Goal: Information Seeking & Learning: Learn about a topic

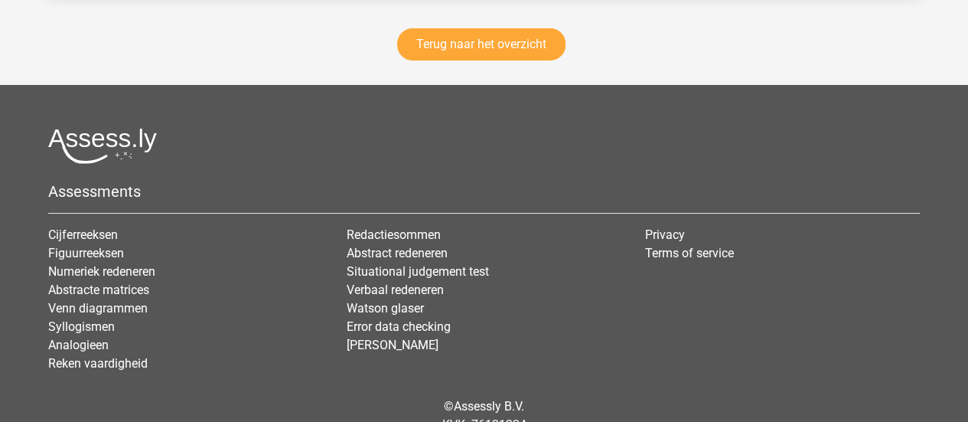
scroll to position [2667, 0]
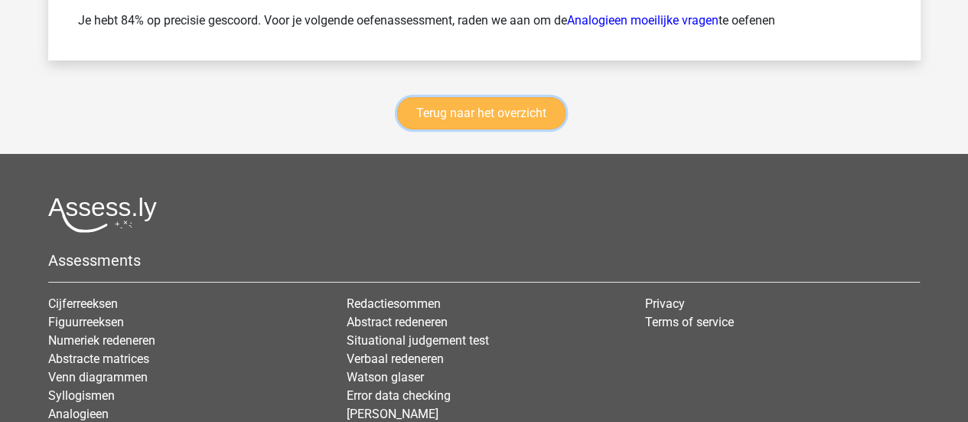
click at [520, 115] on link "Terug naar het overzicht" at bounding box center [481, 113] width 168 height 32
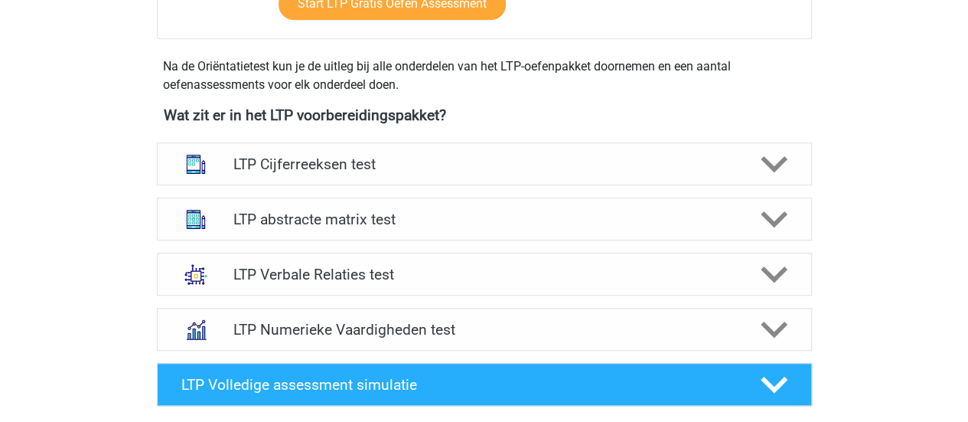
scroll to position [509, 0]
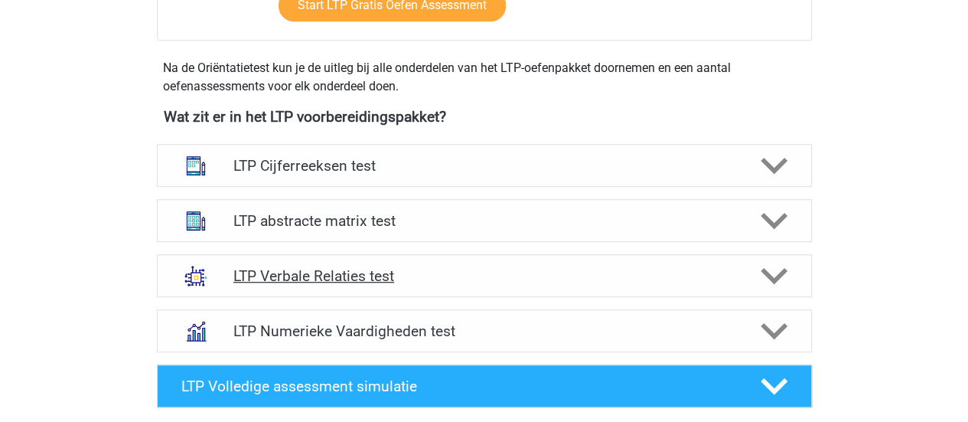
click at [447, 282] on h4 "LTP Verbale Relaties test" at bounding box center [483, 276] width 501 height 18
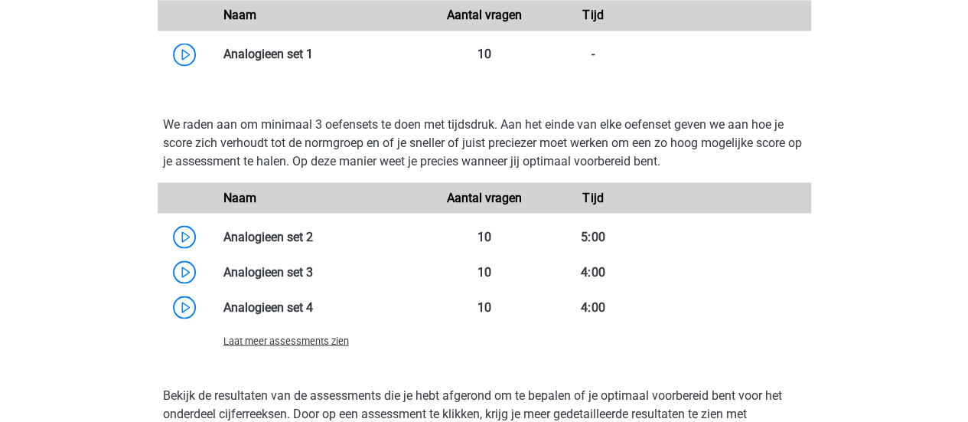
scroll to position [1336, 0]
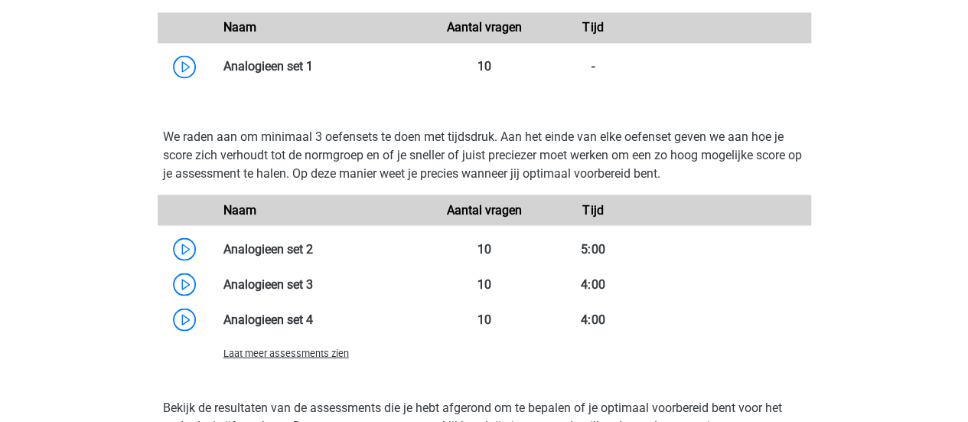
click at [314, 353] on span "Laat meer assessments zien" at bounding box center [286, 352] width 126 height 11
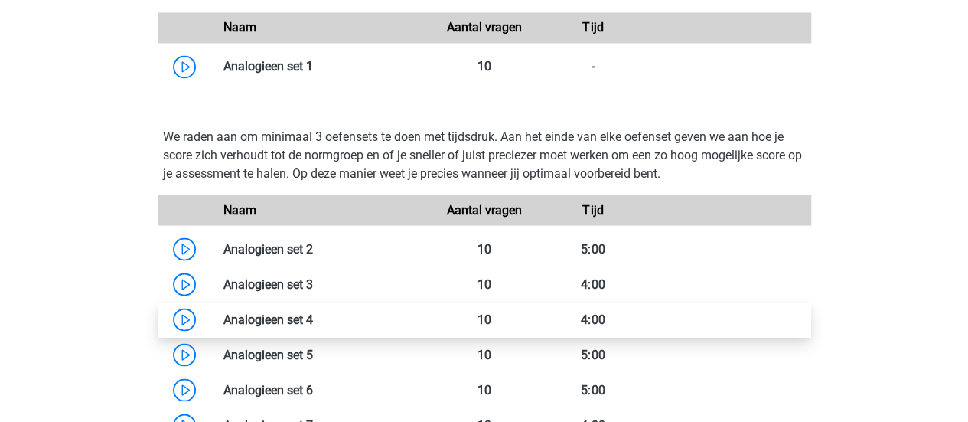
click at [313, 313] on link at bounding box center [313, 319] width 0 height 15
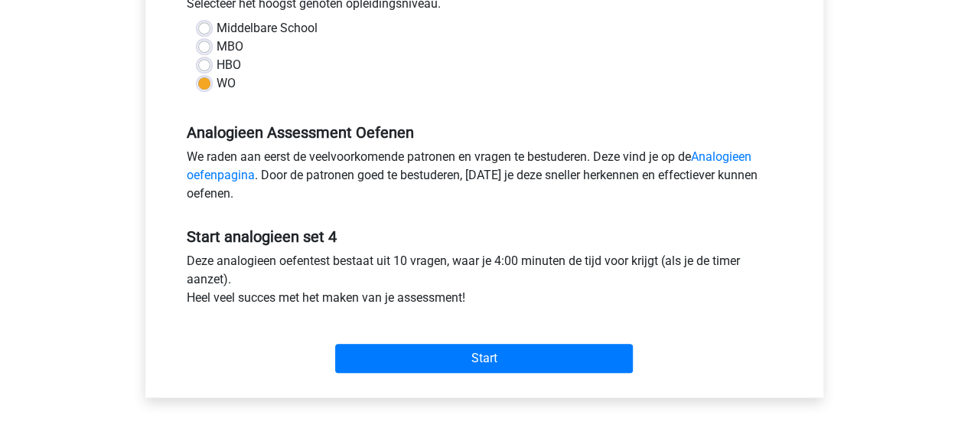
scroll to position [373, 0]
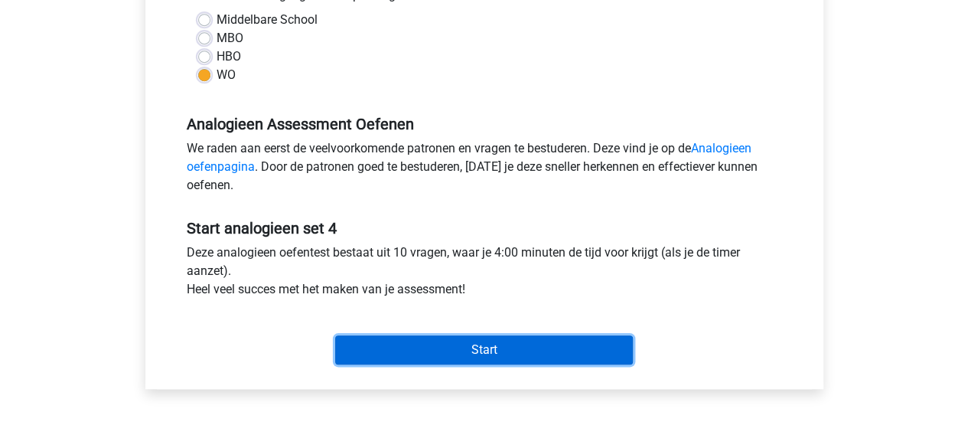
click at [540, 343] on input "Start" at bounding box center [484, 349] width 298 height 29
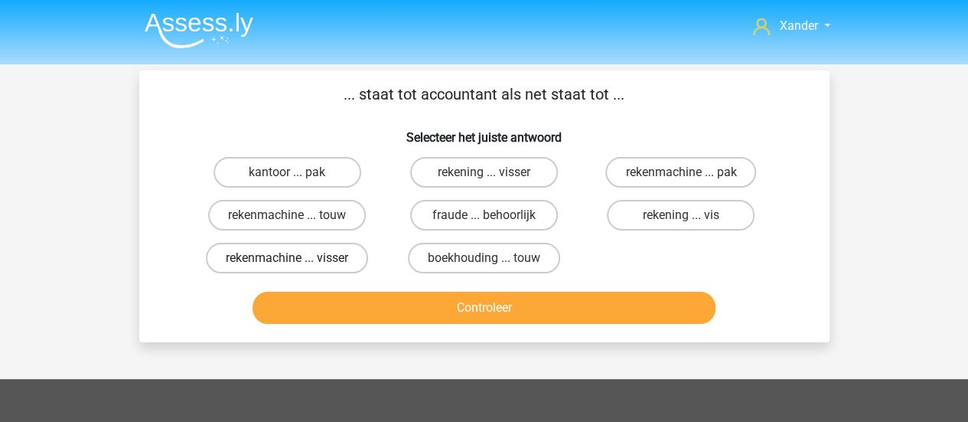
click at [357, 261] on label "rekenmachine ... visser" at bounding box center [287, 258] width 162 height 31
click at [297, 261] on input "rekenmachine ... visser" at bounding box center [292, 263] width 10 height 10
radio input "true"
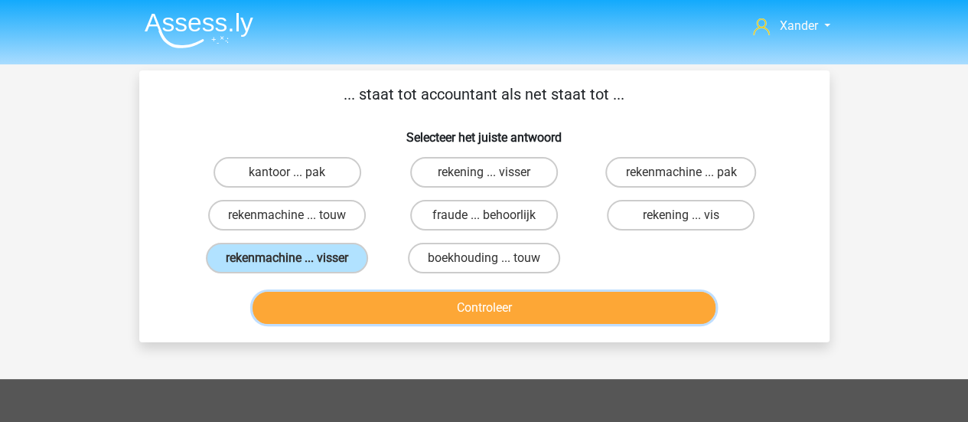
click at [444, 308] on button "Controleer" at bounding box center [484, 308] width 463 height 32
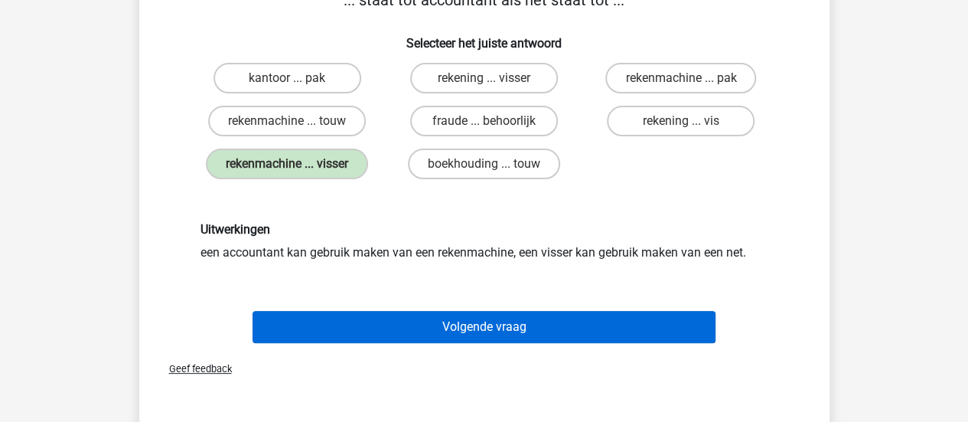
scroll to position [97, 0]
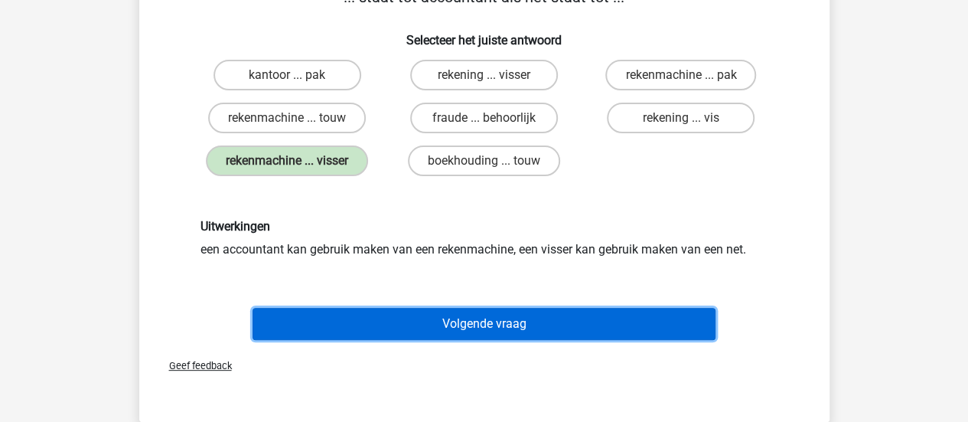
click at [487, 330] on button "Volgende vraag" at bounding box center [484, 324] width 463 height 32
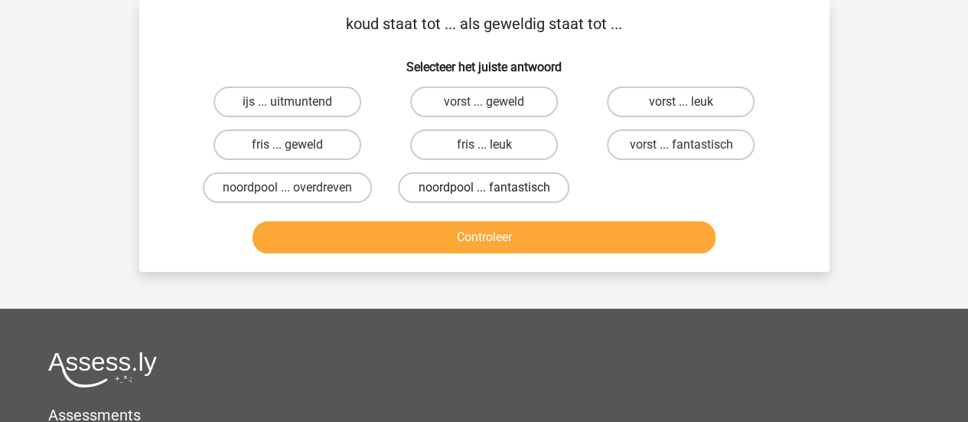
scroll to position [0, 0]
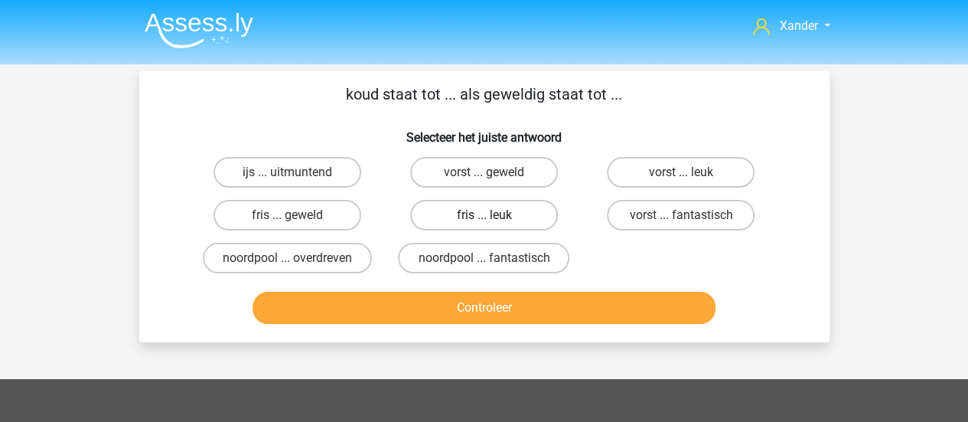
click at [519, 211] on label "fris ... leuk" at bounding box center [484, 215] width 148 height 31
click at [494, 215] on input "fris ... leuk" at bounding box center [489, 220] width 10 height 10
radio input "true"
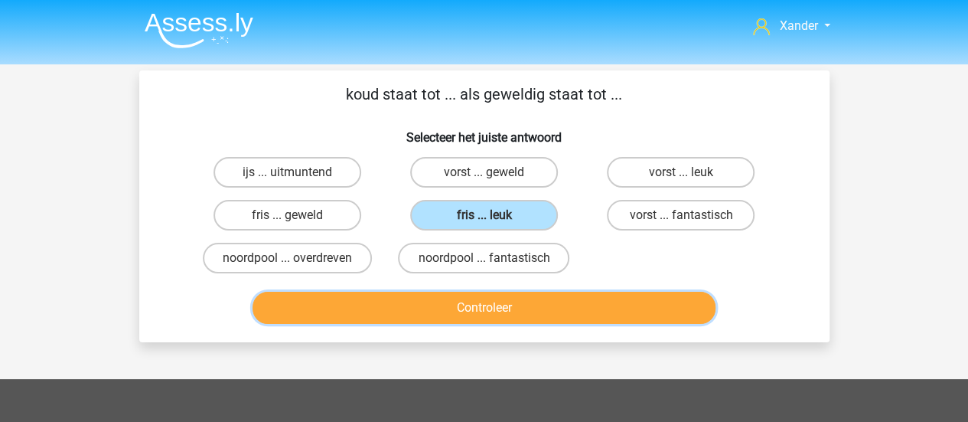
click at [589, 321] on button "Controleer" at bounding box center [484, 308] width 463 height 32
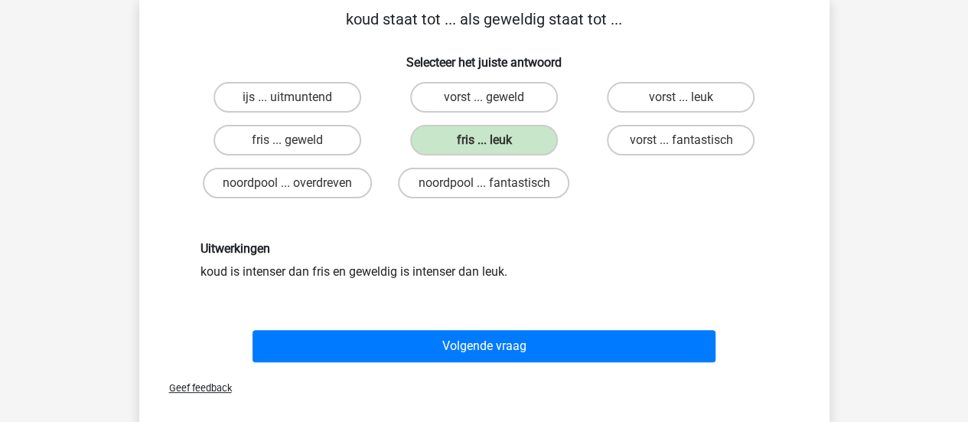
scroll to position [77, 0]
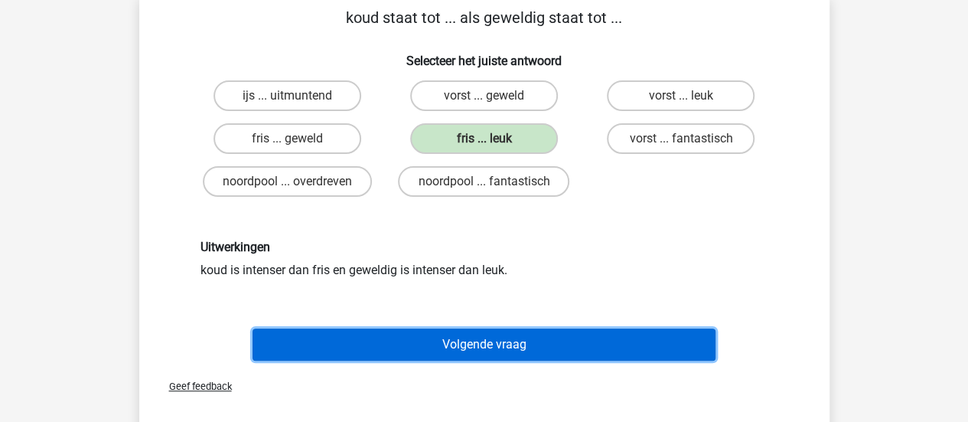
click at [509, 341] on button "Volgende vraag" at bounding box center [484, 344] width 463 height 32
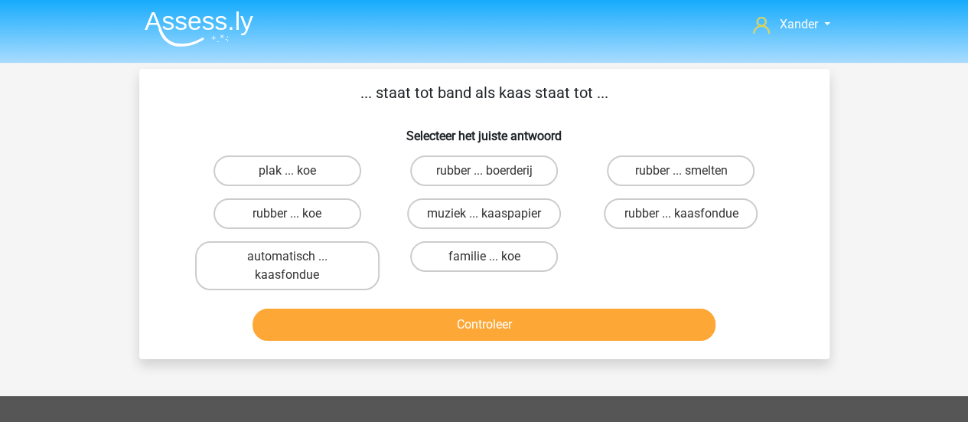
scroll to position [0, 0]
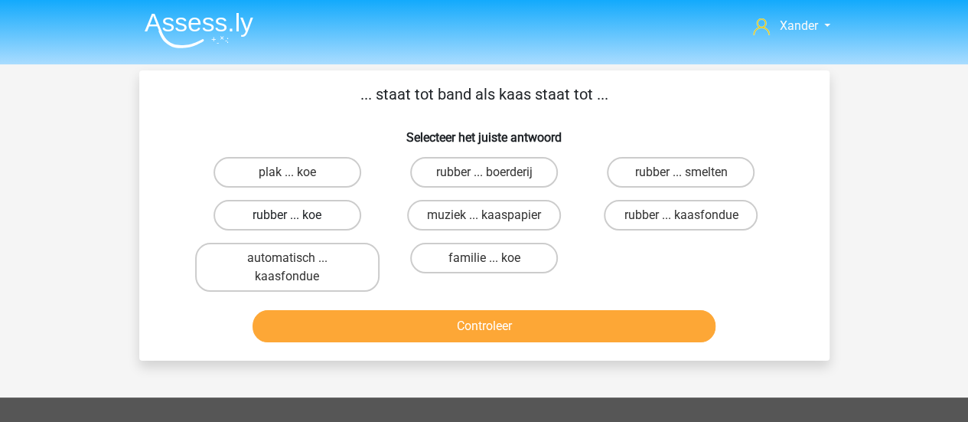
click at [341, 212] on label "rubber ... koe" at bounding box center [288, 215] width 148 height 31
click at [297, 215] on input "rubber ... koe" at bounding box center [292, 220] width 10 height 10
radio input "true"
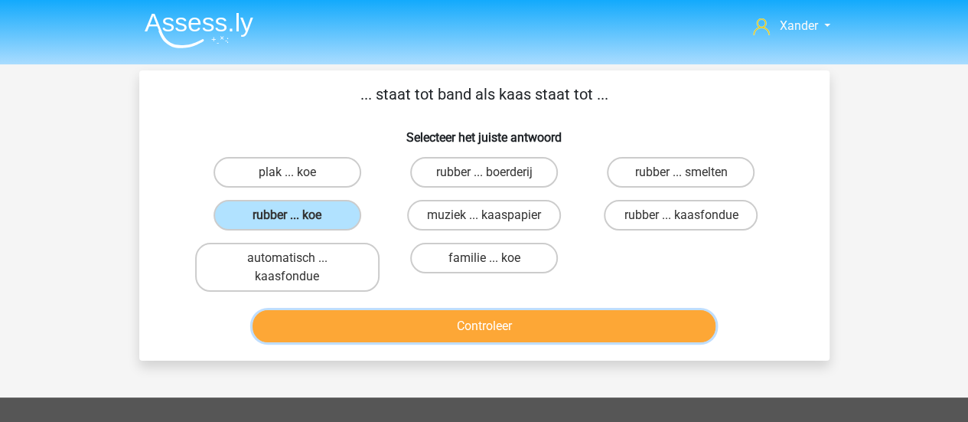
click at [491, 325] on button "Controleer" at bounding box center [484, 326] width 463 height 32
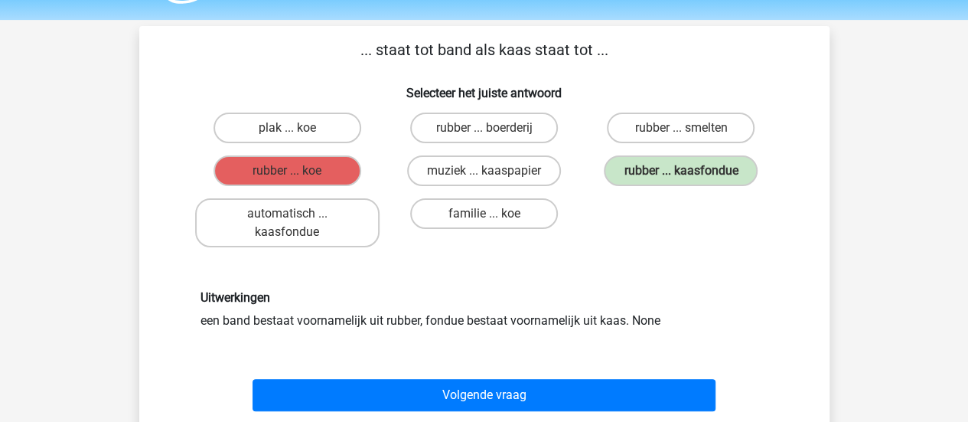
scroll to position [57, 0]
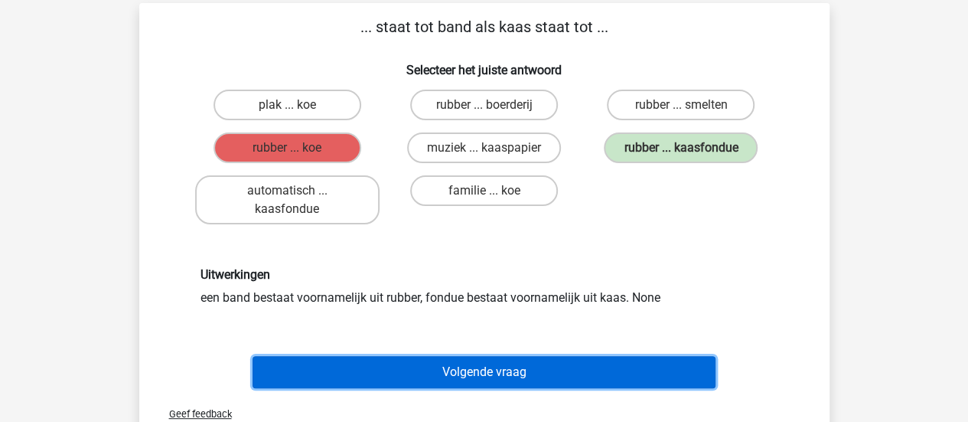
click at [517, 365] on button "Volgende vraag" at bounding box center [484, 372] width 463 height 32
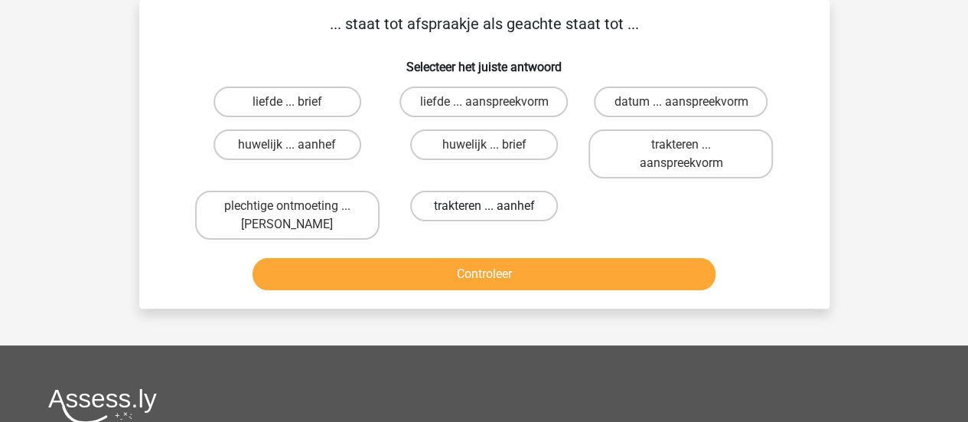
scroll to position [14, 0]
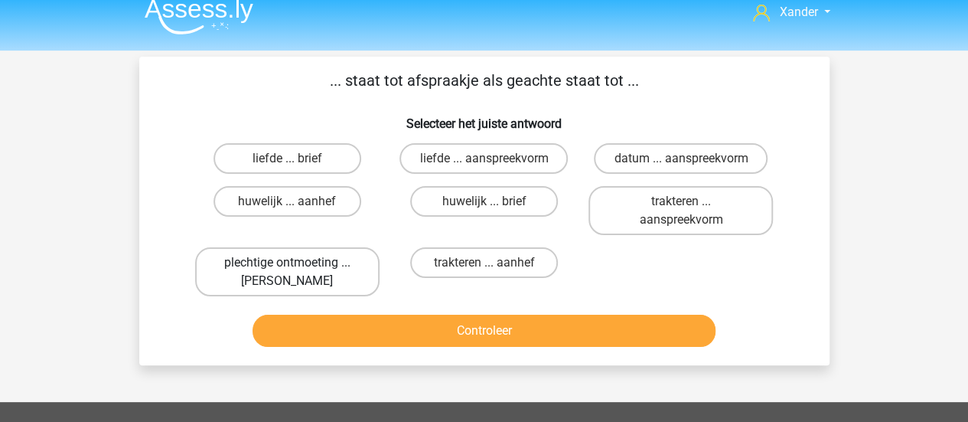
click at [337, 261] on label "plechtige ontmoeting ... hoi" at bounding box center [287, 271] width 184 height 49
click at [297, 263] on input "plechtige ontmoeting ... hoi" at bounding box center [292, 268] width 10 height 10
radio input "true"
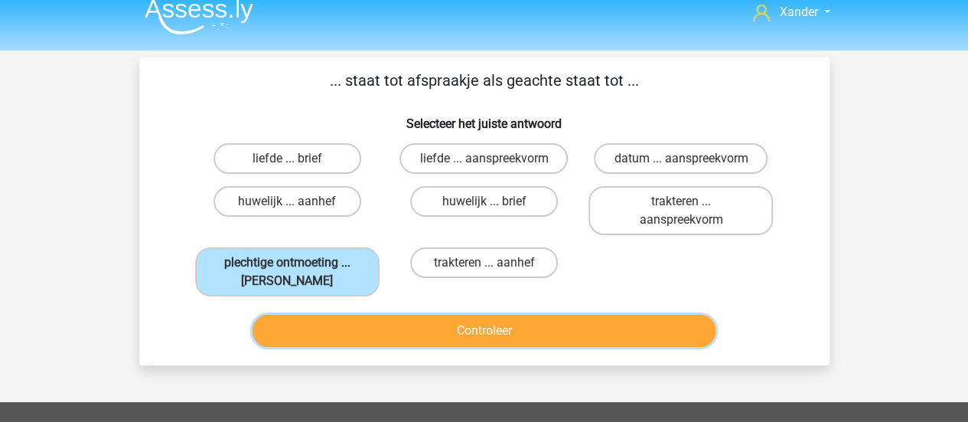
click at [468, 345] on button "Controleer" at bounding box center [484, 331] width 463 height 32
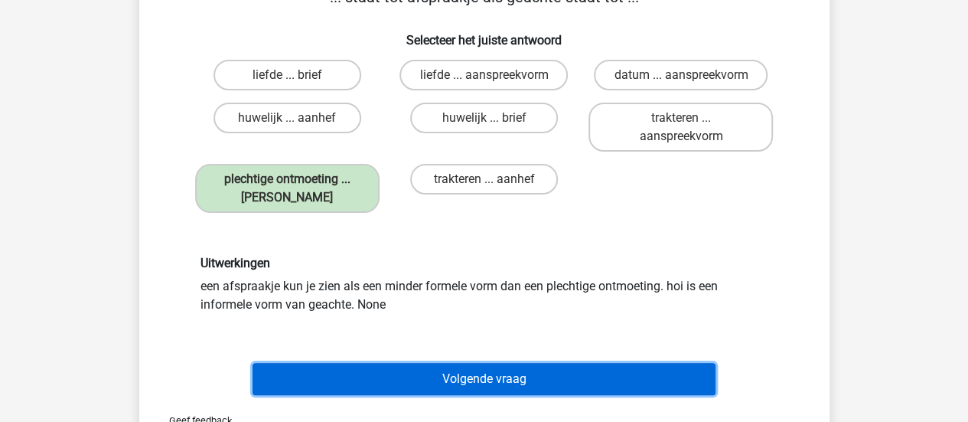
click at [507, 374] on button "Volgende vraag" at bounding box center [484, 379] width 463 height 32
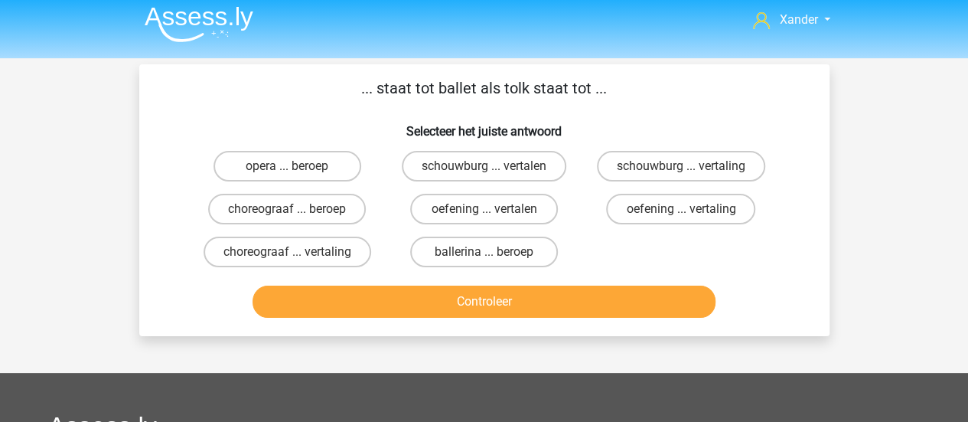
scroll to position [4, 0]
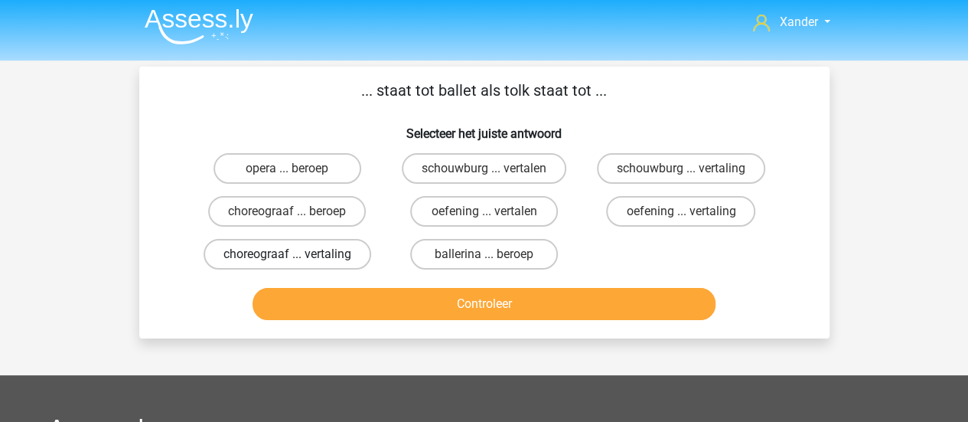
click at [343, 249] on label "choreograaf ... vertaling" at bounding box center [288, 254] width 168 height 31
click at [297, 254] on input "choreograaf ... vertaling" at bounding box center [292, 259] width 10 height 10
radio input "true"
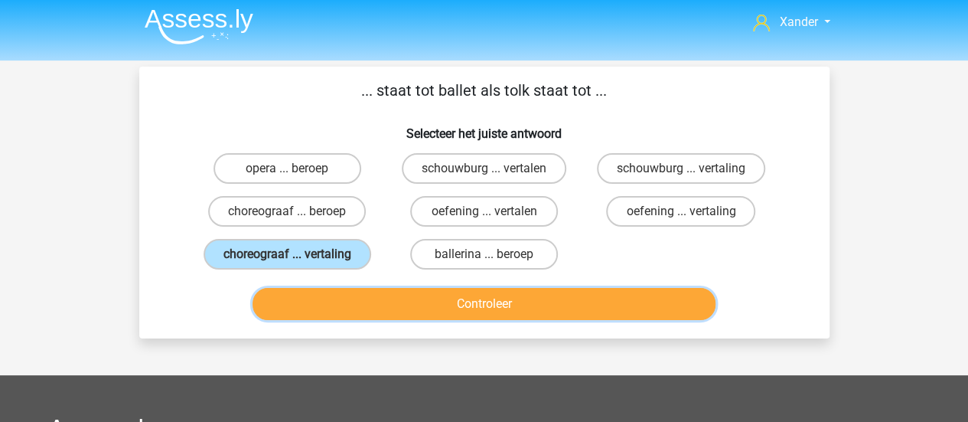
click at [432, 298] on button "Controleer" at bounding box center [484, 304] width 463 height 32
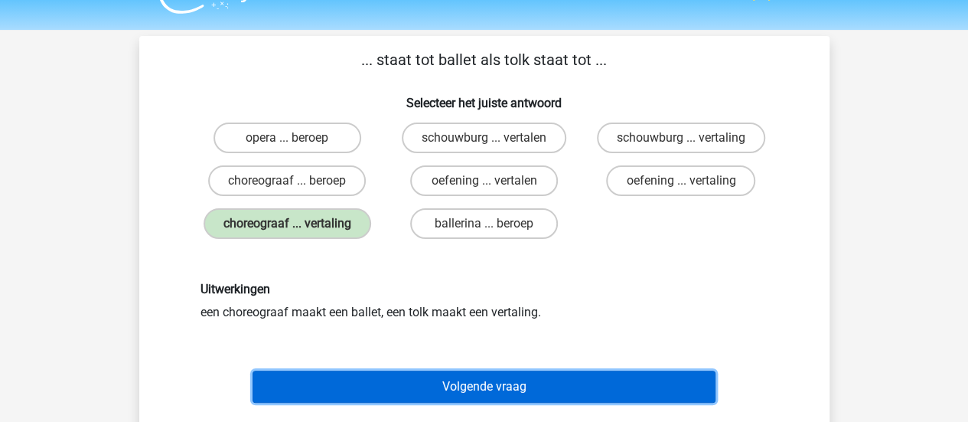
click at [522, 390] on button "Volgende vraag" at bounding box center [484, 386] width 463 height 32
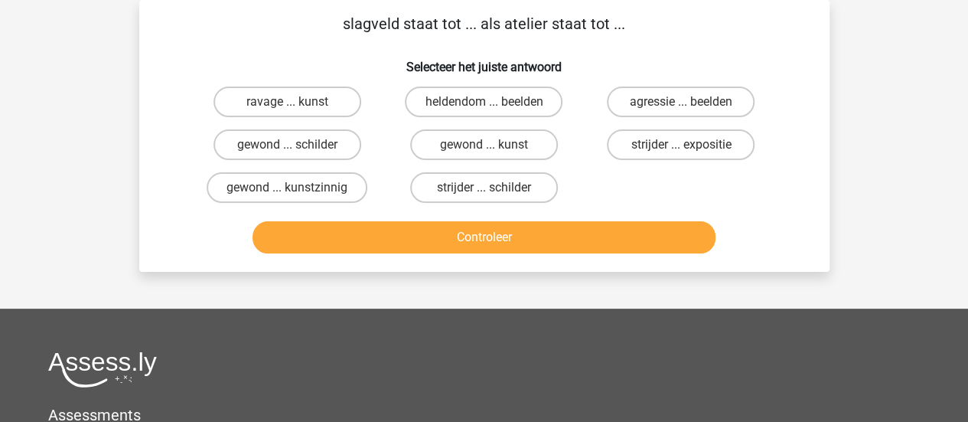
scroll to position [0, 0]
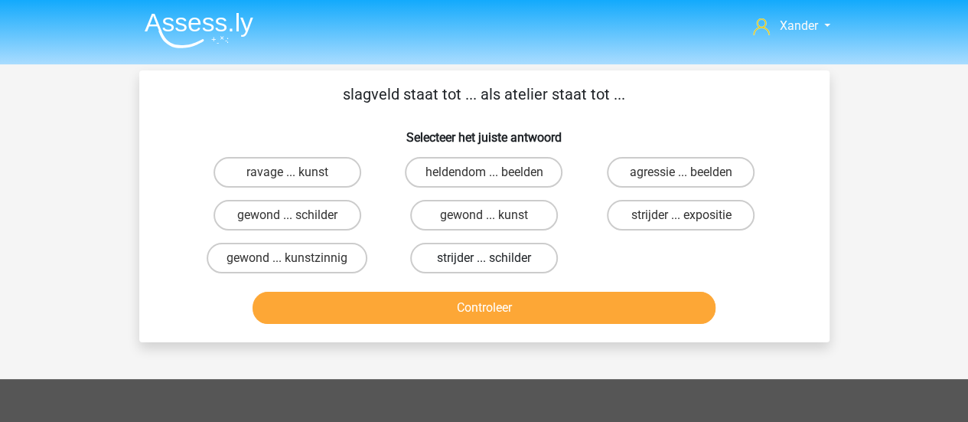
click at [542, 261] on label "strijder ... schilder" at bounding box center [484, 258] width 148 height 31
click at [494, 261] on input "strijder ... schilder" at bounding box center [489, 263] width 10 height 10
radio input "true"
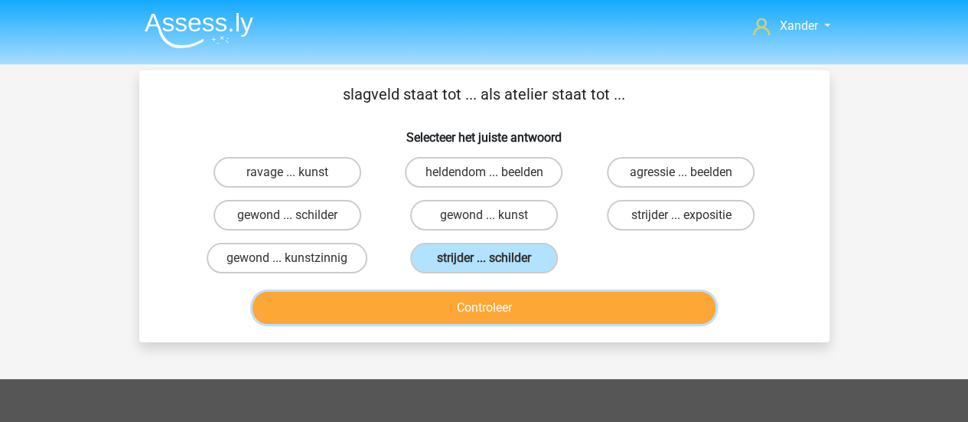
click at [572, 298] on button "Controleer" at bounding box center [484, 308] width 463 height 32
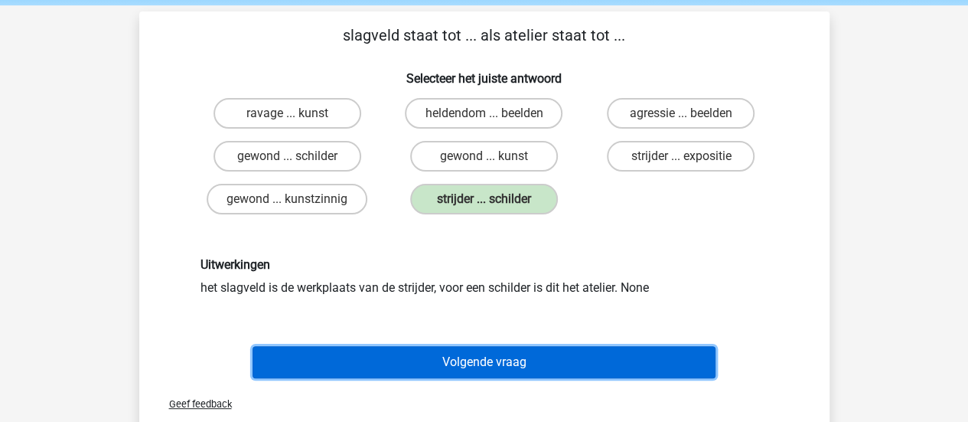
click at [571, 357] on button "Volgende vraag" at bounding box center [484, 362] width 463 height 32
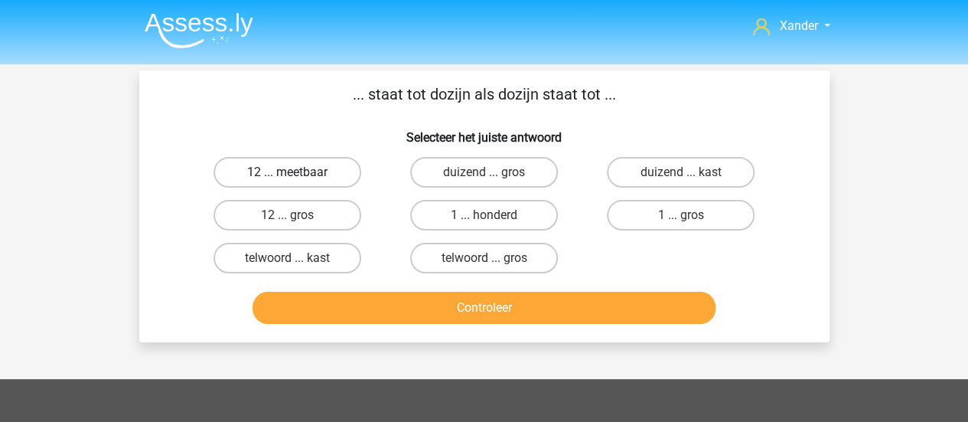
click at [289, 167] on label "12 ... meetbaar" at bounding box center [288, 172] width 148 height 31
click at [289, 172] on input "12 ... meetbaar" at bounding box center [292, 177] width 10 height 10
radio input "true"
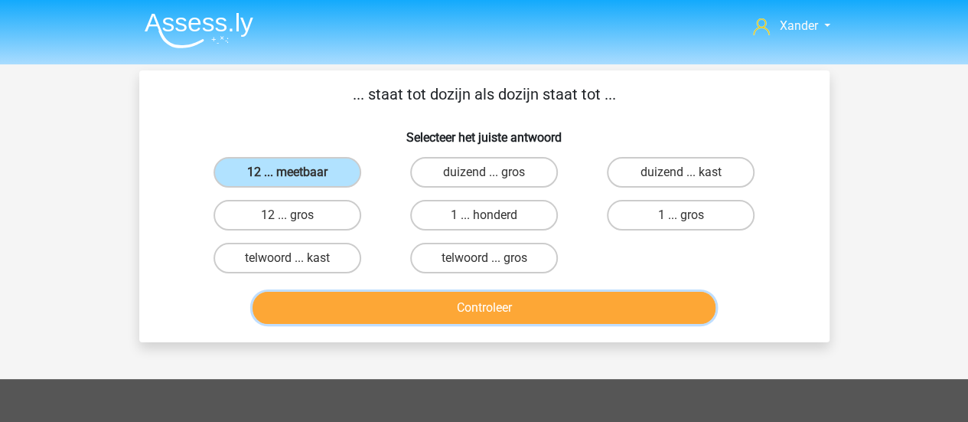
click at [511, 322] on button "Controleer" at bounding box center [484, 308] width 463 height 32
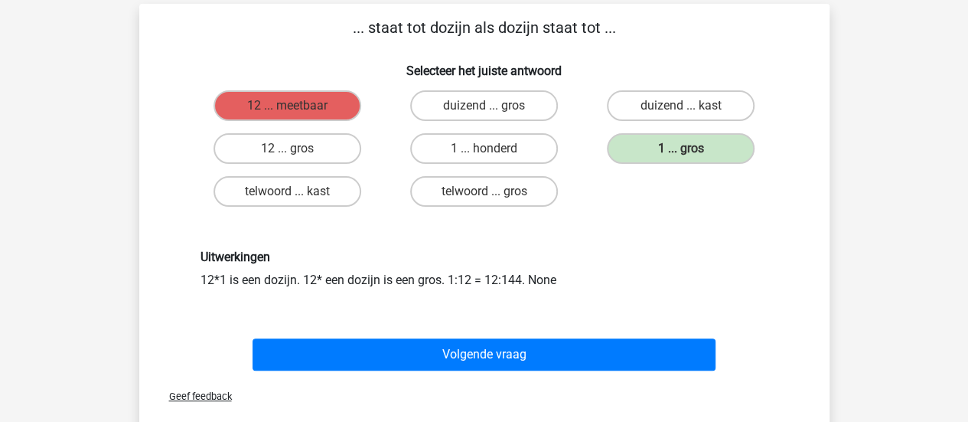
scroll to position [67, 0]
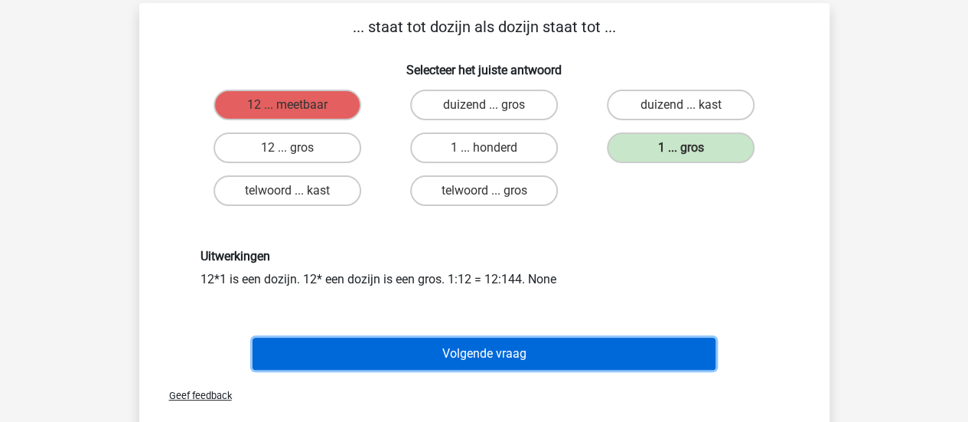
click at [497, 355] on button "Volgende vraag" at bounding box center [484, 354] width 463 height 32
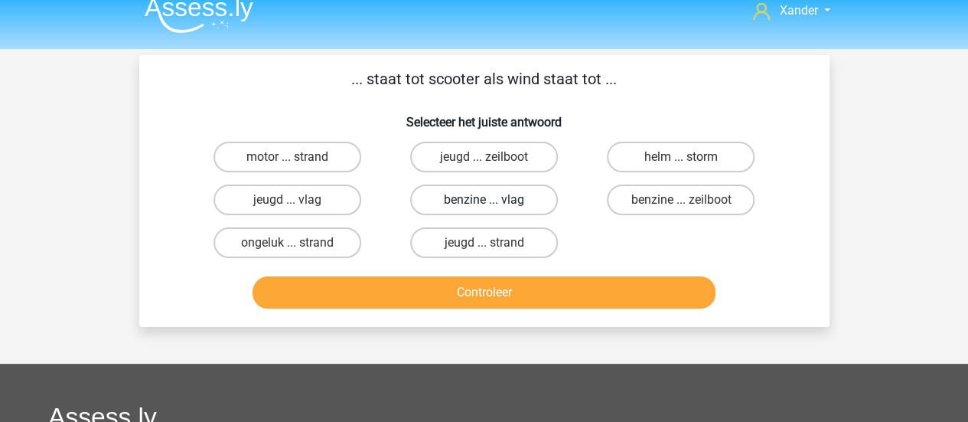
scroll to position [9, 0]
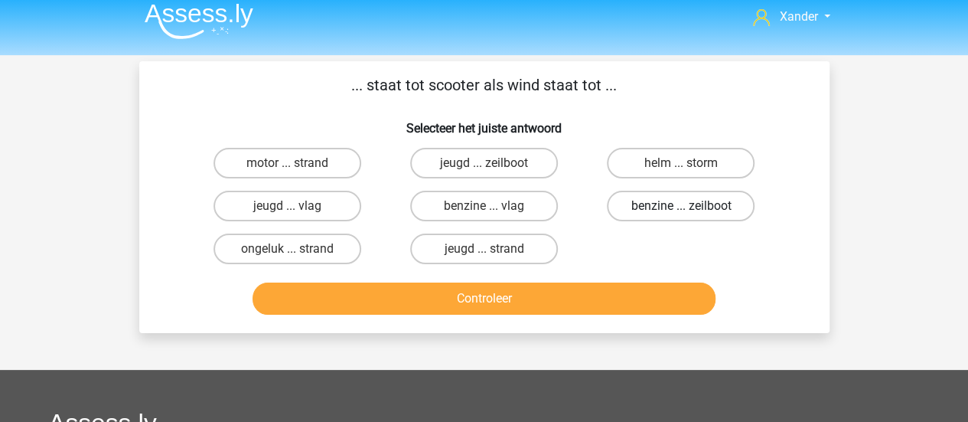
click at [666, 210] on label "benzine ... zeilboot" at bounding box center [681, 206] width 148 height 31
click at [681, 210] on input "benzine ... zeilboot" at bounding box center [686, 211] width 10 height 10
radio input "true"
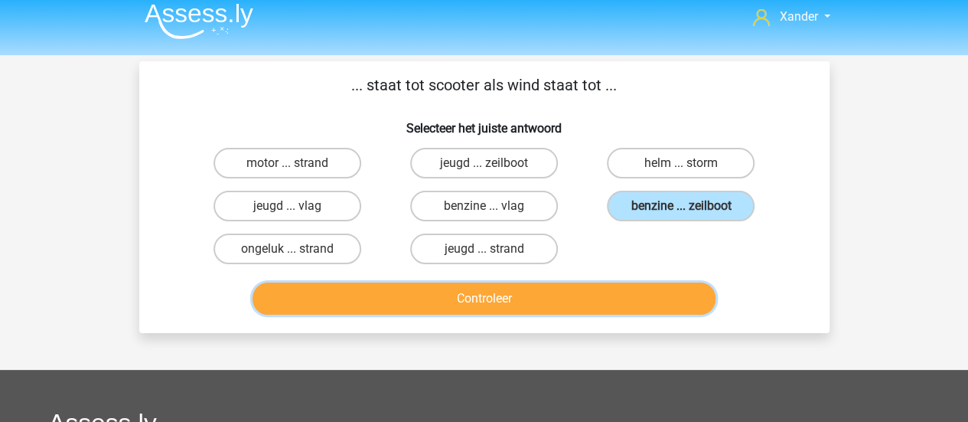
click at [636, 298] on button "Controleer" at bounding box center [484, 298] width 463 height 32
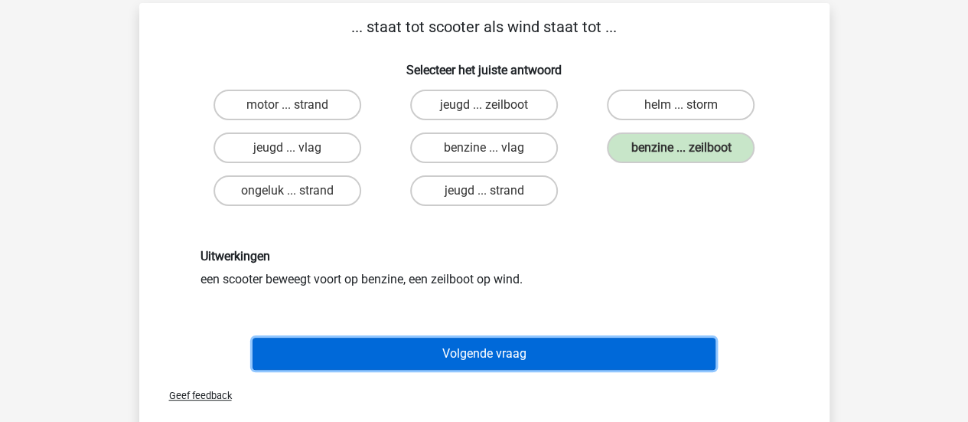
click at [572, 341] on button "Volgende vraag" at bounding box center [484, 354] width 463 height 32
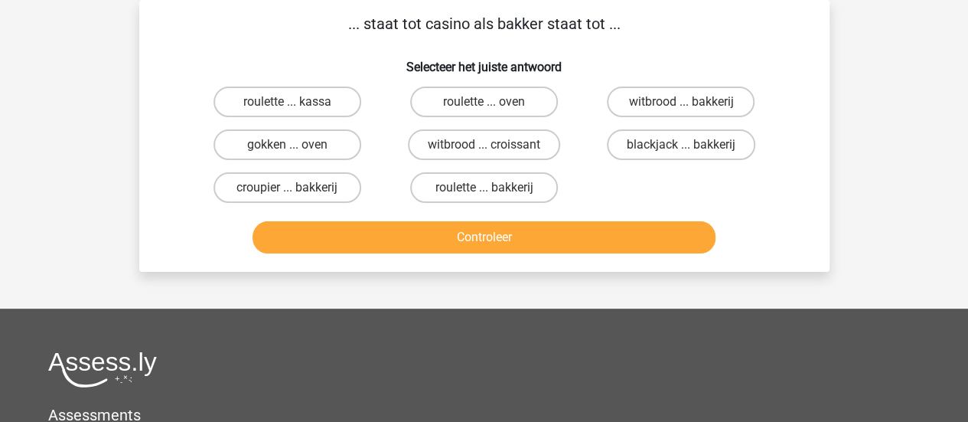
scroll to position [0, 0]
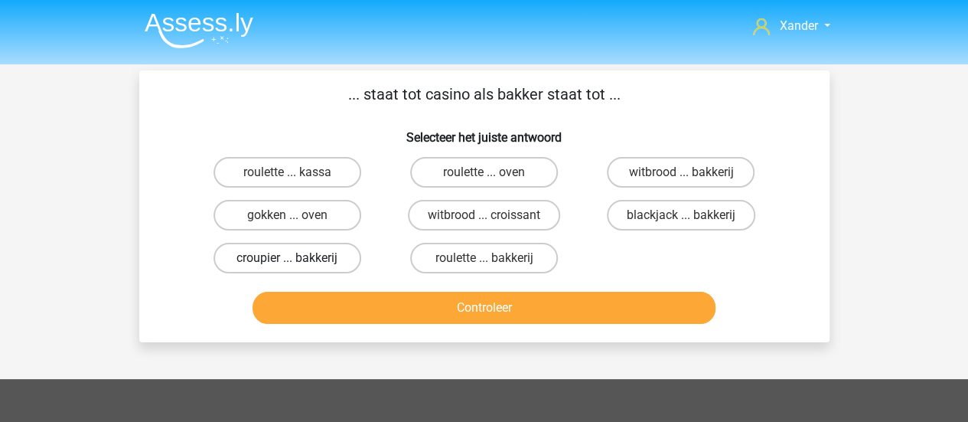
click at [338, 257] on label "croupier ... bakkerij" at bounding box center [288, 258] width 148 height 31
click at [297, 258] on input "croupier ... bakkerij" at bounding box center [292, 263] width 10 height 10
radio input "true"
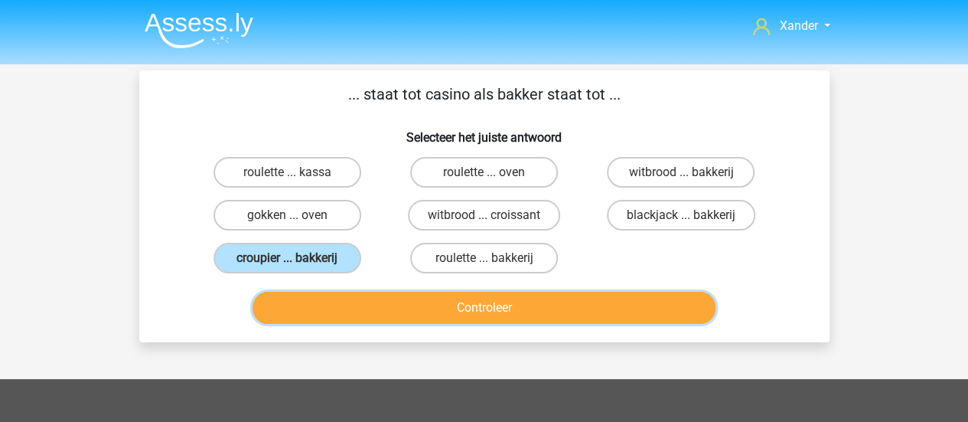
click at [434, 309] on button "Controleer" at bounding box center [484, 308] width 463 height 32
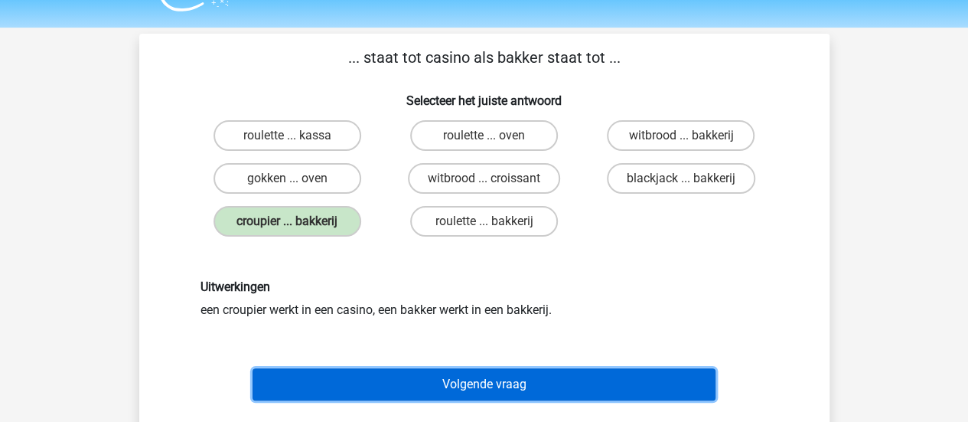
click at [510, 390] on button "Volgende vraag" at bounding box center [484, 384] width 463 height 32
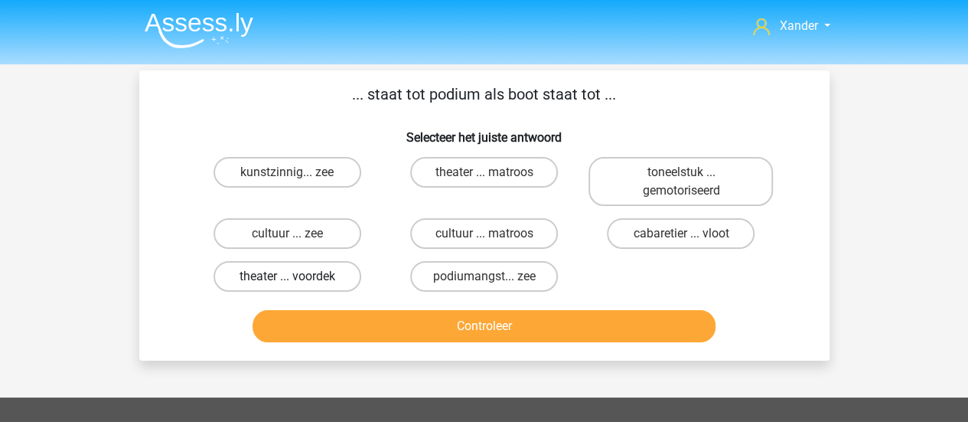
click at [311, 285] on label "theater ... voordek" at bounding box center [288, 276] width 148 height 31
click at [297, 285] on input "theater ... voordek" at bounding box center [292, 281] width 10 height 10
radio input "true"
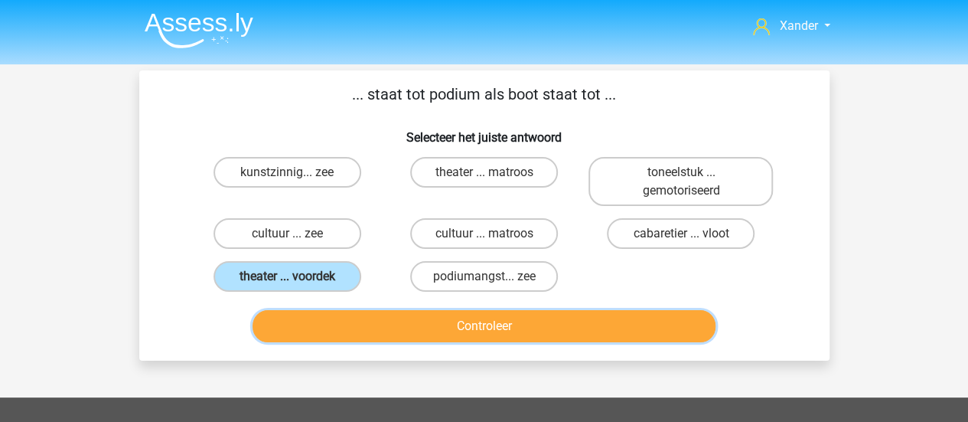
click at [409, 325] on button "Controleer" at bounding box center [484, 326] width 463 height 32
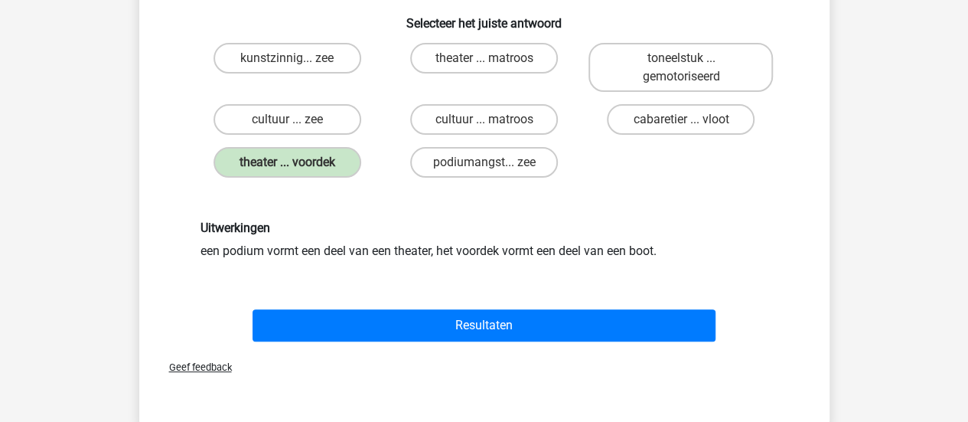
scroll to position [116, 0]
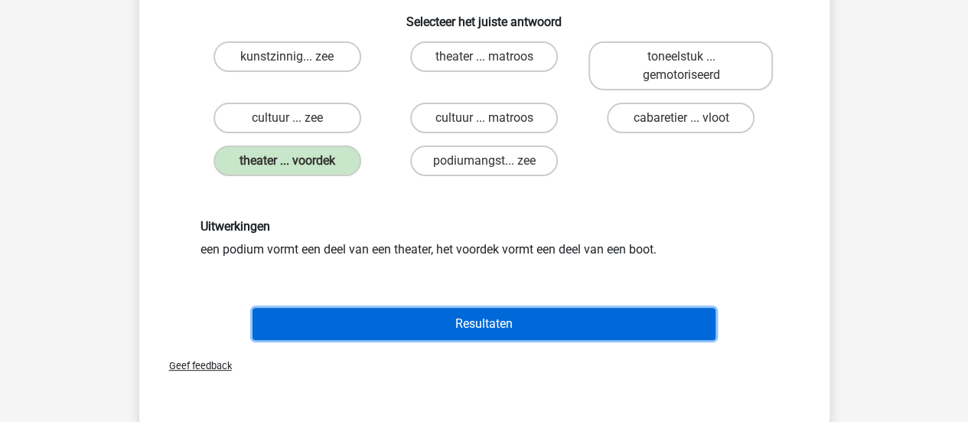
click at [473, 324] on button "Resultaten" at bounding box center [484, 324] width 463 height 32
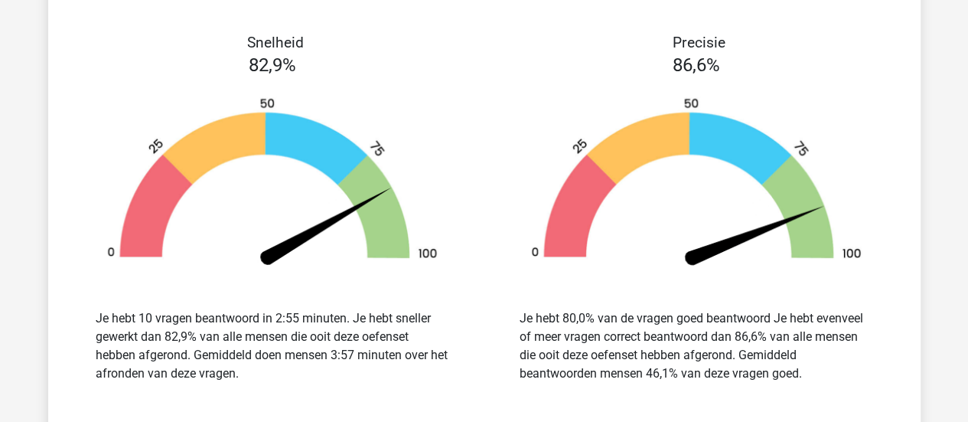
scroll to position [1538, 0]
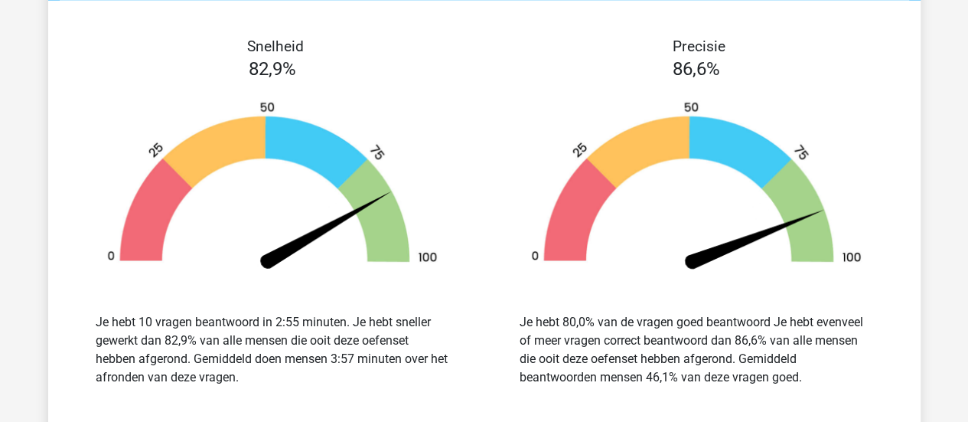
click at [703, 62] on span "86,6%" at bounding box center [696, 68] width 47 height 21
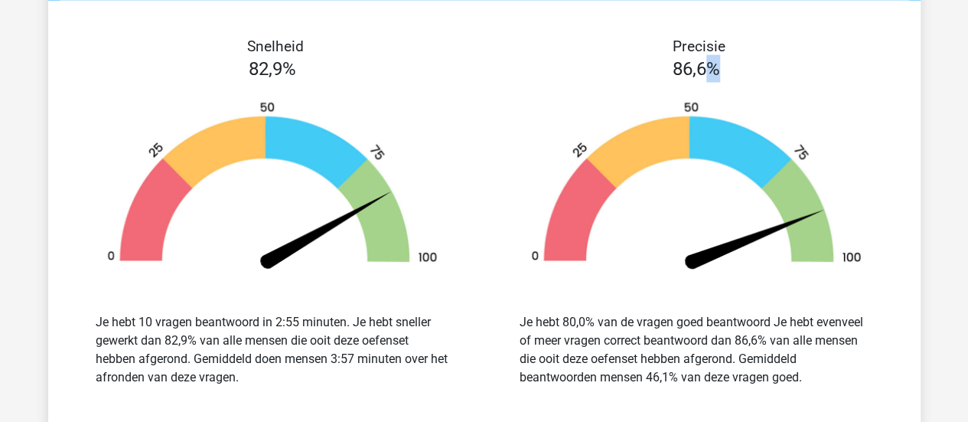
click at [703, 62] on span "86,6%" at bounding box center [696, 68] width 47 height 21
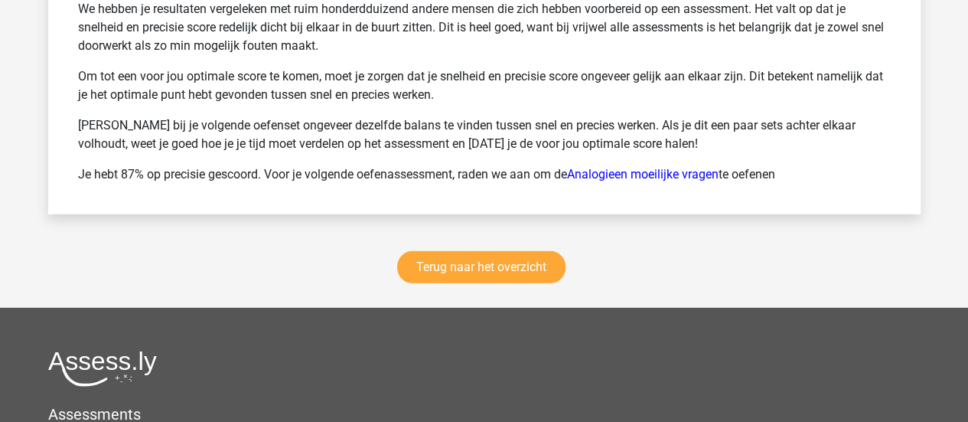
scroll to position [2096, 0]
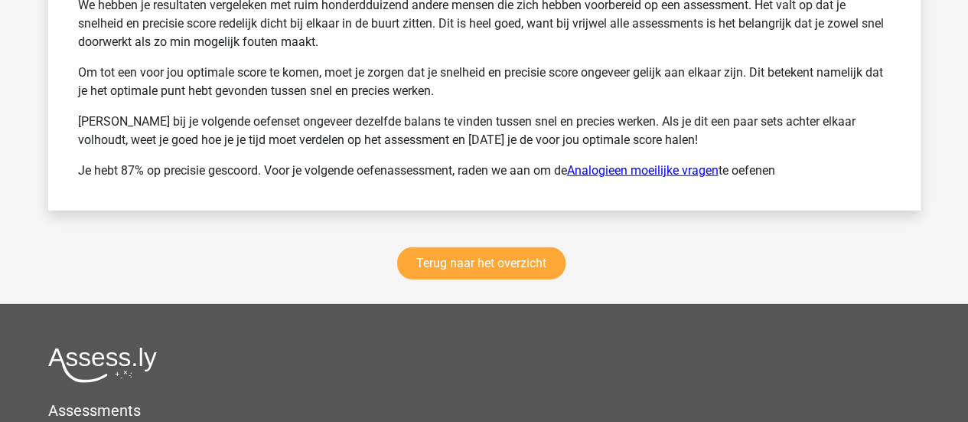
click at [661, 163] on link "Analogieen moeilijke vragen" at bounding box center [643, 170] width 152 height 15
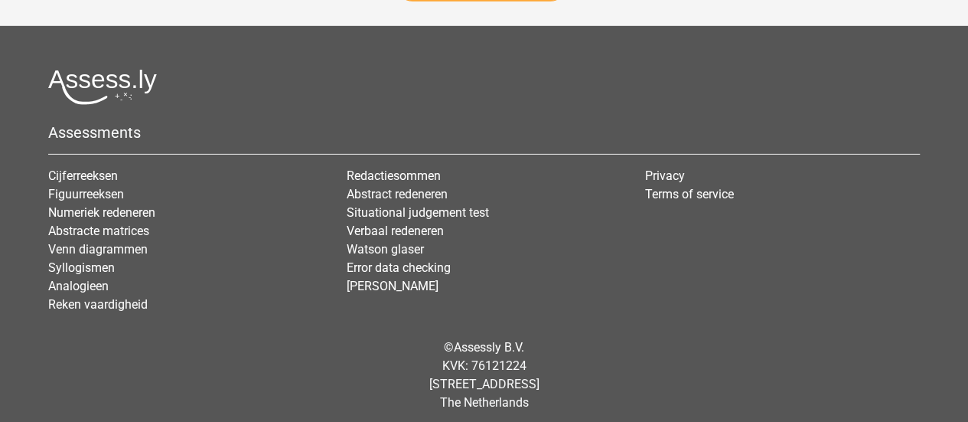
scroll to position [2336, 0]
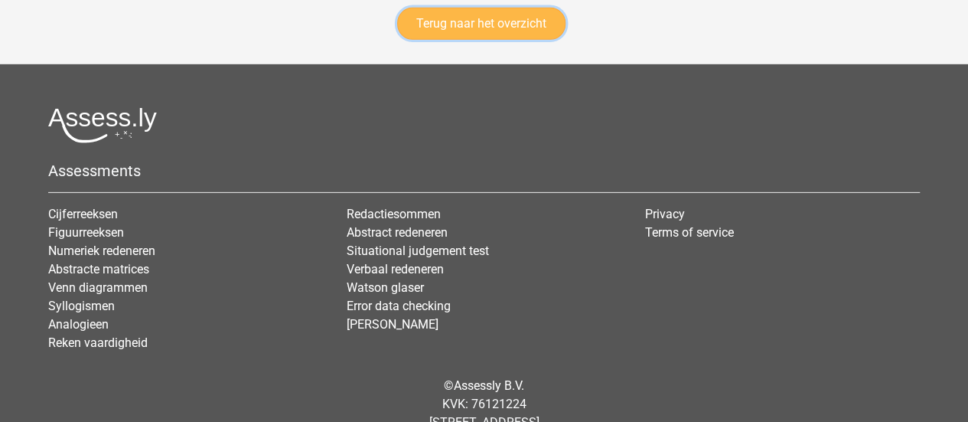
click at [540, 24] on link "Terug naar het overzicht" at bounding box center [481, 24] width 168 height 32
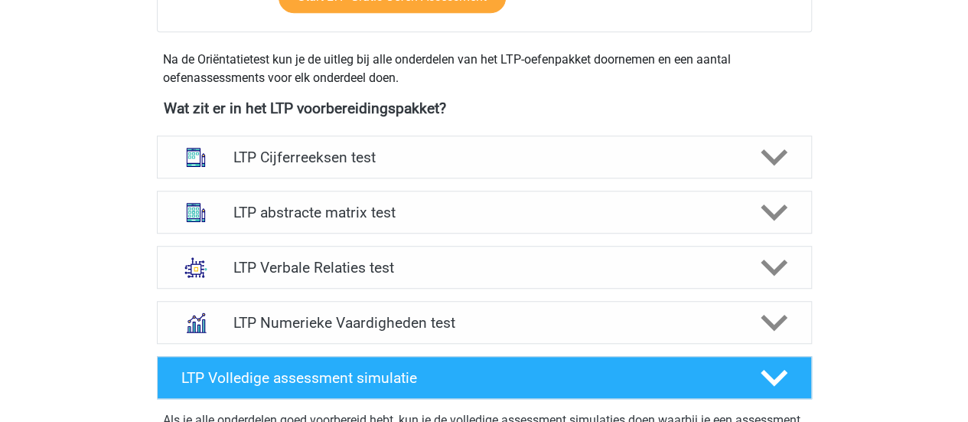
scroll to position [514, 0]
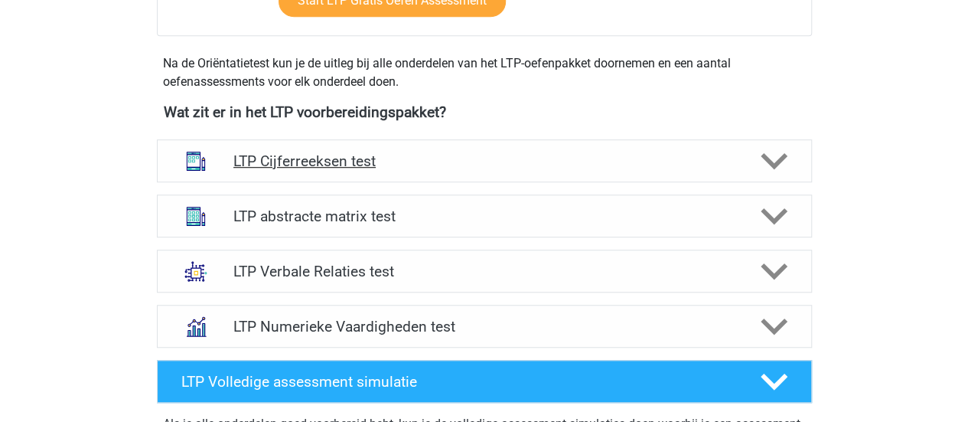
click at [774, 157] on icon at bounding box center [774, 161] width 27 height 27
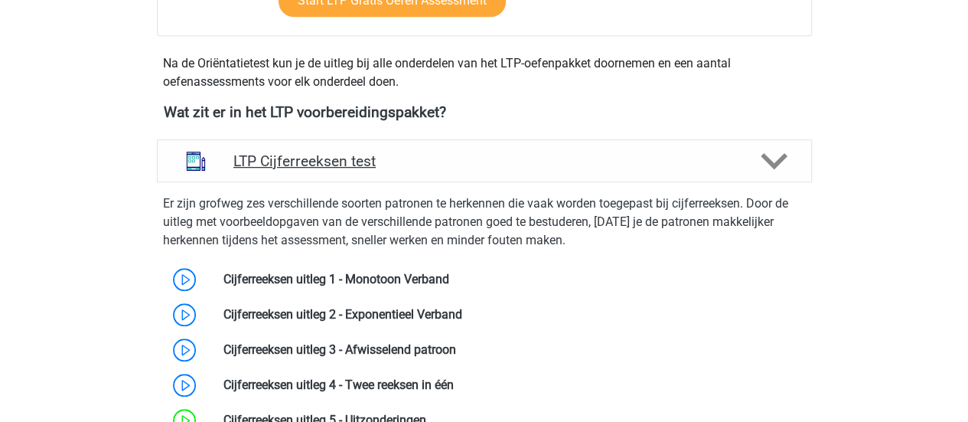
click at [774, 157] on icon at bounding box center [774, 161] width 27 height 27
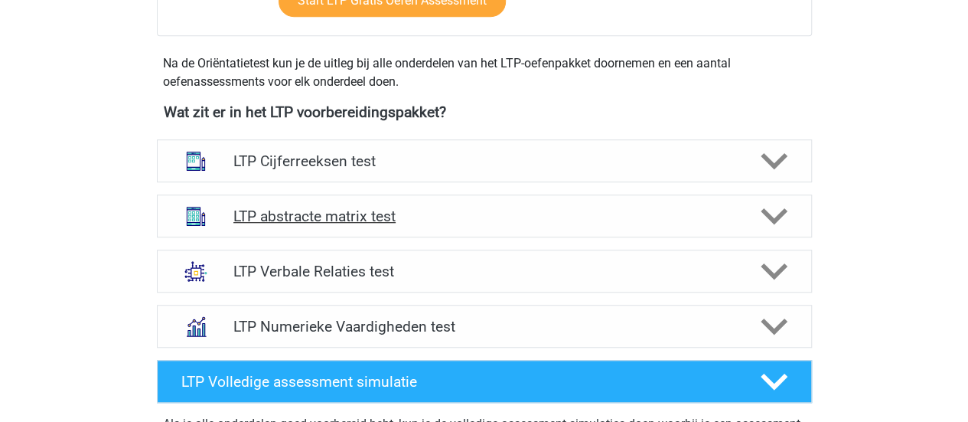
click at [780, 206] on icon at bounding box center [774, 216] width 27 height 27
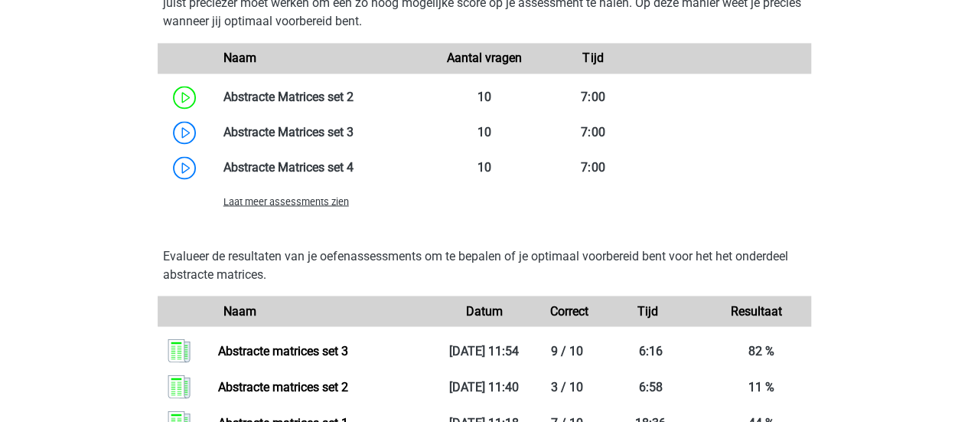
scroll to position [1250, 0]
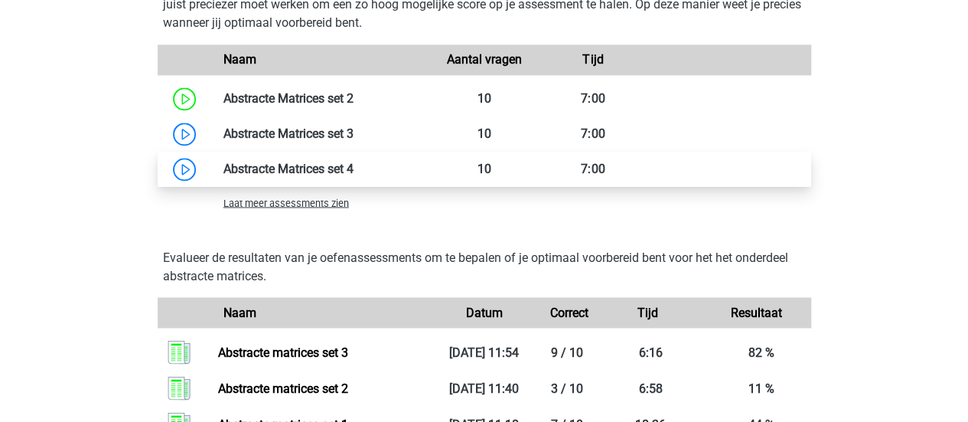
click at [354, 167] on link at bounding box center [354, 168] width 0 height 15
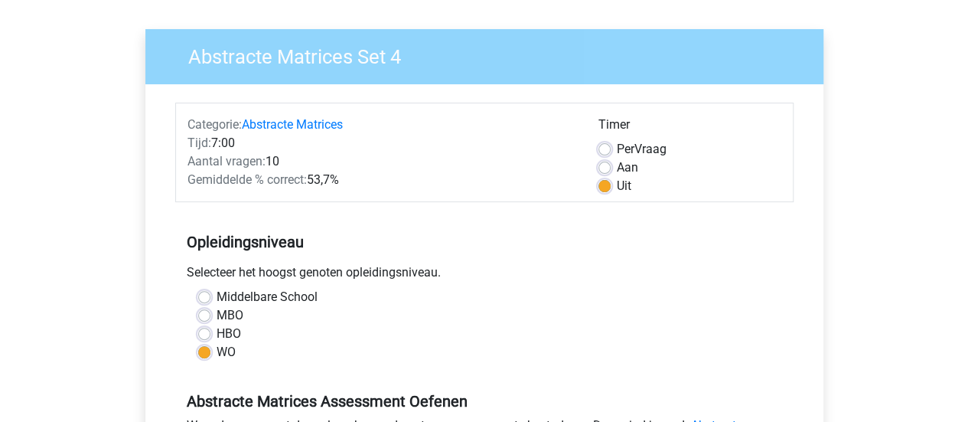
scroll to position [116, 0]
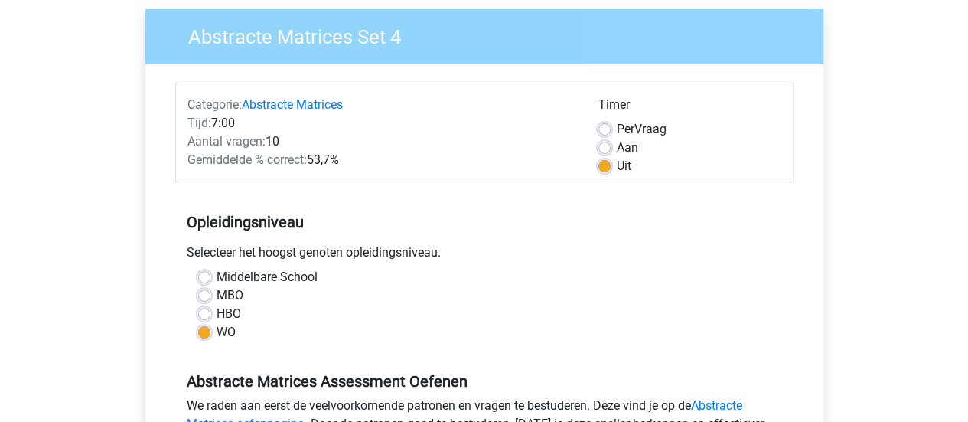
click at [617, 148] on label "Aan" at bounding box center [627, 148] width 21 height 18
click at [609, 148] on input "Aan" at bounding box center [605, 146] width 12 height 15
radio input "true"
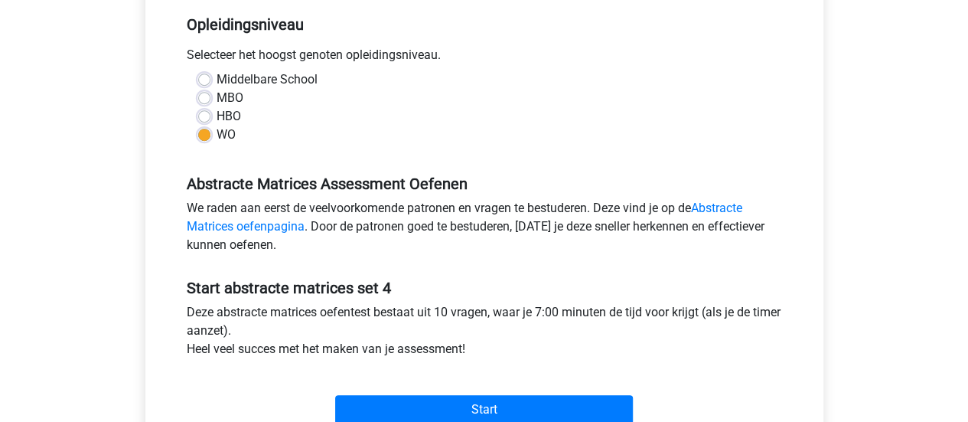
scroll to position [399, 0]
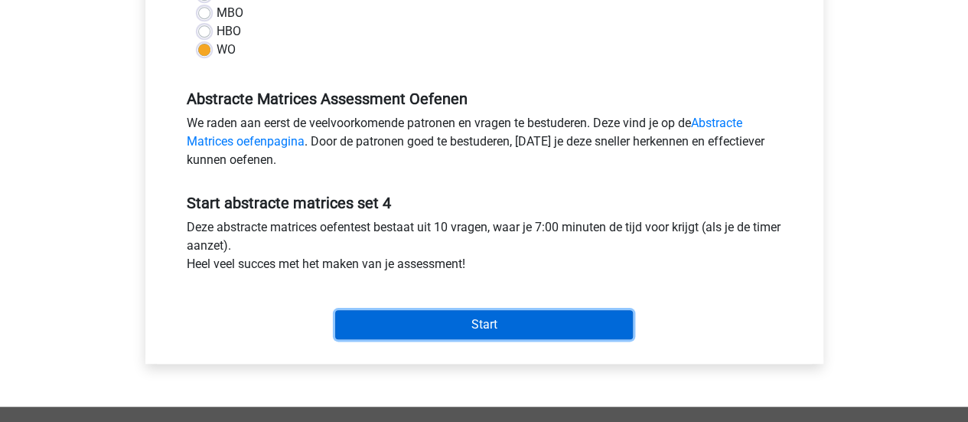
click at [540, 328] on input "Start" at bounding box center [484, 324] width 298 height 29
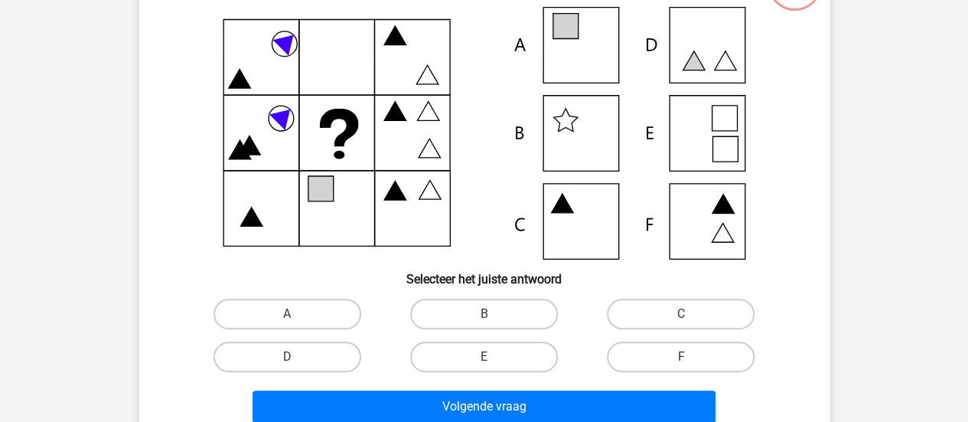
scroll to position [135, 0]
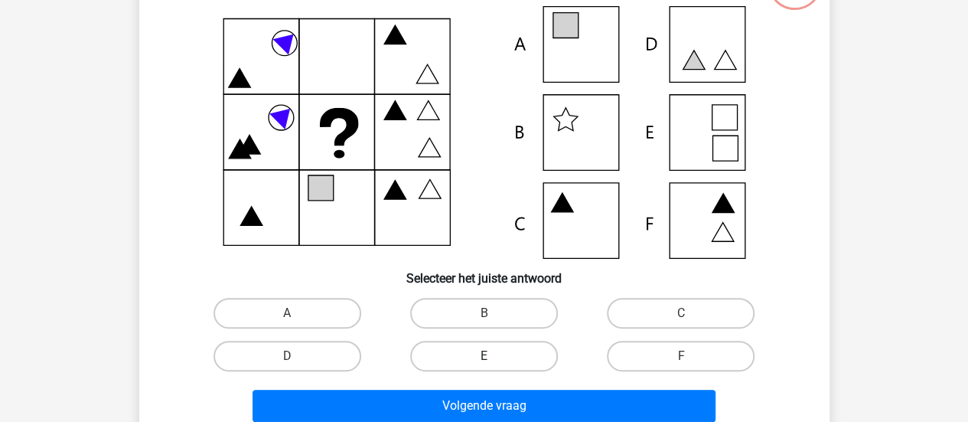
click at [524, 351] on label "E" at bounding box center [484, 356] width 148 height 31
click at [494, 356] on input "E" at bounding box center [489, 361] width 10 height 10
radio input "true"
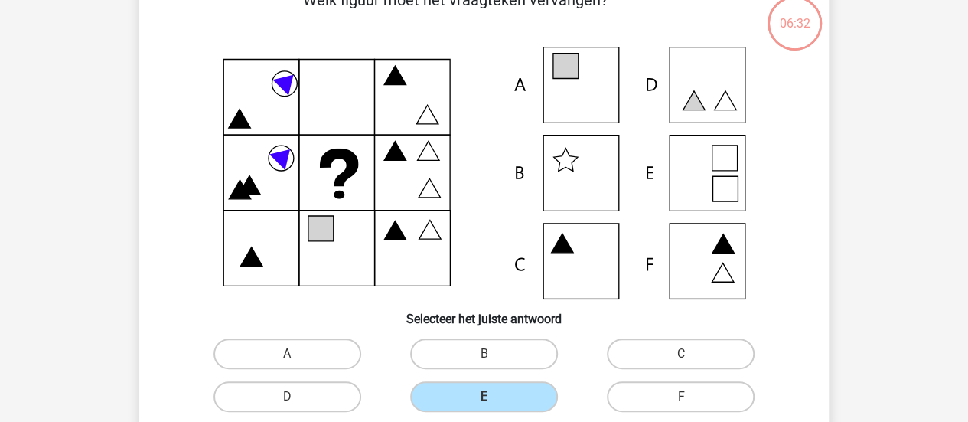
scroll to position [93, 0]
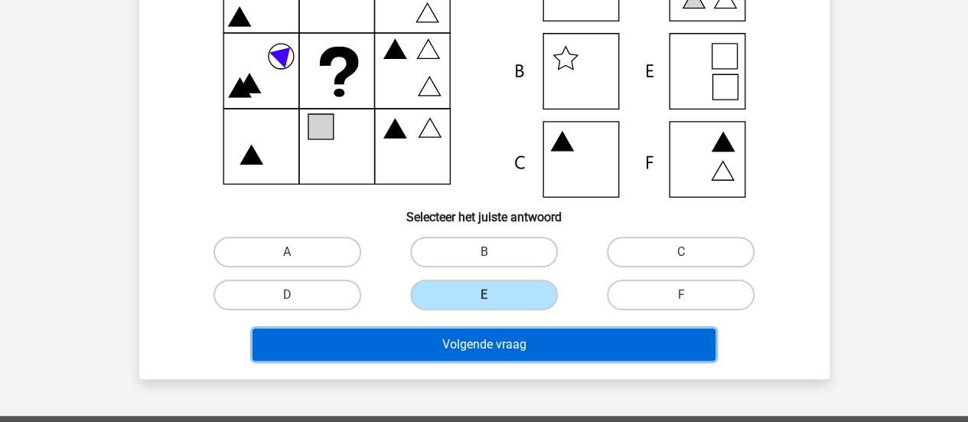
click at [540, 345] on button "Volgende vraag" at bounding box center [484, 344] width 463 height 32
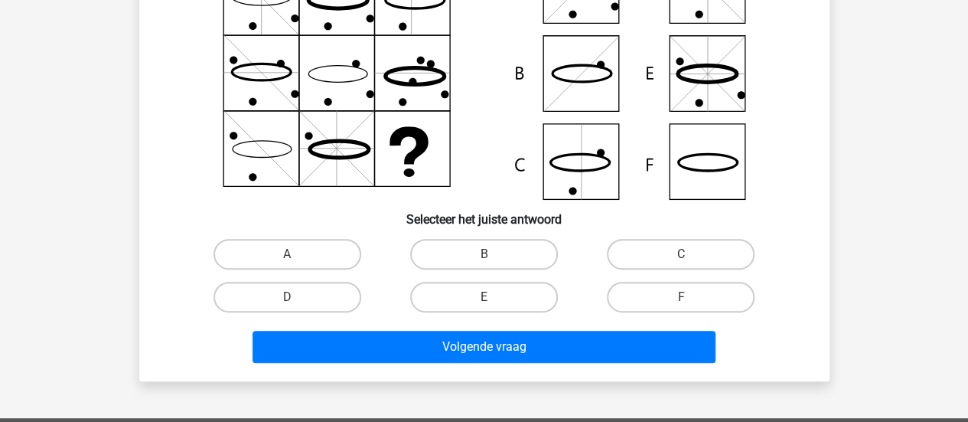
scroll to position [198, 0]
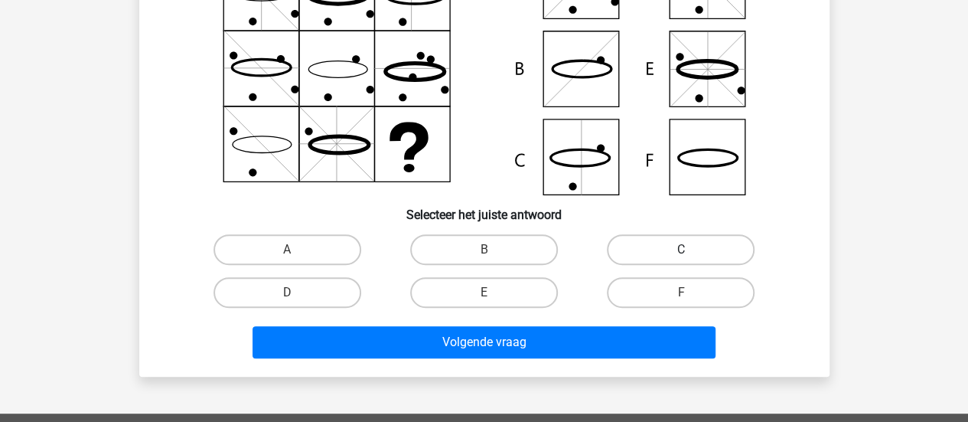
click at [666, 249] on label "C" at bounding box center [681, 249] width 148 height 31
click at [681, 250] on input "C" at bounding box center [686, 255] width 10 height 10
radio input "true"
click at [576, 363] on div "Volgende vraag" at bounding box center [484, 345] width 591 height 38
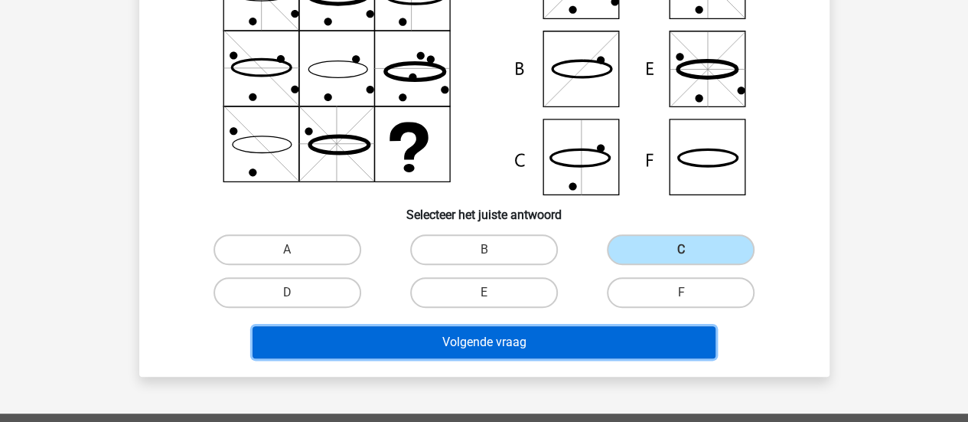
click at [584, 343] on button "Volgende vraag" at bounding box center [484, 342] width 463 height 32
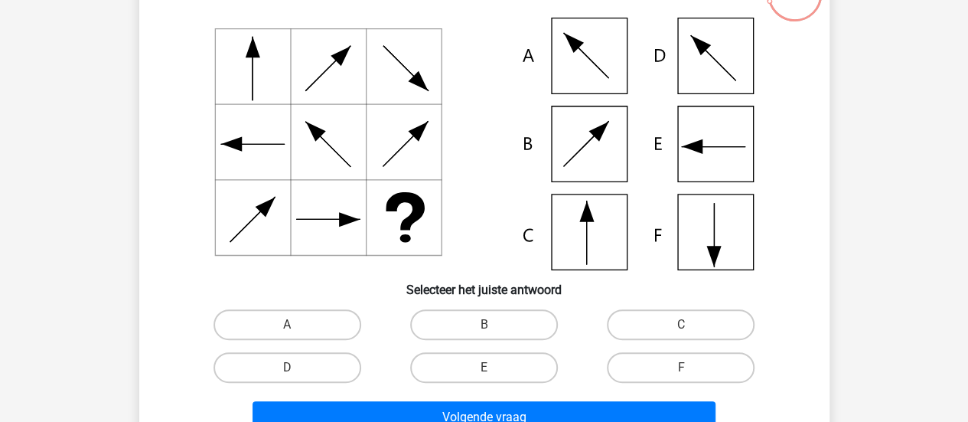
scroll to position [137, 0]
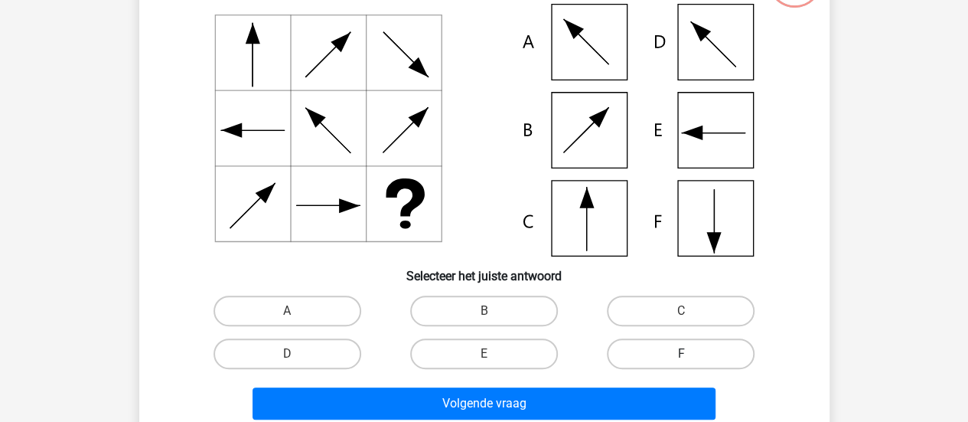
click at [646, 345] on label "F" at bounding box center [681, 353] width 148 height 31
click at [681, 354] on input "F" at bounding box center [686, 359] width 10 height 10
radio input "true"
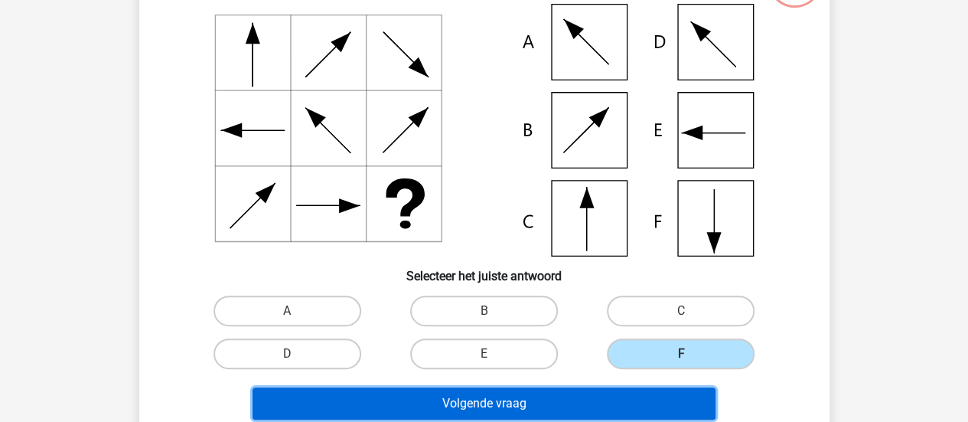
click at [597, 399] on button "Volgende vraag" at bounding box center [484, 403] width 463 height 32
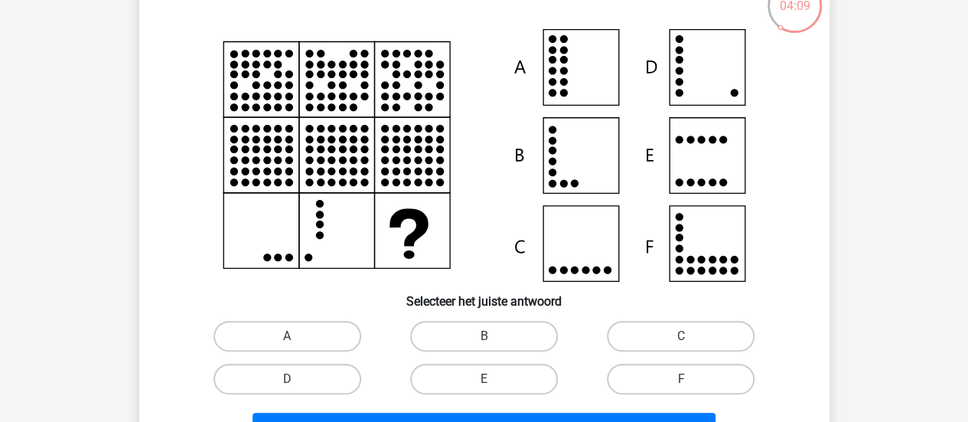
scroll to position [163, 0]
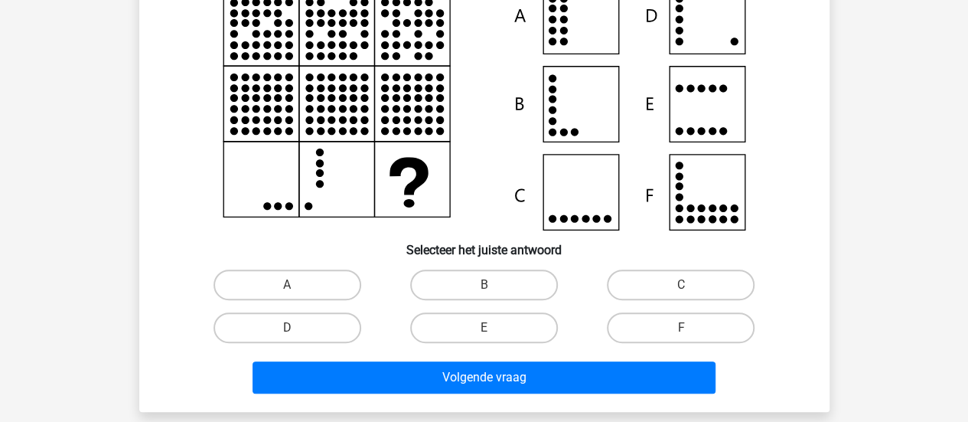
click at [484, 312] on div "E" at bounding box center [484, 327] width 197 height 43
click at [487, 318] on label "E" at bounding box center [484, 327] width 148 height 31
click at [487, 328] on input "E" at bounding box center [489, 333] width 10 height 10
radio input "true"
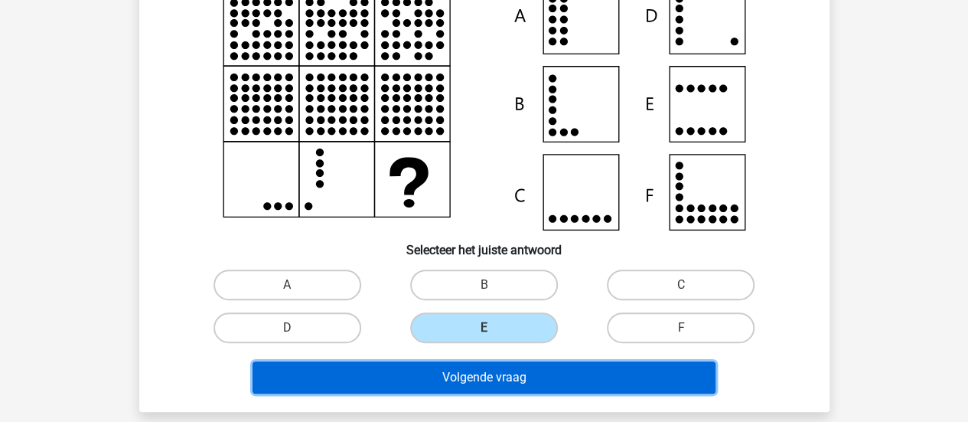
click at [516, 389] on button "Volgende vraag" at bounding box center [484, 377] width 463 height 32
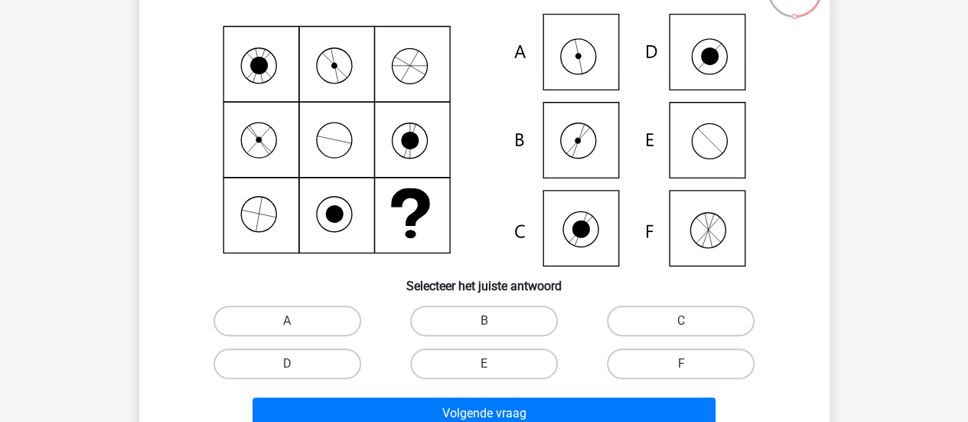
scroll to position [129, 0]
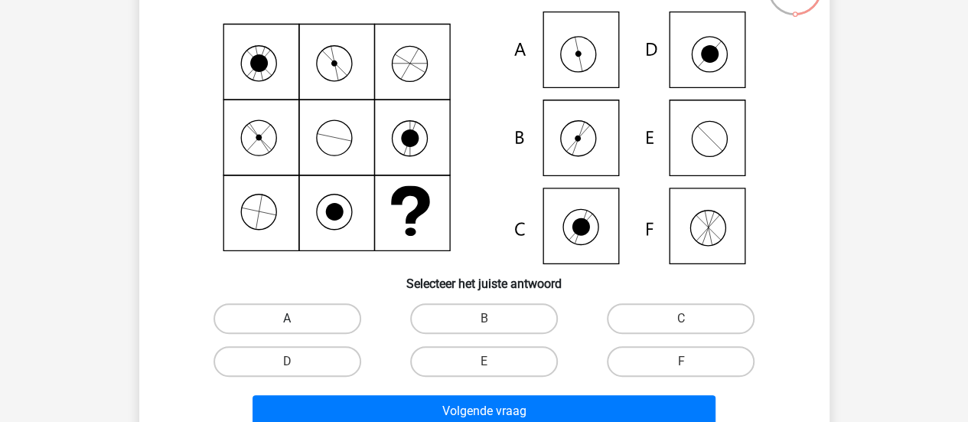
click at [303, 327] on label "A" at bounding box center [288, 318] width 148 height 31
click at [297, 327] on input "A" at bounding box center [292, 323] width 10 height 10
radio input "true"
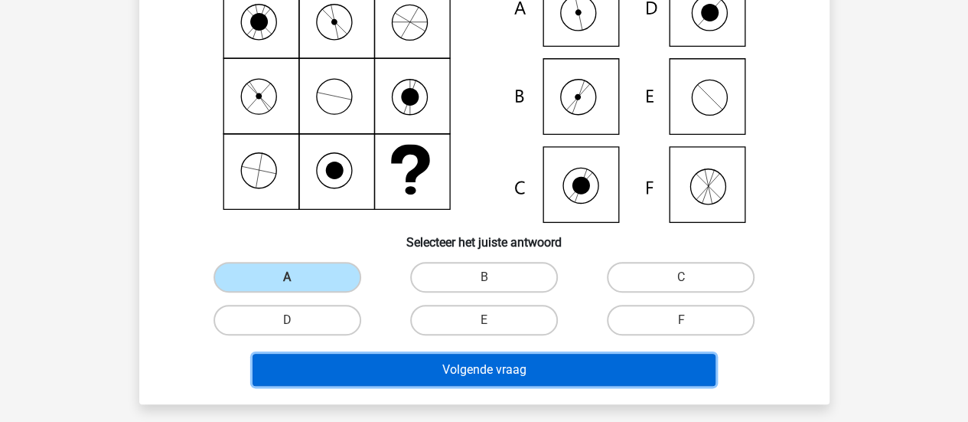
click at [377, 370] on button "Volgende vraag" at bounding box center [484, 370] width 463 height 32
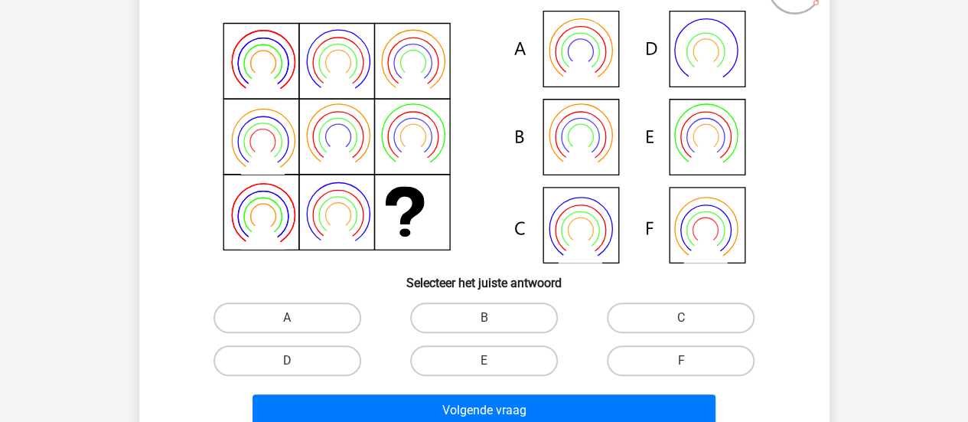
scroll to position [161, 0]
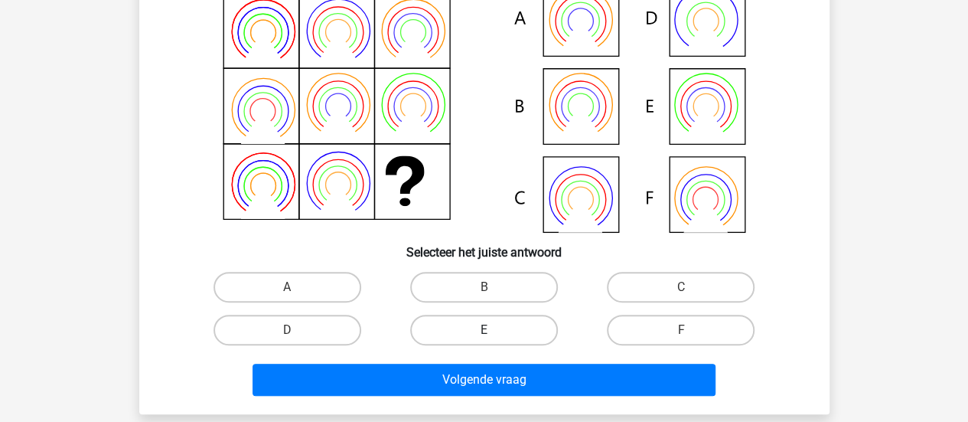
click at [494, 324] on label "E" at bounding box center [484, 330] width 148 height 31
click at [494, 330] on input "E" at bounding box center [489, 335] width 10 height 10
radio input "true"
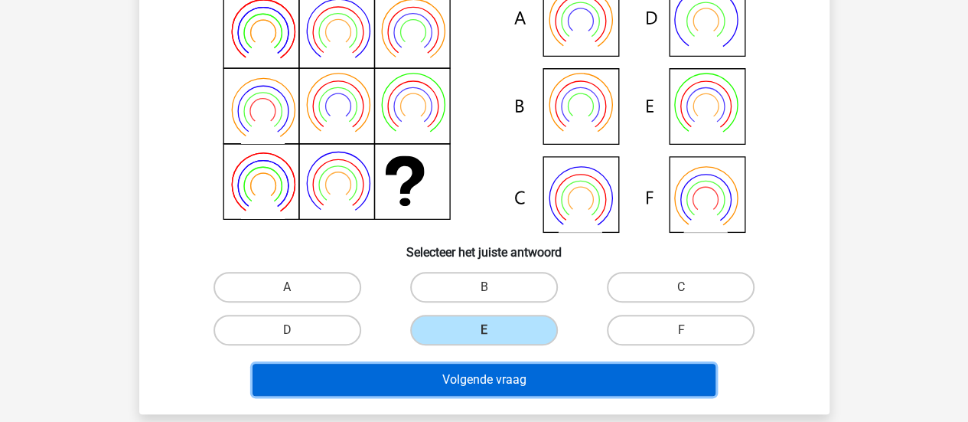
click at [516, 377] on button "Volgende vraag" at bounding box center [484, 380] width 463 height 32
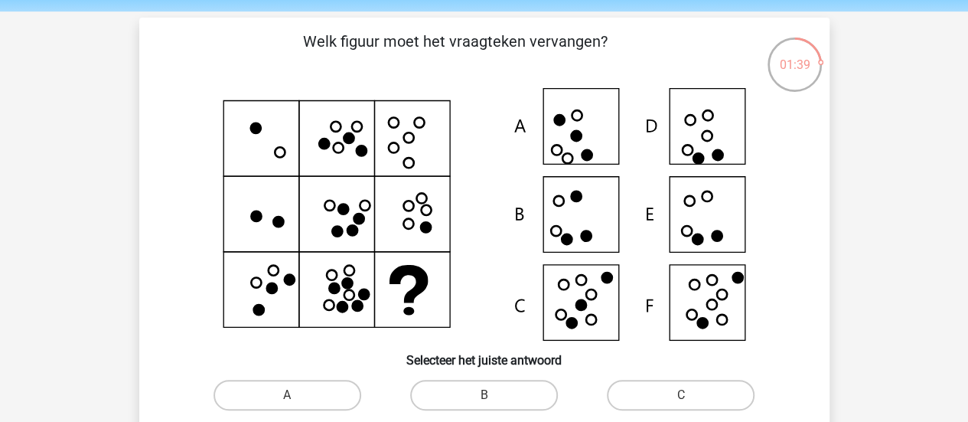
scroll to position [194, 0]
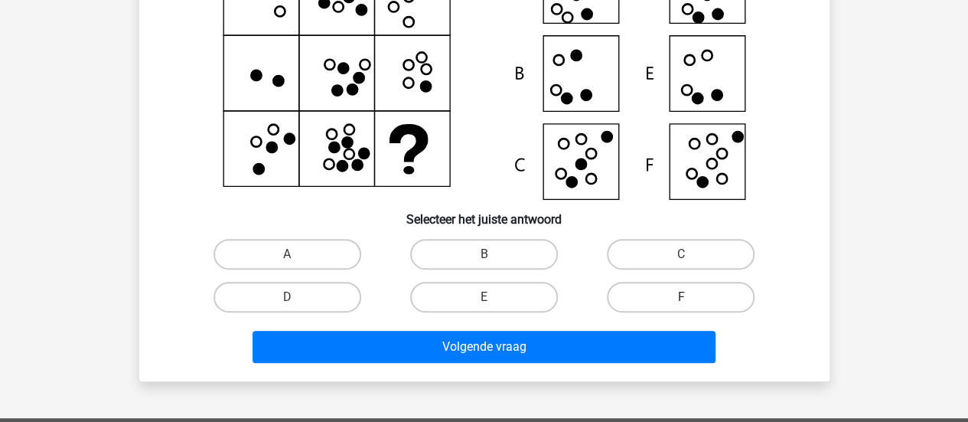
click at [701, 299] on label "F" at bounding box center [681, 297] width 148 height 31
click at [691, 299] on input "F" at bounding box center [686, 302] width 10 height 10
radio input "true"
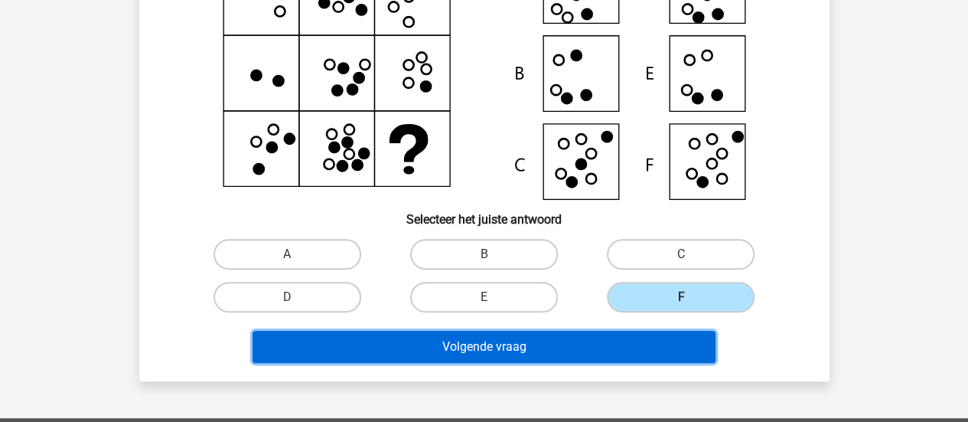
click at [654, 341] on button "Volgende vraag" at bounding box center [484, 347] width 463 height 32
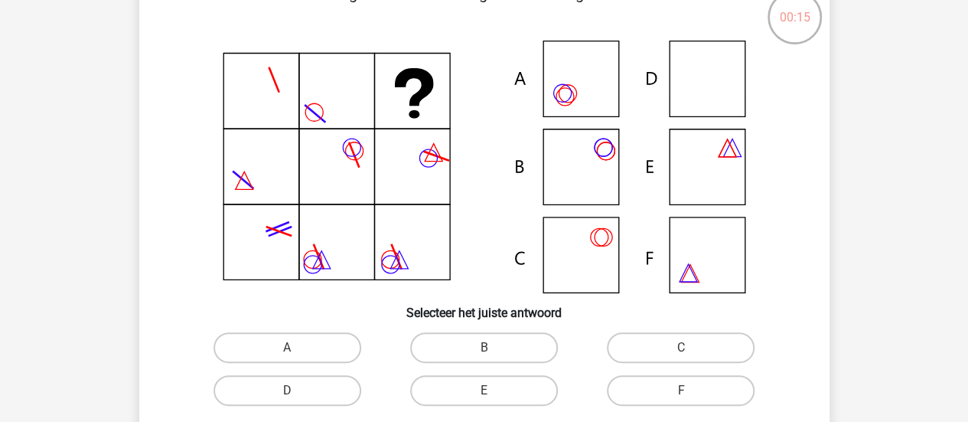
scroll to position [126, 0]
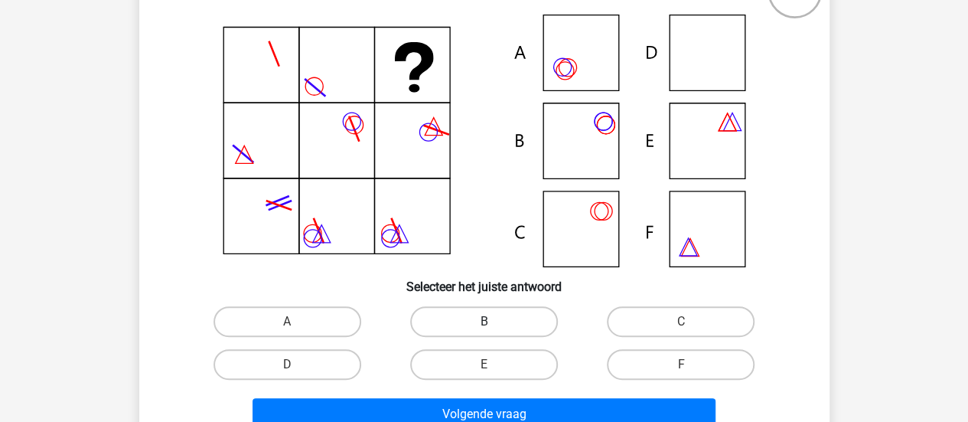
click at [513, 312] on label "B" at bounding box center [484, 321] width 148 height 31
click at [494, 321] on input "B" at bounding box center [489, 326] width 10 height 10
radio input "true"
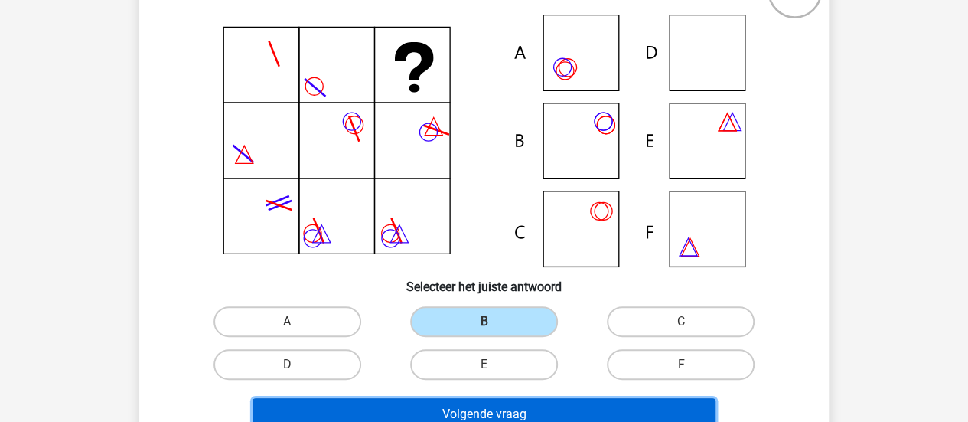
click at [553, 400] on button "Volgende vraag" at bounding box center [484, 414] width 463 height 32
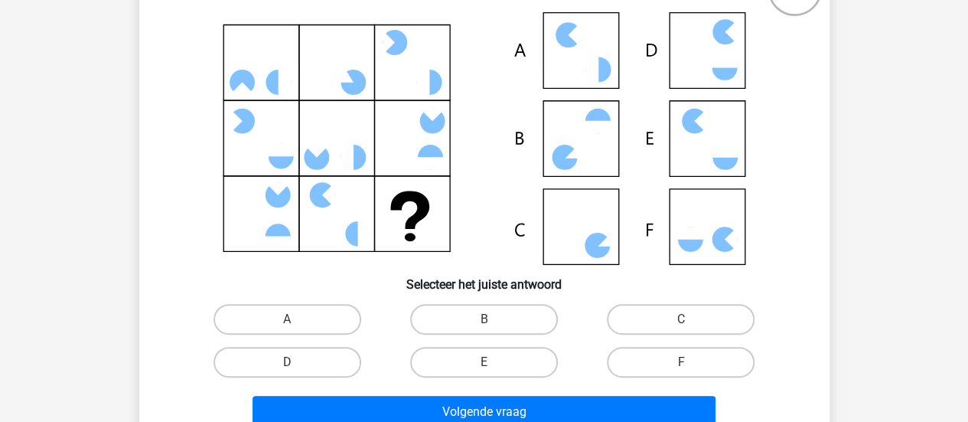
scroll to position [144, 0]
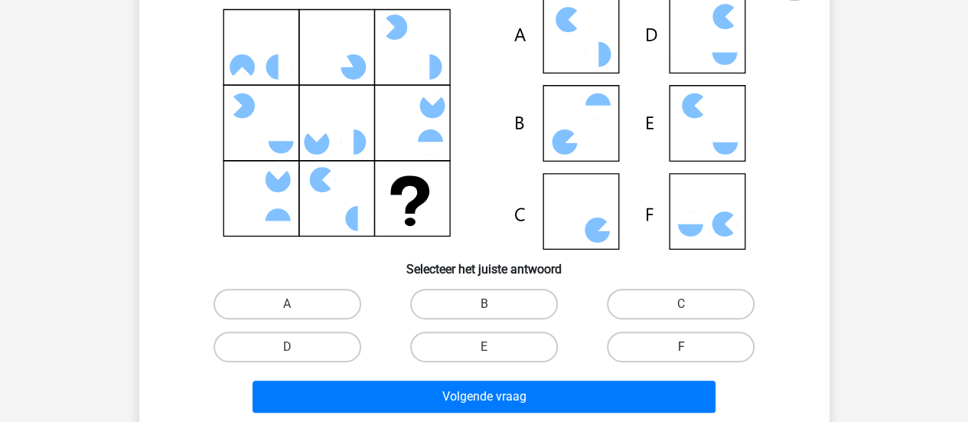
click at [666, 351] on label "F" at bounding box center [681, 346] width 148 height 31
click at [681, 351] on input "F" at bounding box center [686, 352] width 10 height 10
radio input "true"
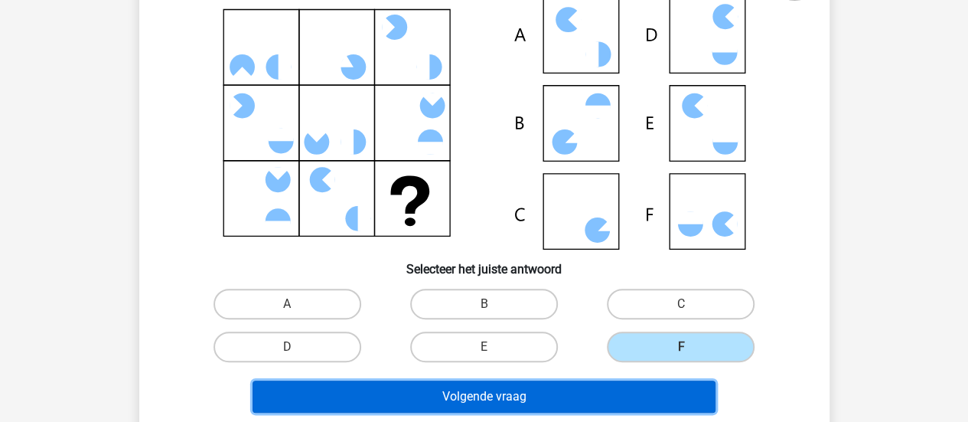
click at [639, 399] on button "Volgende vraag" at bounding box center [484, 396] width 463 height 32
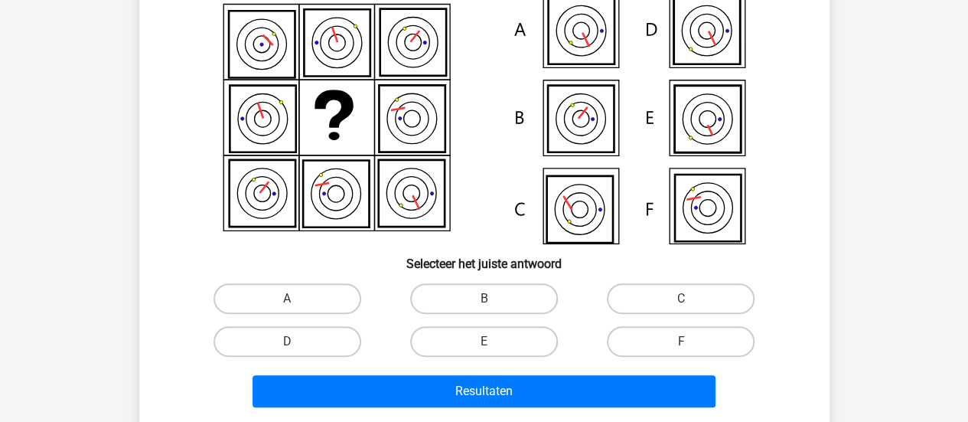
scroll to position [150, 0]
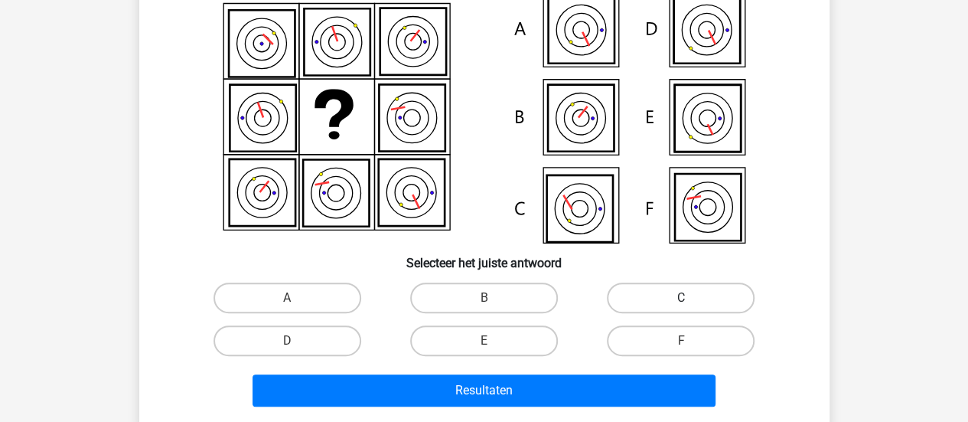
click at [644, 299] on label "C" at bounding box center [681, 297] width 148 height 31
click at [681, 299] on input "C" at bounding box center [686, 303] width 10 height 10
radio input "true"
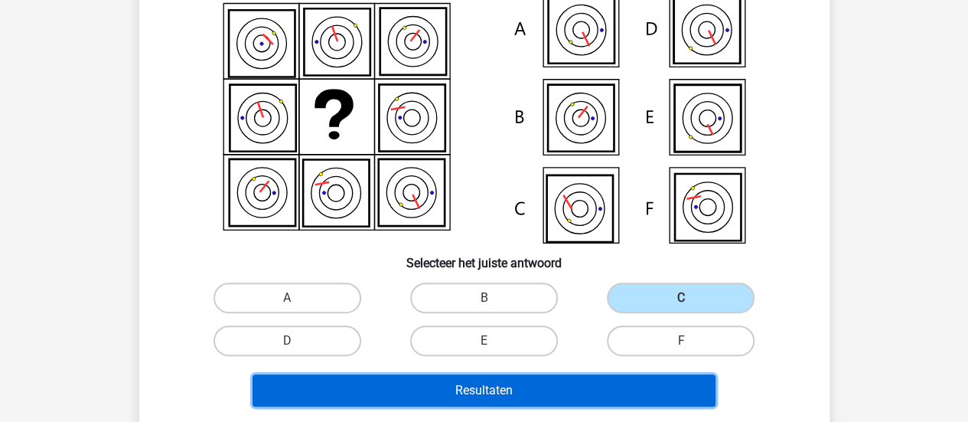
click at [618, 381] on button "Resultaten" at bounding box center [484, 390] width 463 height 32
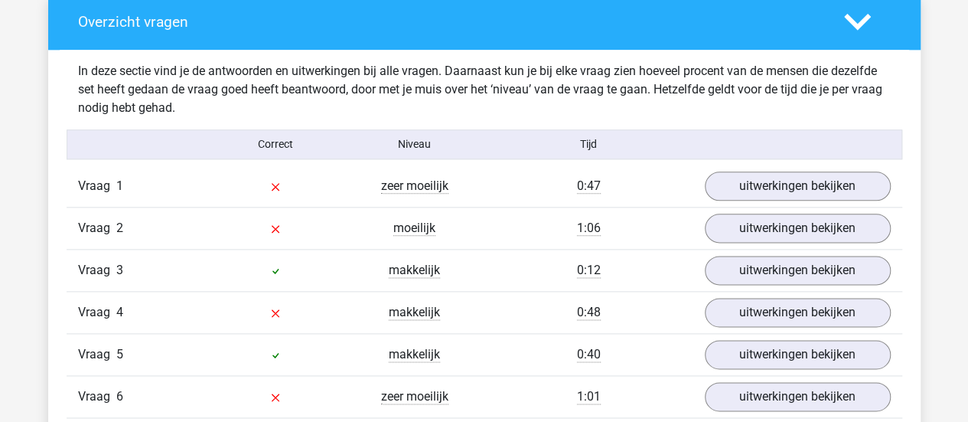
scroll to position [849, 0]
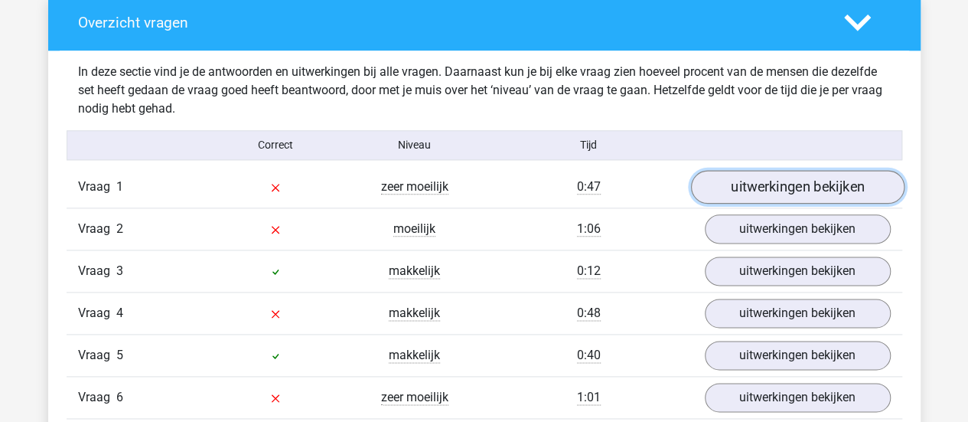
click at [758, 186] on link "uitwerkingen bekijken" at bounding box center [797, 187] width 214 height 34
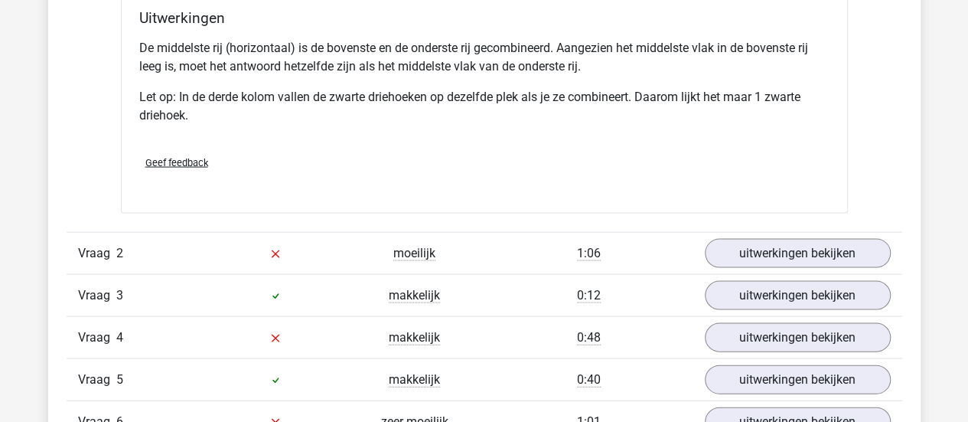
scroll to position [1504, 0]
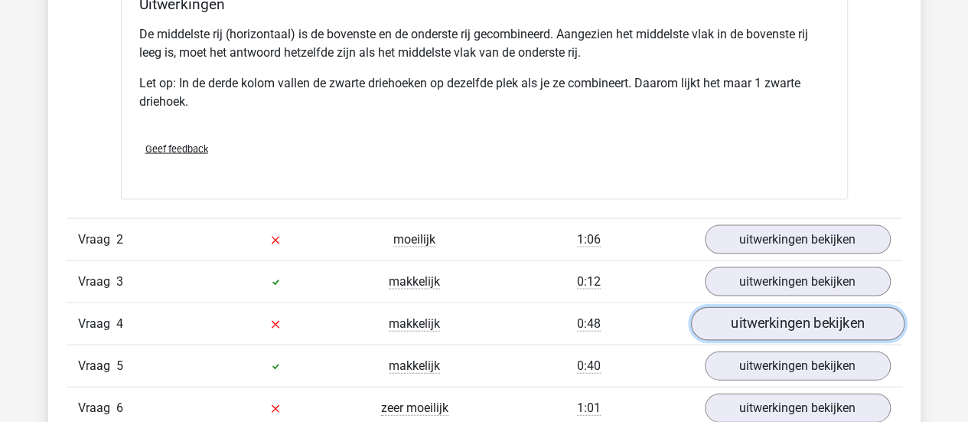
click at [718, 325] on link "uitwerkingen bekijken" at bounding box center [797, 324] width 214 height 34
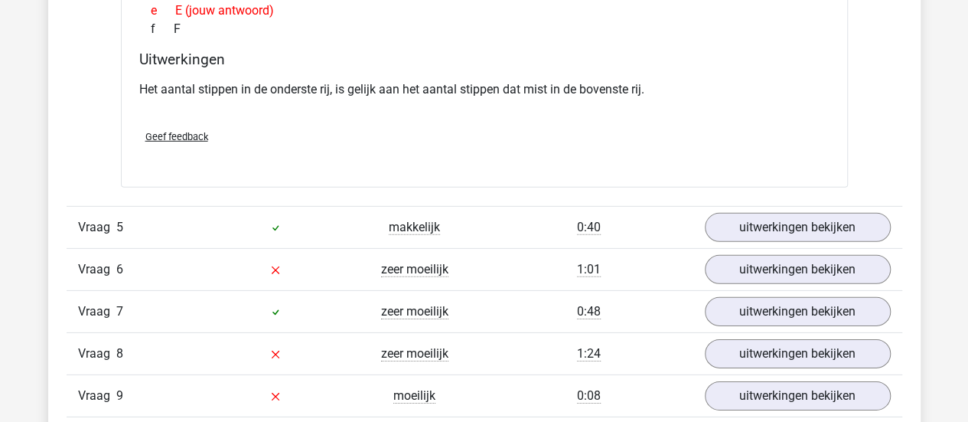
scroll to position [2264, 0]
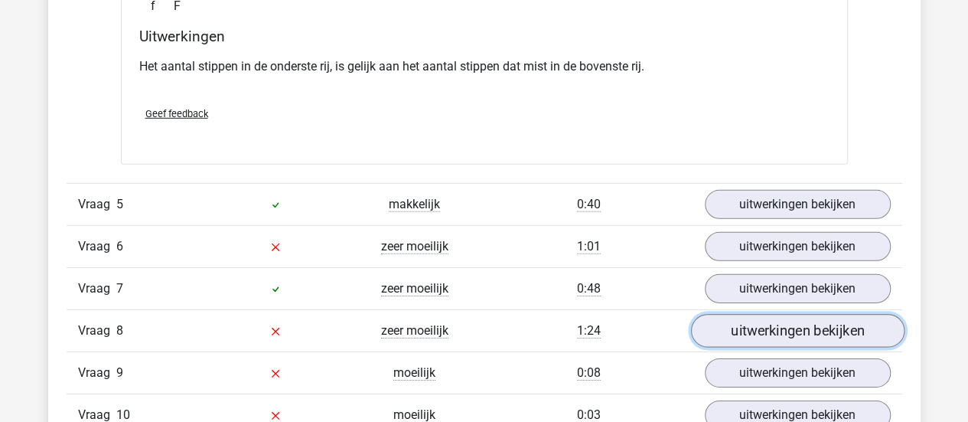
click at [724, 329] on link "uitwerkingen bekijken" at bounding box center [797, 332] width 214 height 34
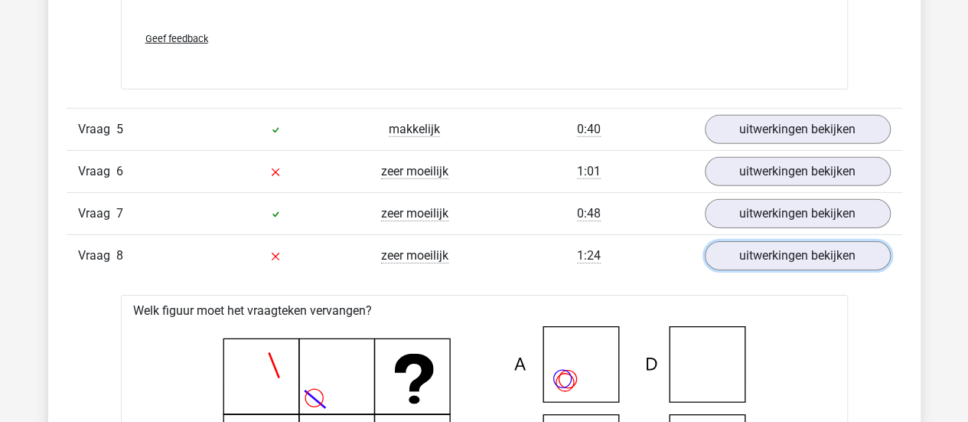
scroll to position [2311, 0]
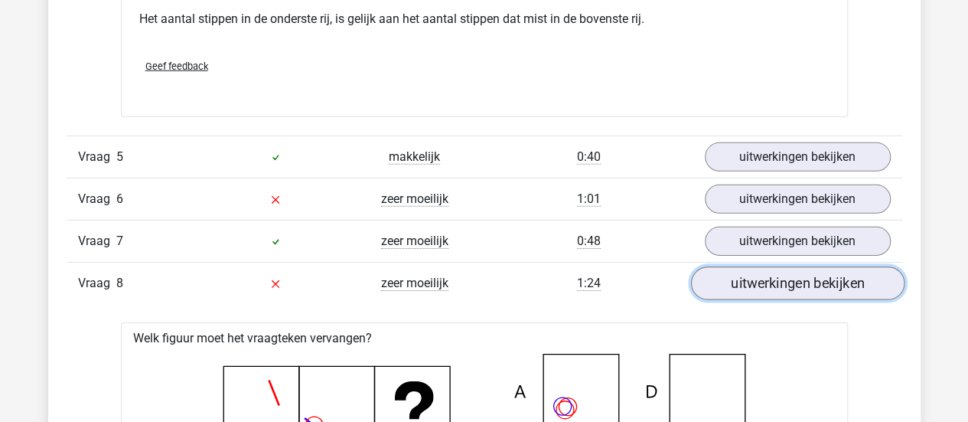
click at [738, 272] on link "uitwerkingen bekijken" at bounding box center [797, 284] width 214 height 34
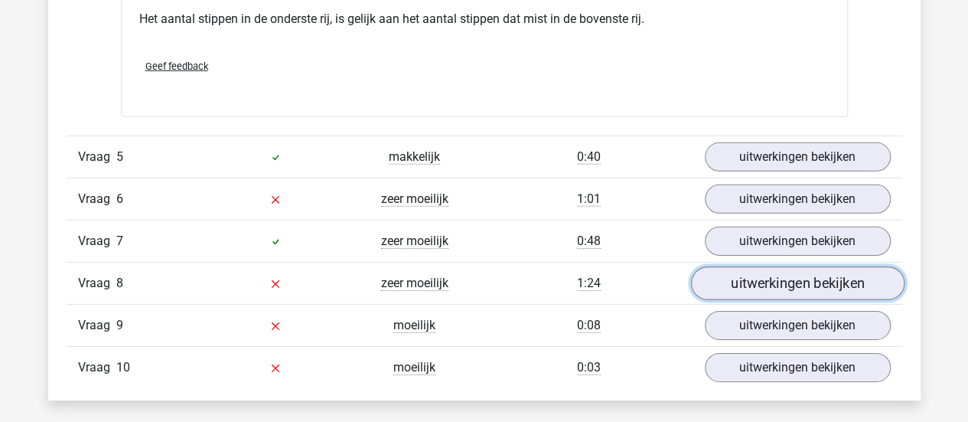
scroll to position [2396, 0]
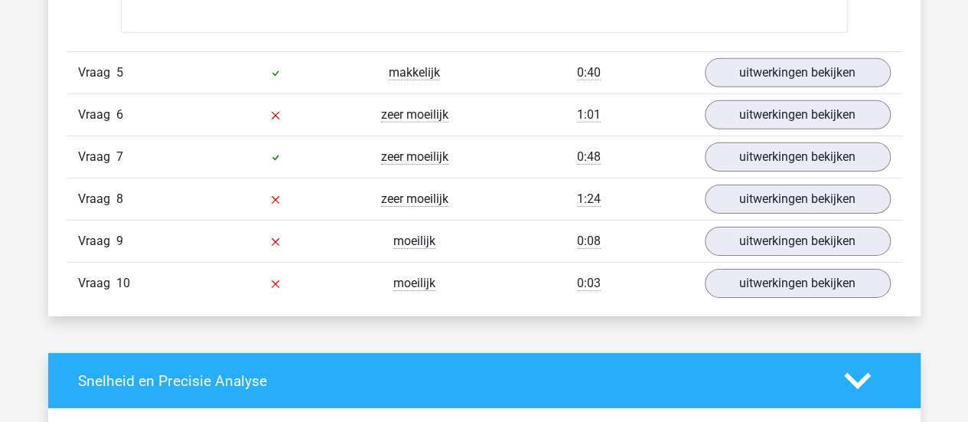
click at [762, 220] on div "Vraag 9 moeilijk 0:08 uitwerkingen bekijken" at bounding box center [485, 241] width 836 height 42
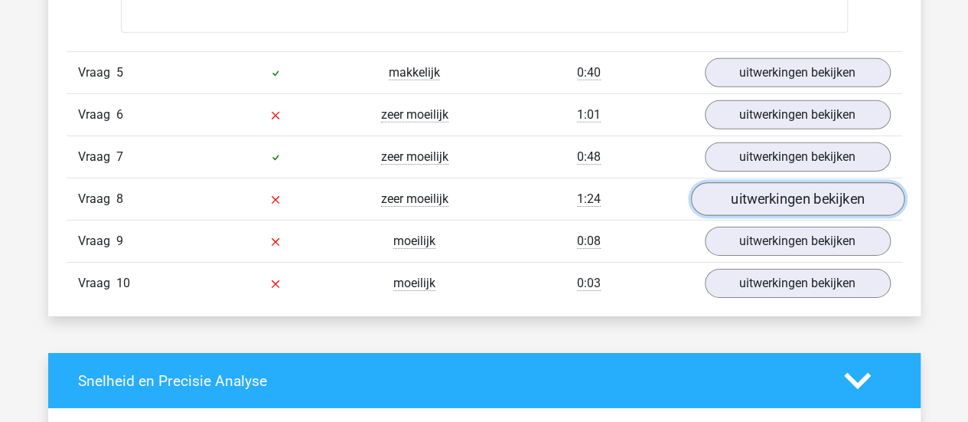
click at [788, 192] on link "uitwerkingen bekijken" at bounding box center [797, 200] width 214 height 34
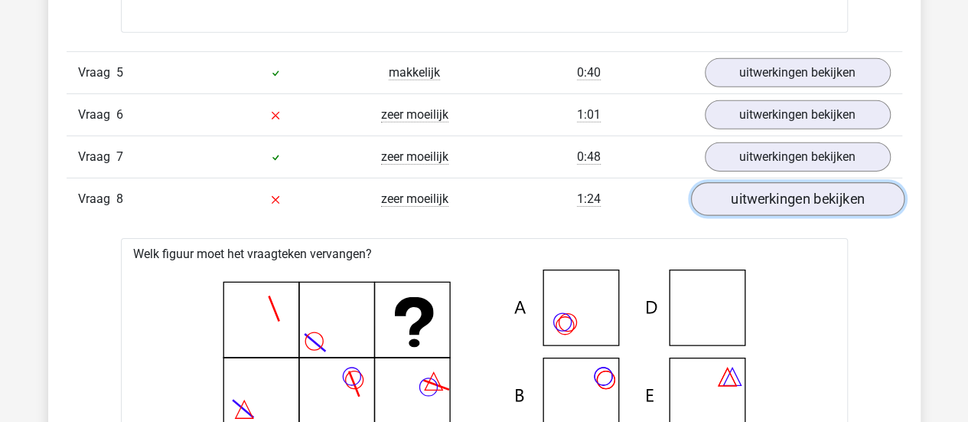
click at [788, 192] on link "uitwerkingen bekijken" at bounding box center [797, 200] width 214 height 34
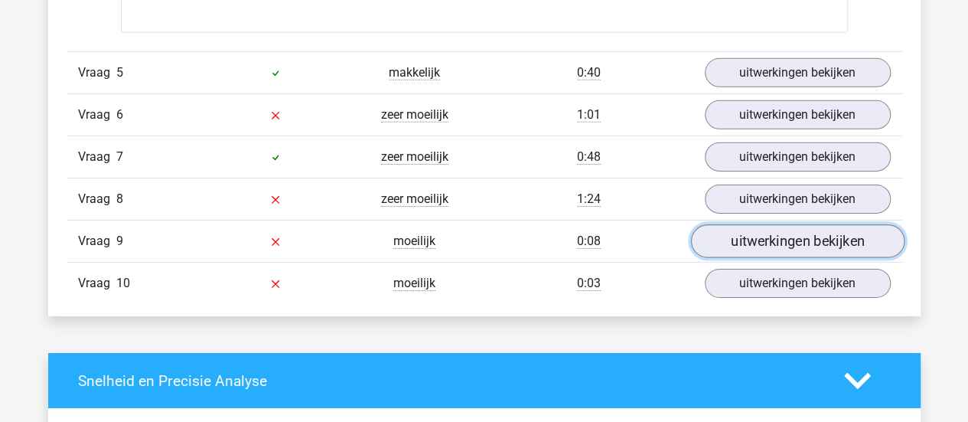
click at [780, 225] on link "uitwerkingen bekijken" at bounding box center [797, 242] width 214 height 34
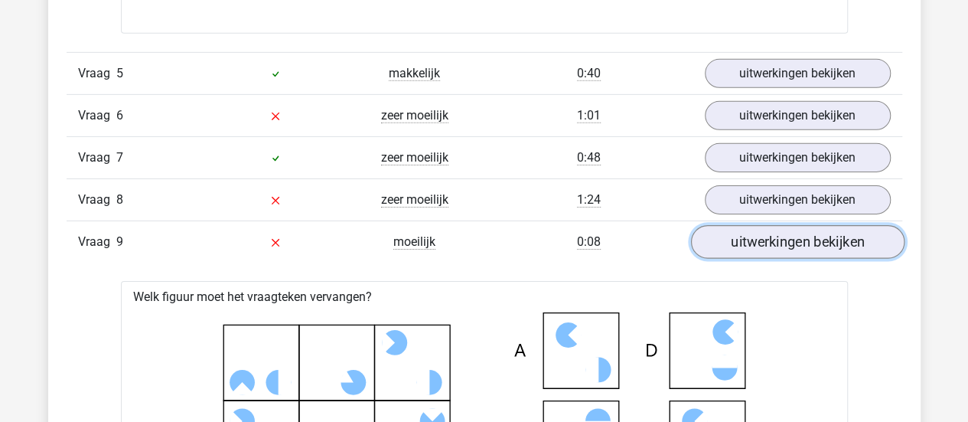
scroll to position [2381, 0]
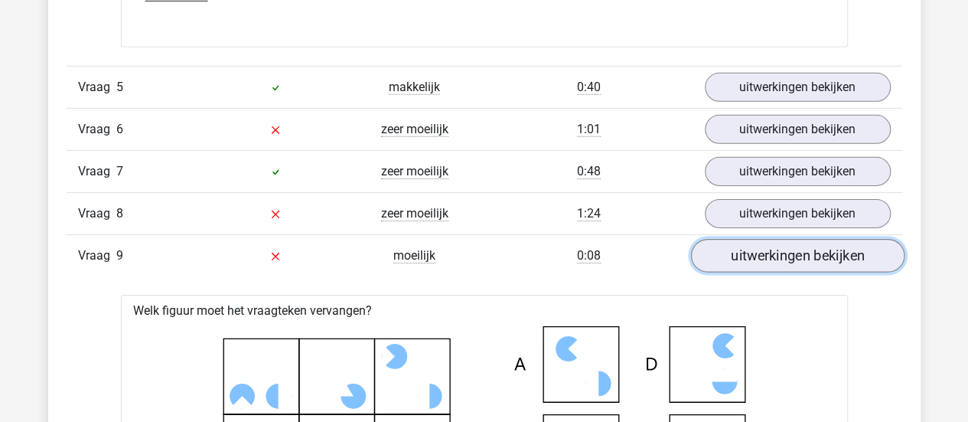
click at [779, 253] on link "uitwerkingen bekijken" at bounding box center [797, 257] width 214 height 34
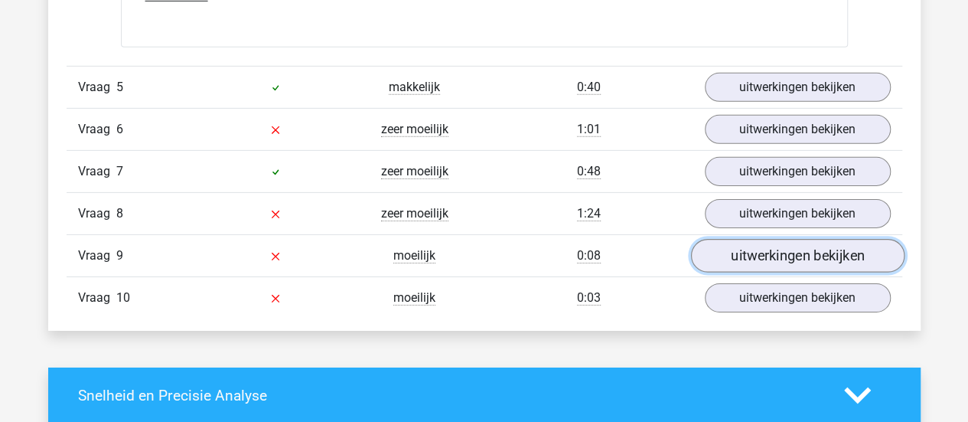
scroll to position [2433, 0]
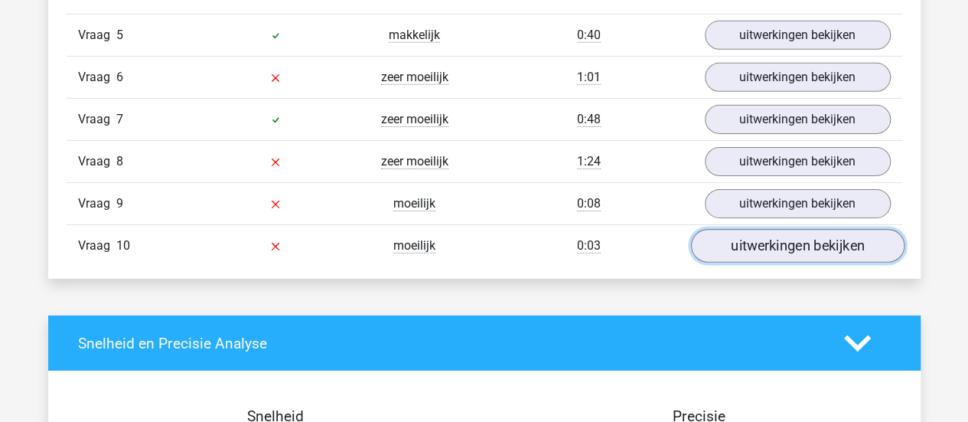
click at [808, 246] on link "uitwerkingen bekijken" at bounding box center [797, 247] width 214 height 34
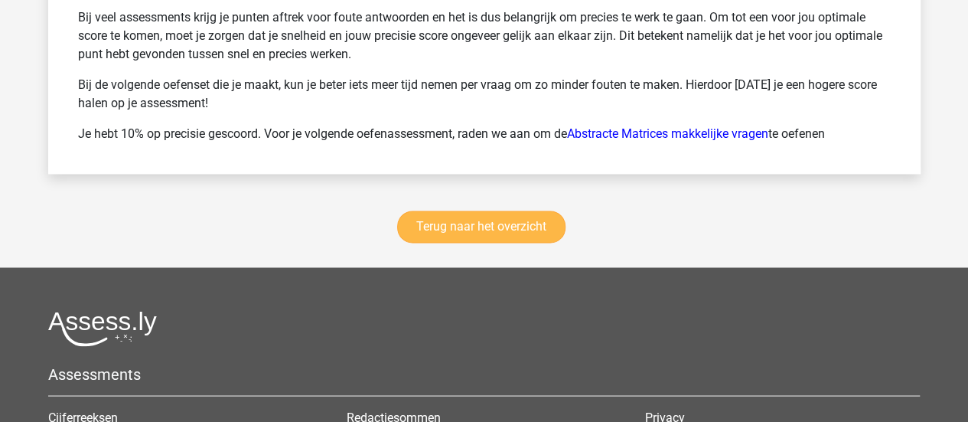
scroll to position [4086, 0]
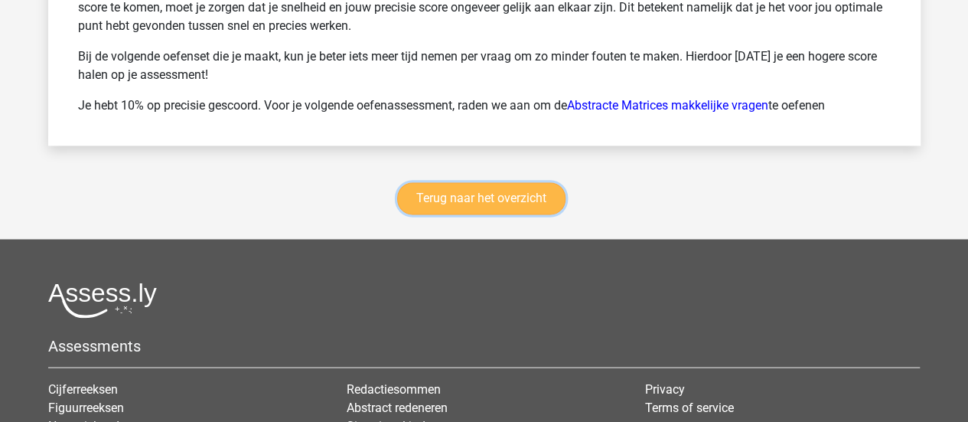
click at [513, 184] on link "Terug naar het overzicht" at bounding box center [481, 198] width 168 height 32
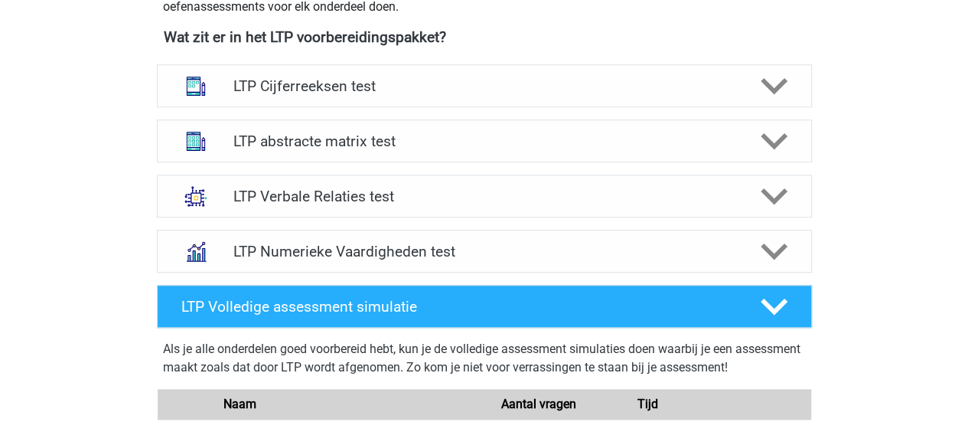
scroll to position [557, 0]
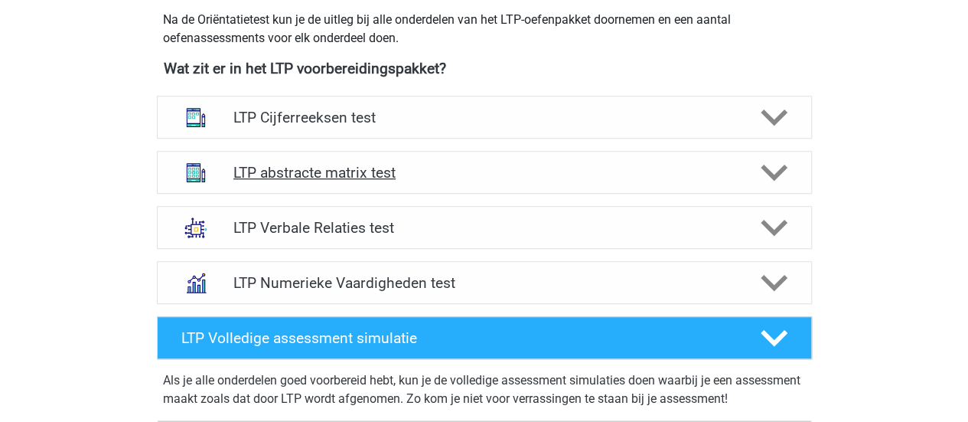
click at [399, 168] on h4 "LTP abstracte matrix test" at bounding box center [483, 173] width 501 height 18
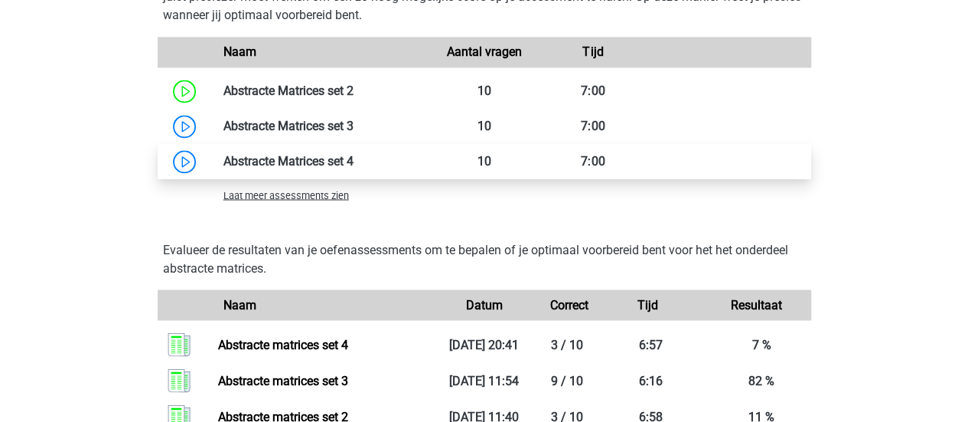
scroll to position [1256, 0]
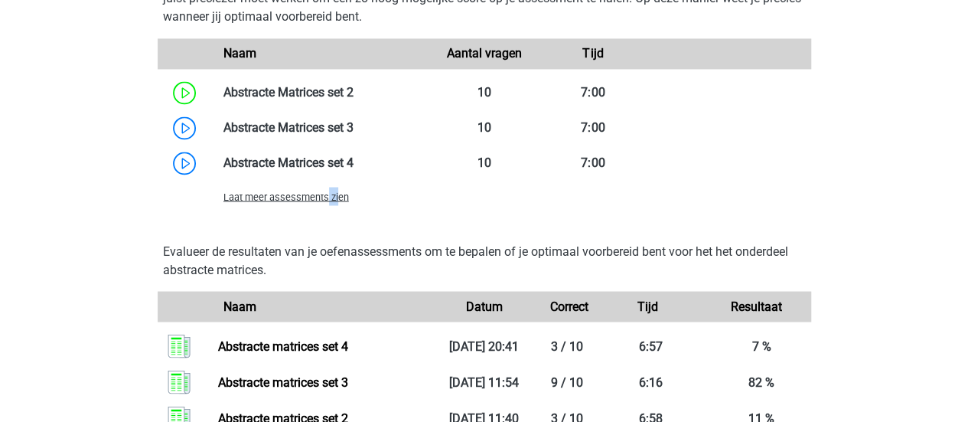
drag, startPoint x: 328, startPoint y: 204, endPoint x: 341, endPoint y: 198, distance: 13.7
click at [341, 198] on div "Laat meer assessments zien" at bounding box center [485, 196] width 654 height 31
click at [341, 198] on span "Laat meer assessments zien" at bounding box center [286, 196] width 126 height 11
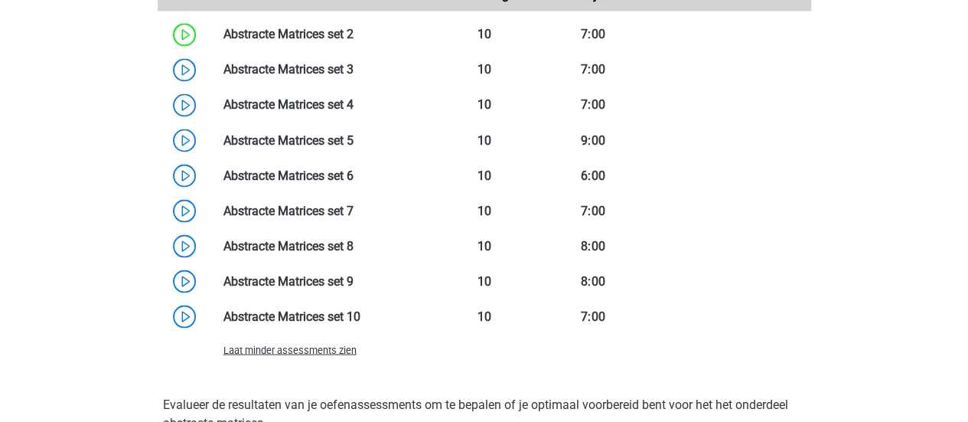
scroll to position [1309, 0]
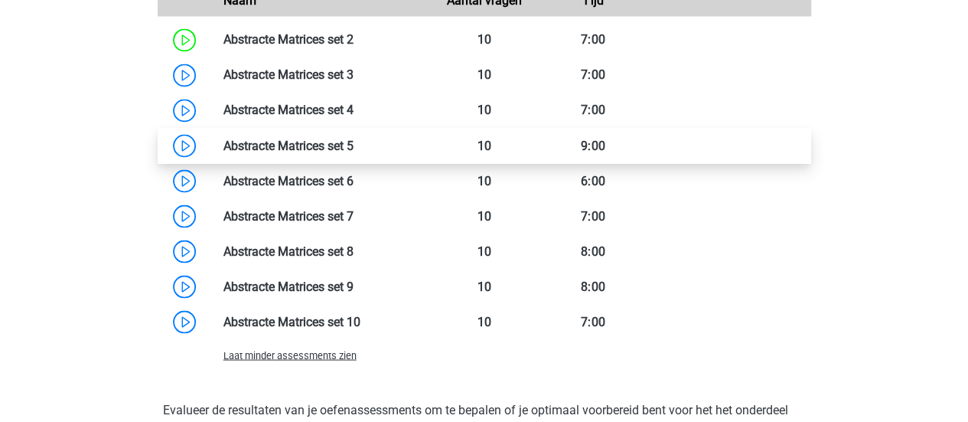
click at [354, 145] on link at bounding box center [354, 145] width 0 height 15
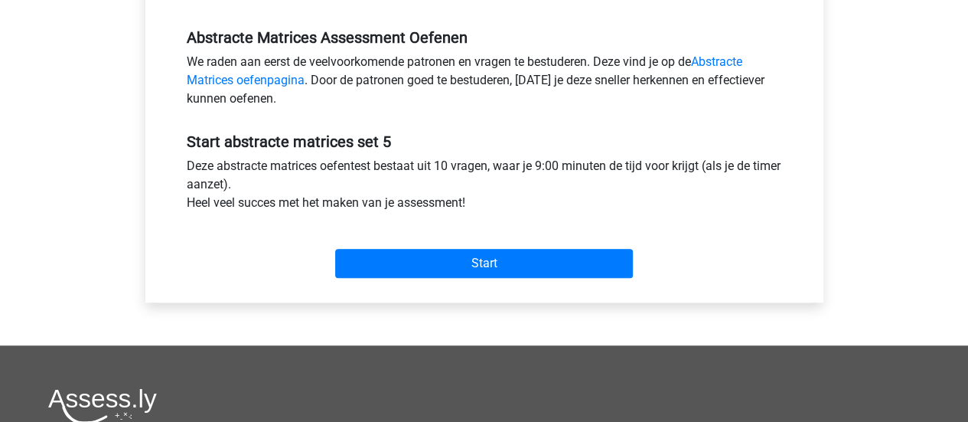
scroll to position [462, 0]
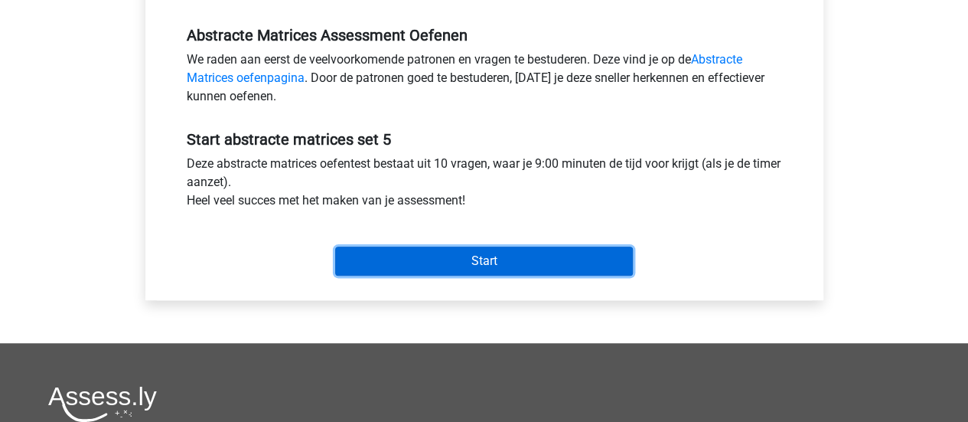
click at [514, 260] on input "Start" at bounding box center [484, 260] width 298 height 29
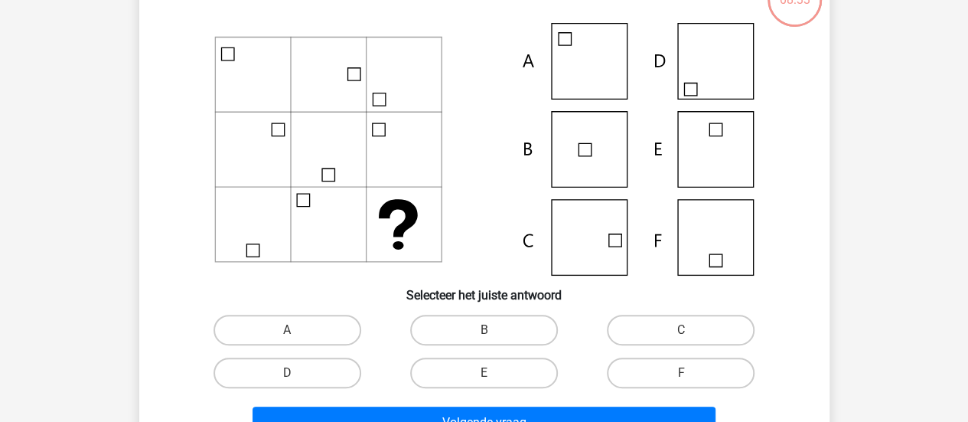
scroll to position [119, 0]
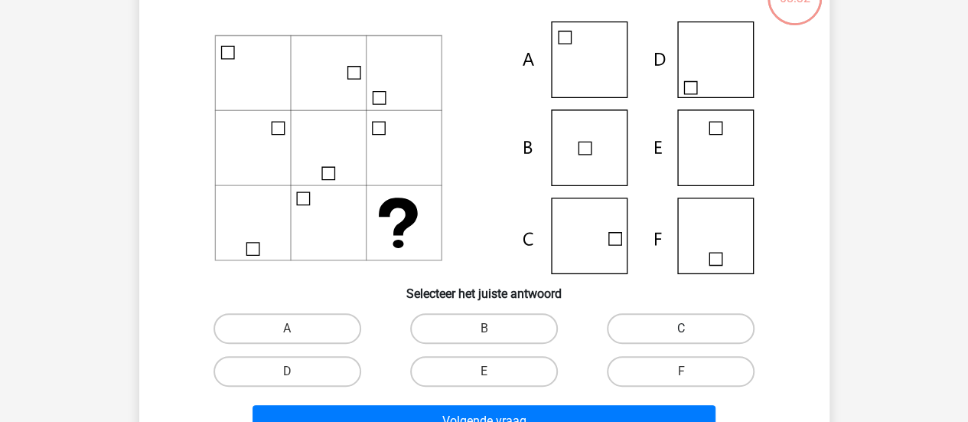
click at [651, 319] on label "C" at bounding box center [681, 328] width 148 height 31
click at [681, 328] on input "C" at bounding box center [686, 333] width 10 height 10
radio input "true"
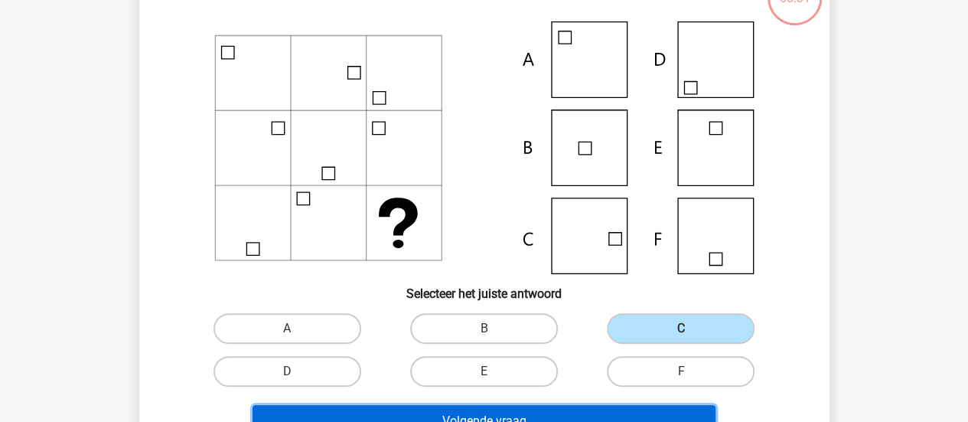
click at [589, 409] on button "Volgende vraag" at bounding box center [484, 421] width 463 height 32
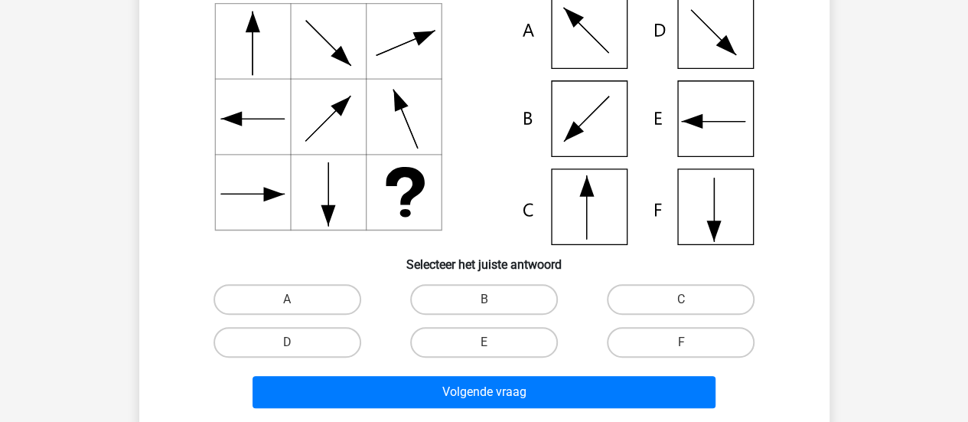
scroll to position [152, 0]
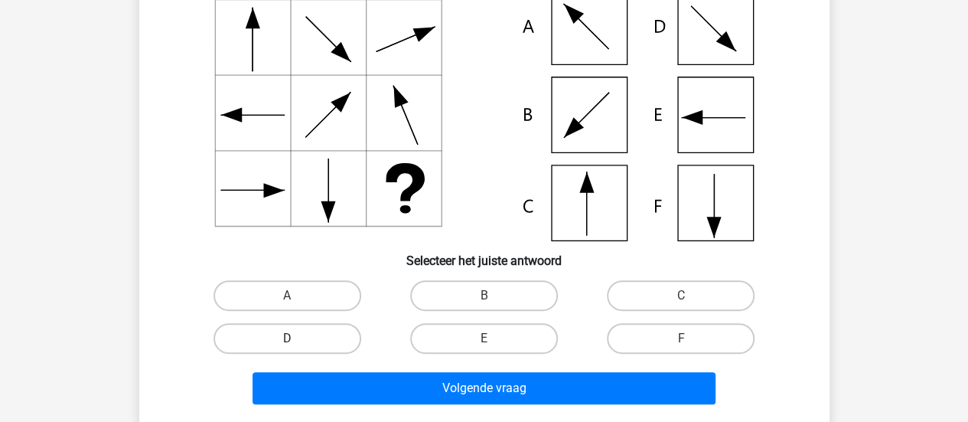
click at [347, 338] on label "D" at bounding box center [288, 338] width 148 height 31
click at [297, 338] on input "D" at bounding box center [292, 343] width 10 height 10
radio input "true"
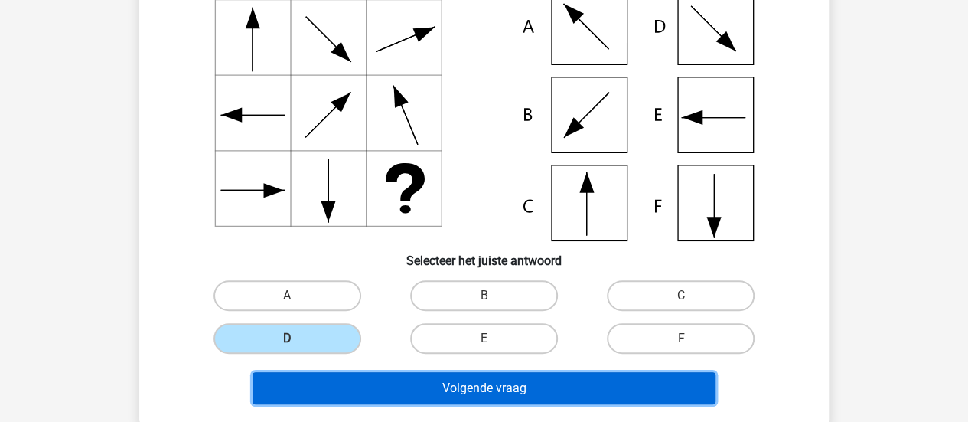
click at [390, 383] on button "Volgende vraag" at bounding box center [484, 388] width 463 height 32
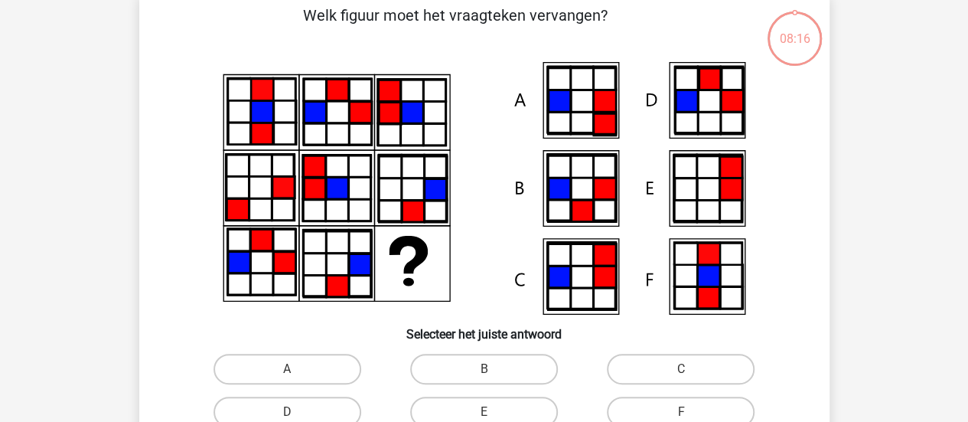
scroll to position [70, 0]
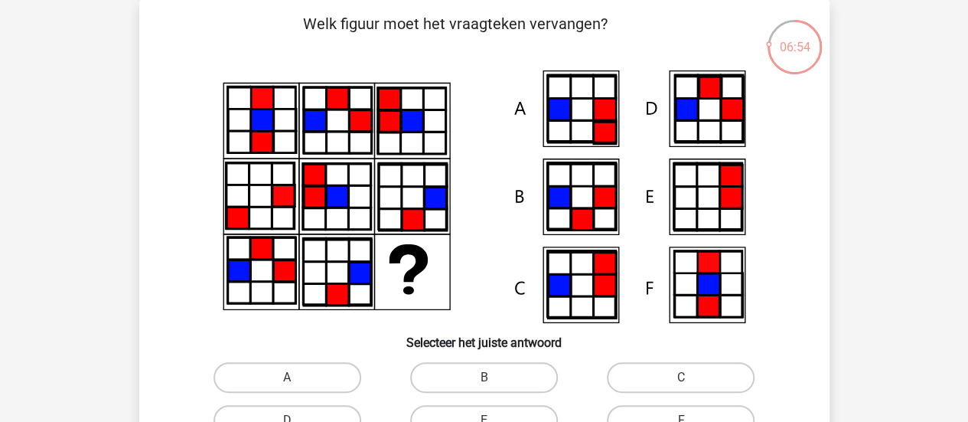
click at [337, 194] on icon at bounding box center [337, 196] width 22 height 21
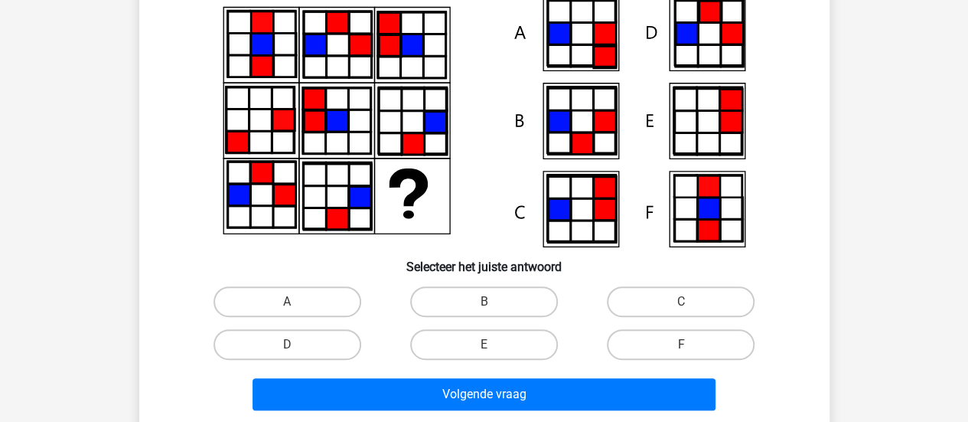
scroll to position [147, 0]
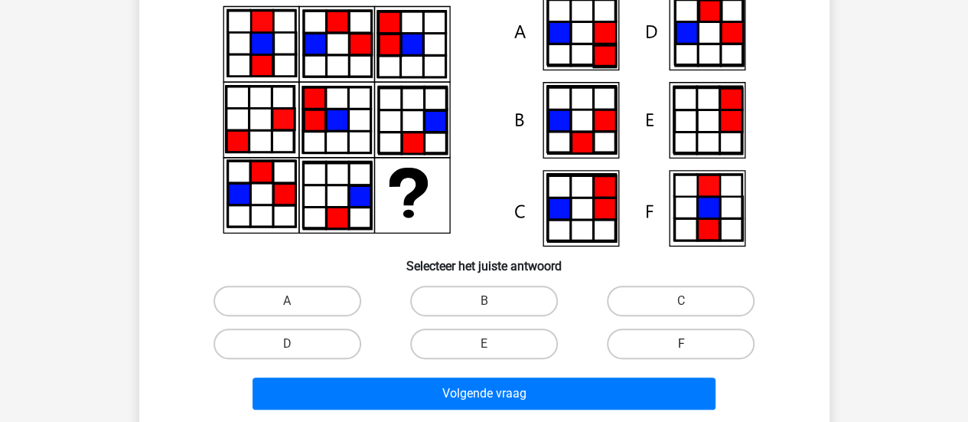
click at [621, 342] on label "F" at bounding box center [681, 343] width 148 height 31
click at [681, 344] on input "F" at bounding box center [686, 349] width 10 height 10
radio input "true"
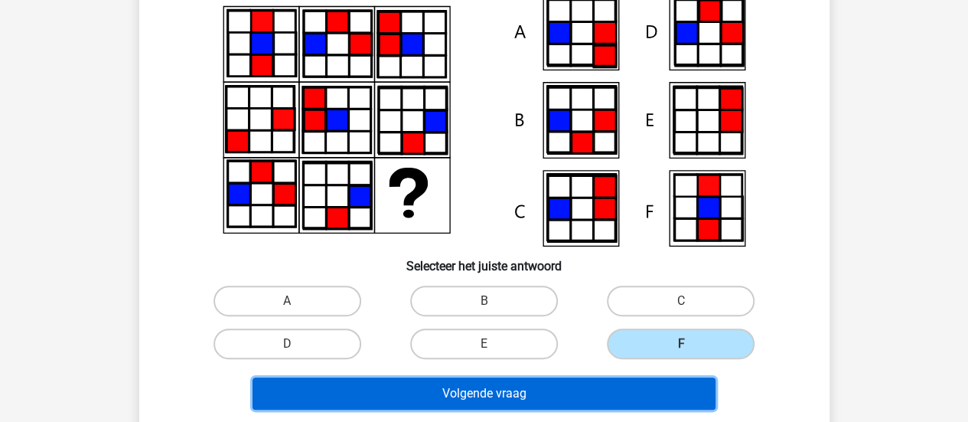
click at [599, 404] on button "Volgende vraag" at bounding box center [484, 393] width 463 height 32
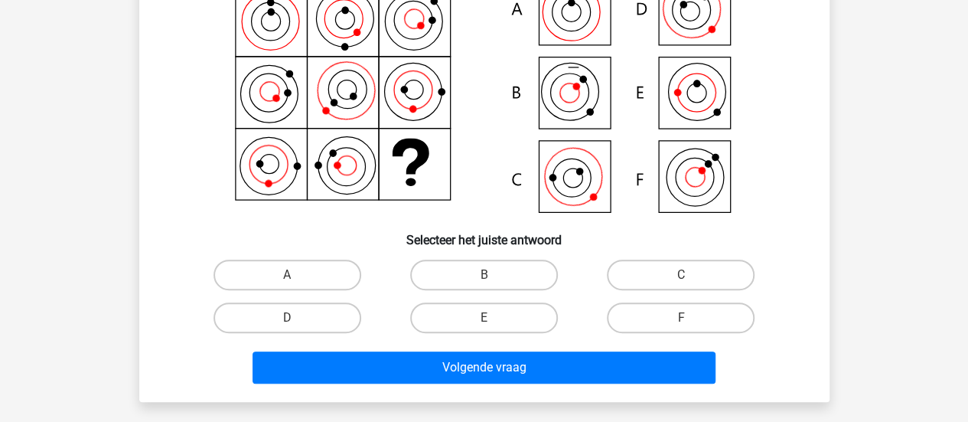
scroll to position [189, 0]
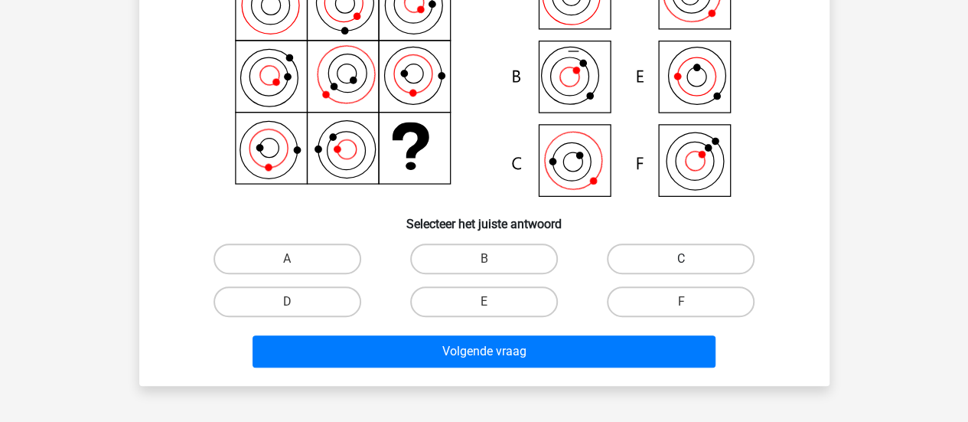
click at [644, 259] on label "C" at bounding box center [681, 258] width 148 height 31
click at [681, 259] on input "C" at bounding box center [686, 264] width 10 height 10
radio input "true"
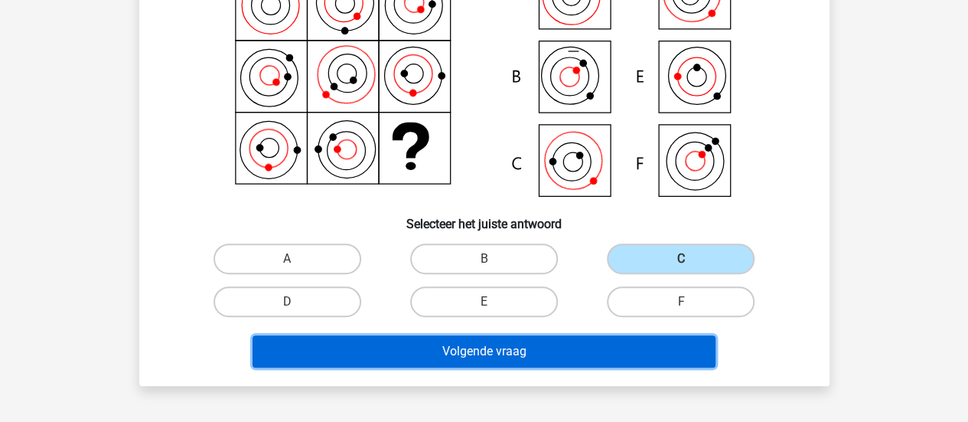
click at [578, 360] on button "Volgende vraag" at bounding box center [484, 351] width 463 height 32
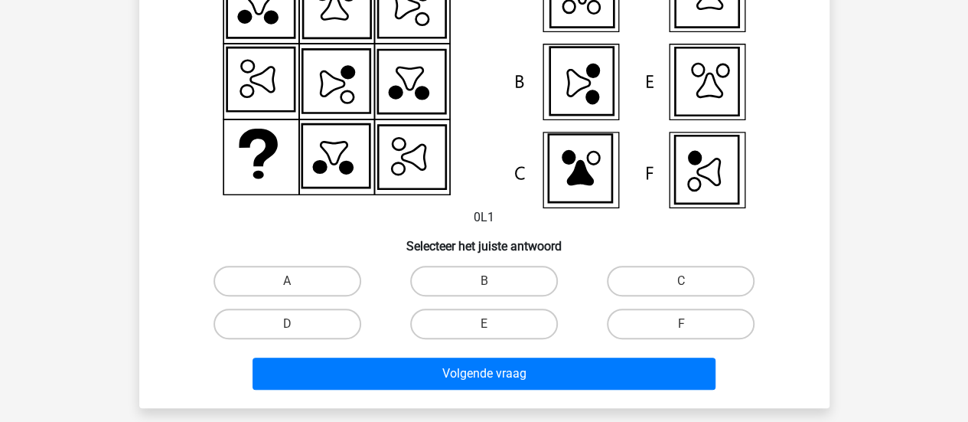
scroll to position [175, 0]
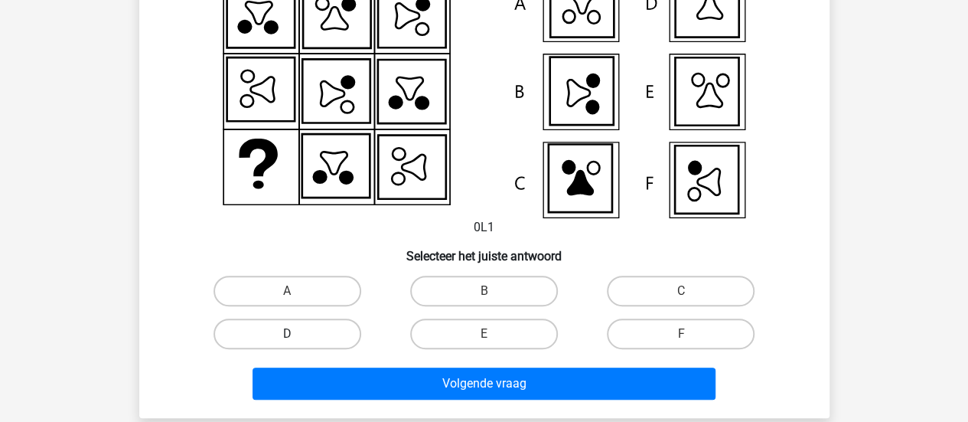
click at [308, 333] on label "D" at bounding box center [288, 333] width 148 height 31
click at [297, 334] on input "D" at bounding box center [292, 339] width 10 height 10
radio input "true"
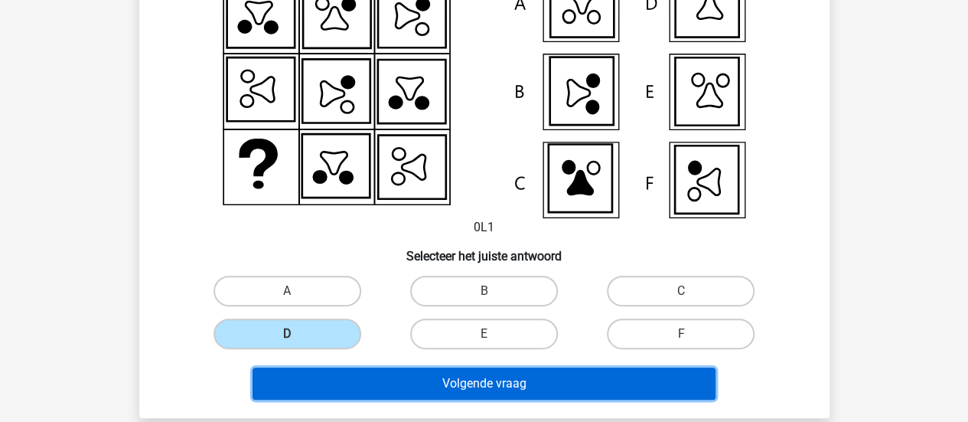
click at [406, 390] on button "Volgende vraag" at bounding box center [484, 383] width 463 height 32
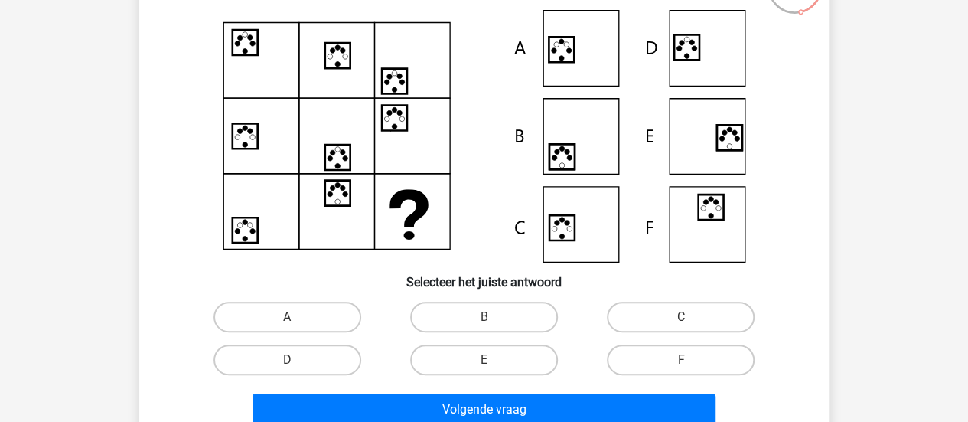
scroll to position [154, 0]
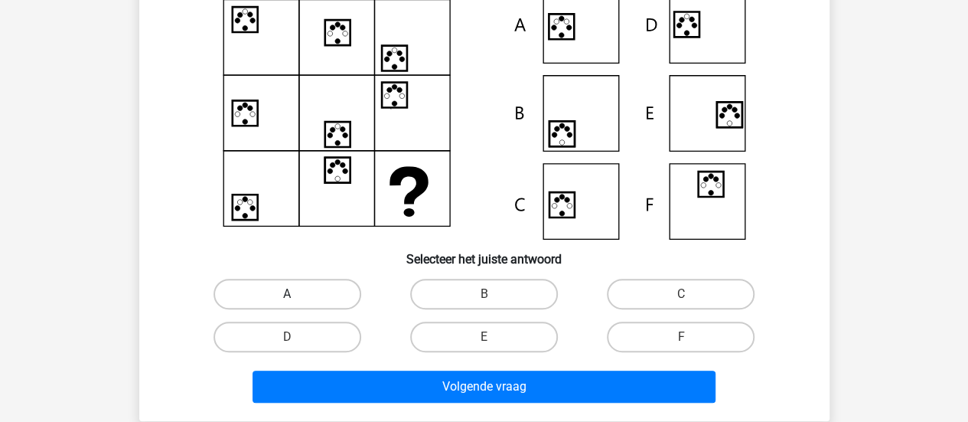
click at [286, 286] on label "A" at bounding box center [288, 294] width 148 height 31
click at [287, 294] on input "A" at bounding box center [292, 299] width 10 height 10
radio input "true"
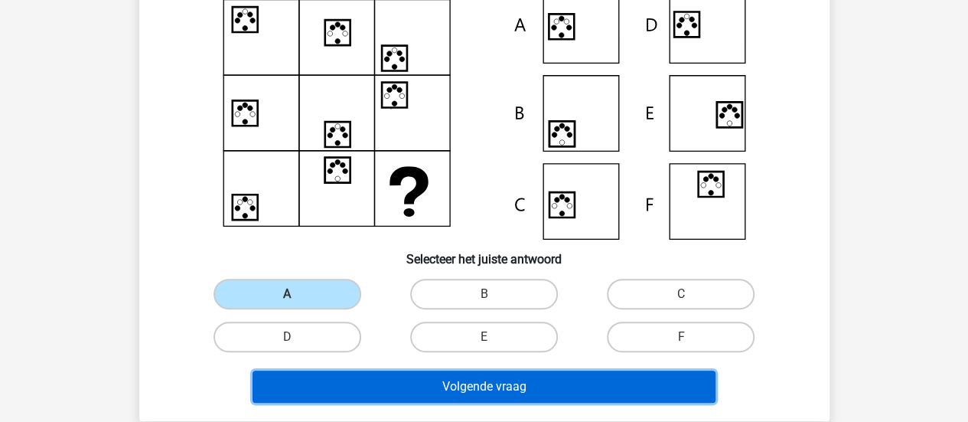
click at [377, 385] on button "Volgende vraag" at bounding box center [484, 386] width 463 height 32
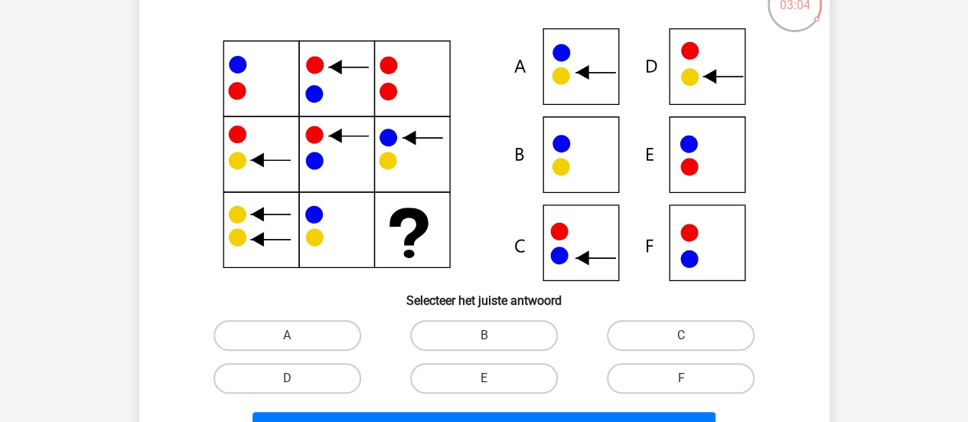
scroll to position [116, 0]
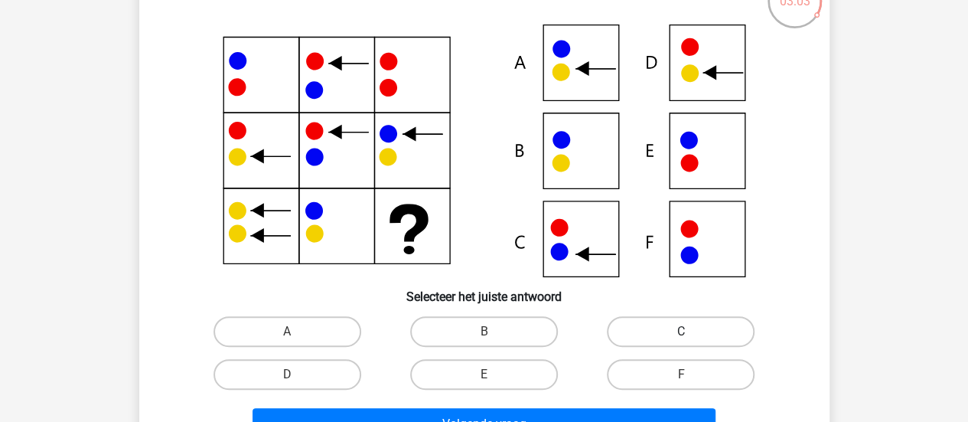
click at [692, 342] on label "C" at bounding box center [681, 331] width 148 height 31
click at [691, 341] on input "C" at bounding box center [686, 336] width 10 height 10
radio input "true"
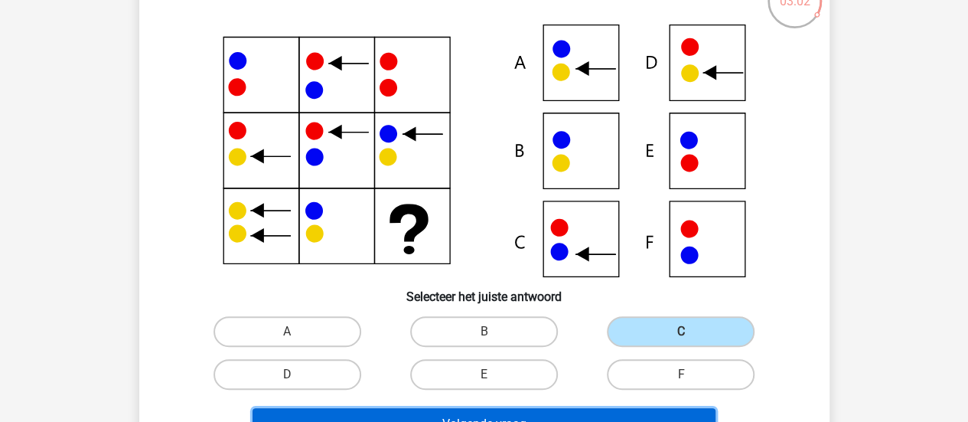
click at [572, 413] on button "Volgende vraag" at bounding box center [484, 424] width 463 height 32
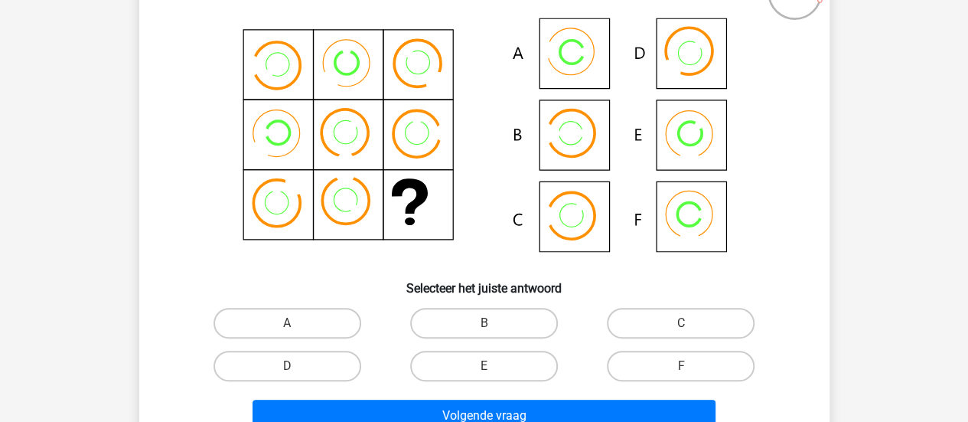
scroll to position [128, 0]
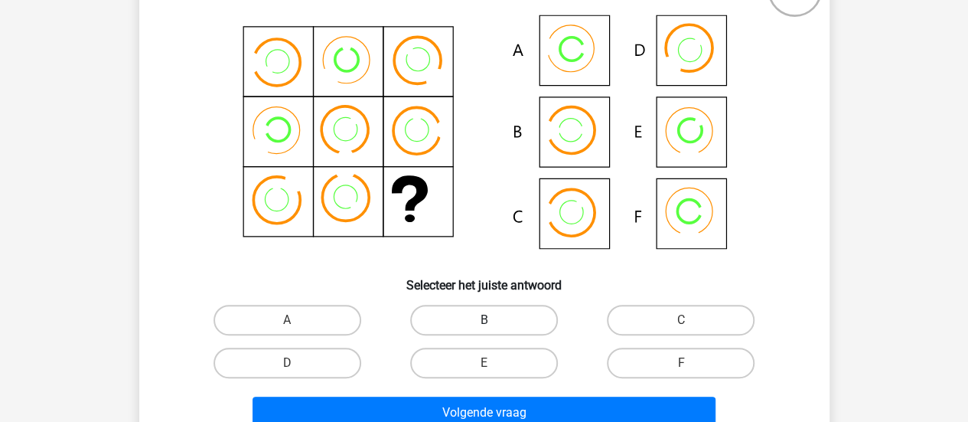
click at [483, 314] on label "B" at bounding box center [484, 320] width 148 height 31
click at [484, 320] on input "B" at bounding box center [489, 325] width 10 height 10
radio input "true"
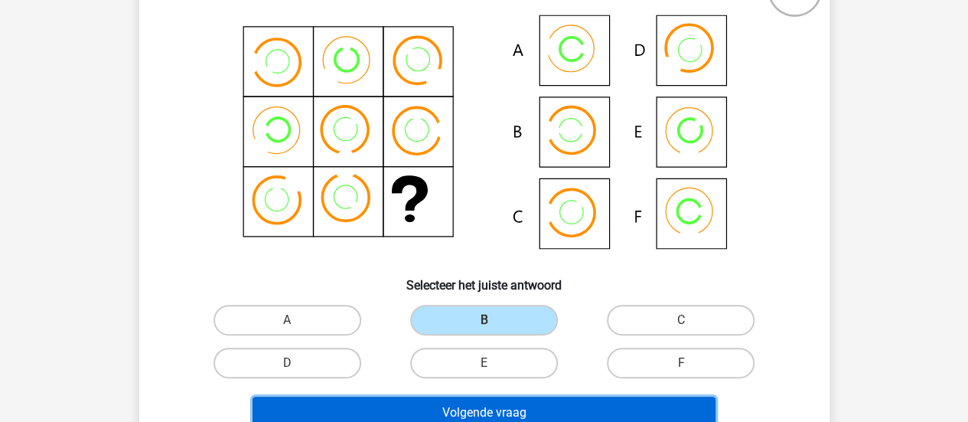
click at [514, 416] on button "Volgende vraag" at bounding box center [484, 412] width 463 height 32
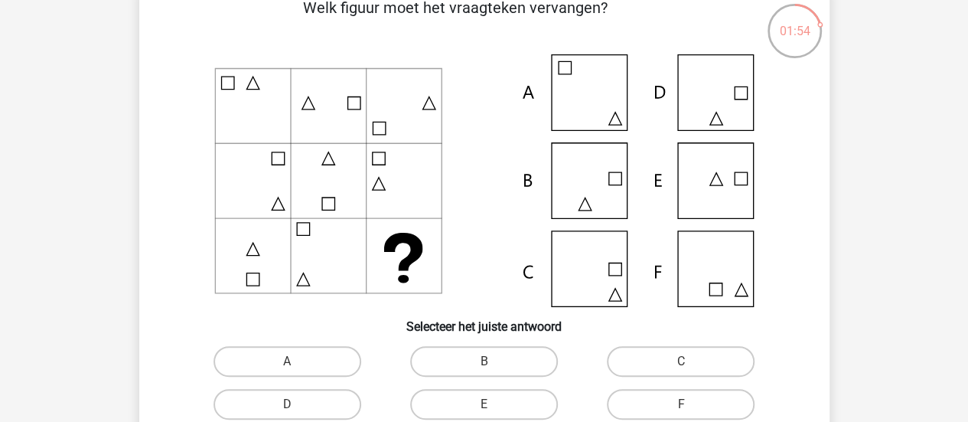
scroll to position [132, 0]
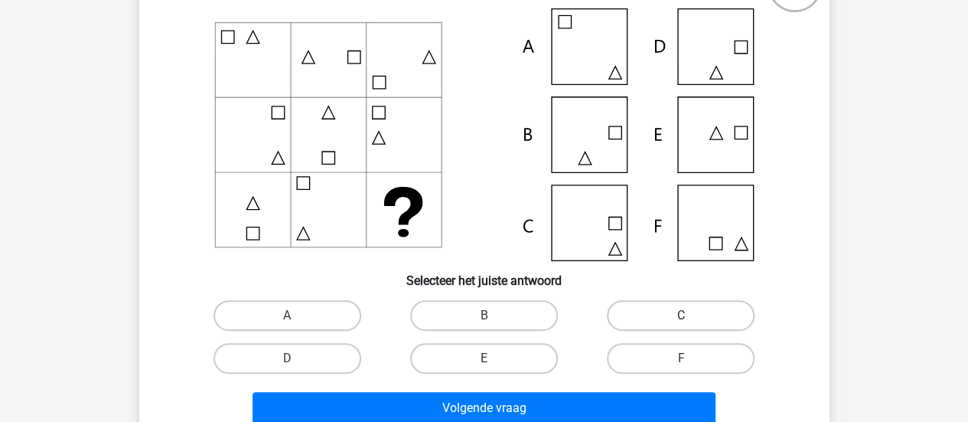
click at [658, 307] on label "C" at bounding box center [681, 315] width 148 height 31
click at [681, 315] on input "C" at bounding box center [686, 320] width 10 height 10
radio input "true"
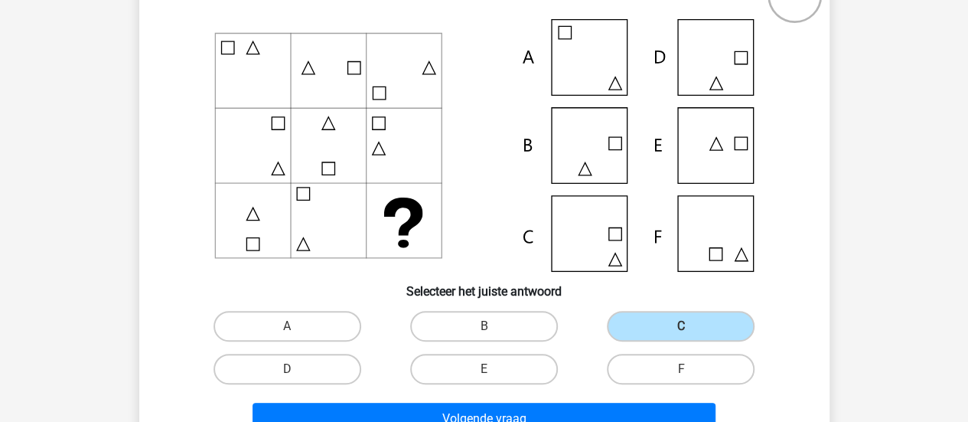
scroll to position [162, 0]
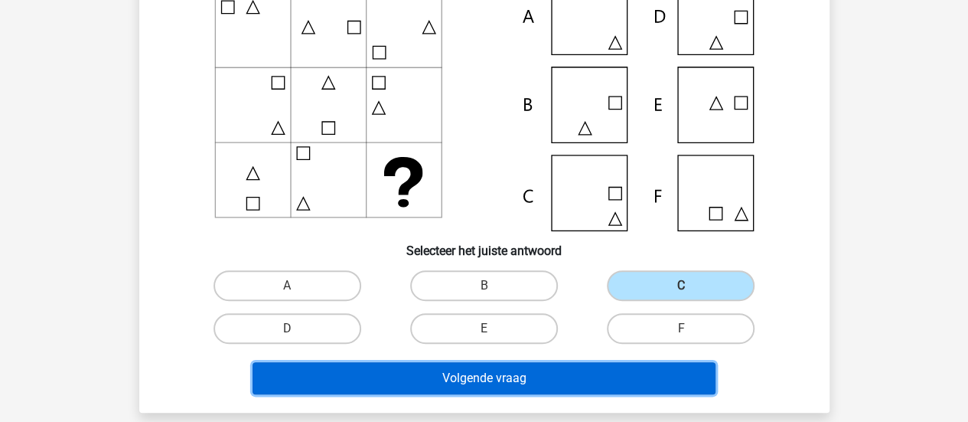
click at [519, 382] on button "Volgende vraag" at bounding box center [484, 378] width 463 height 32
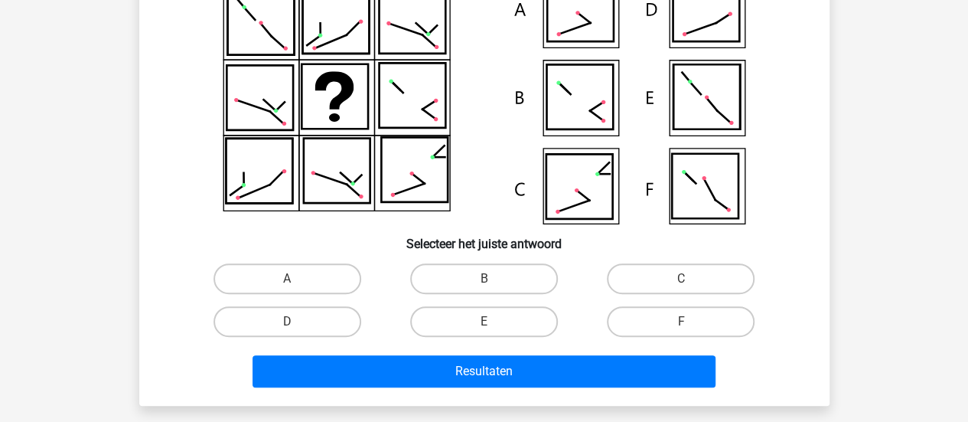
scroll to position [178, 0]
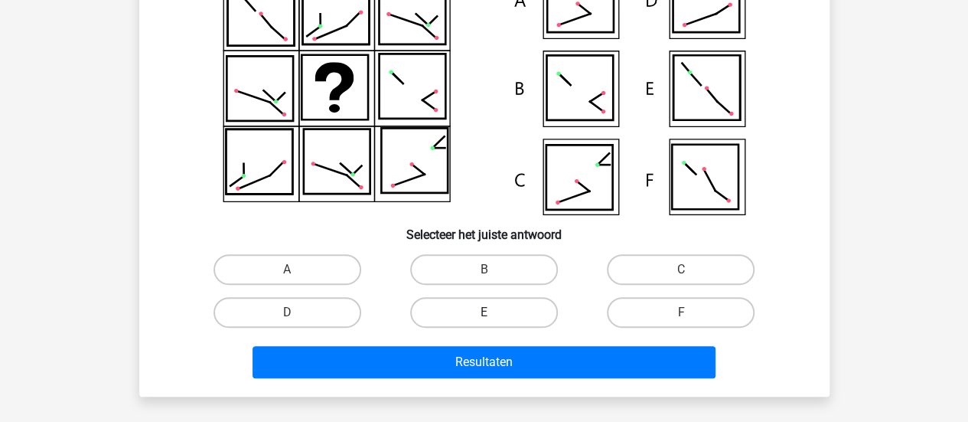
click at [510, 302] on label "E" at bounding box center [484, 312] width 148 height 31
click at [494, 312] on input "E" at bounding box center [489, 317] width 10 height 10
radio input "true"
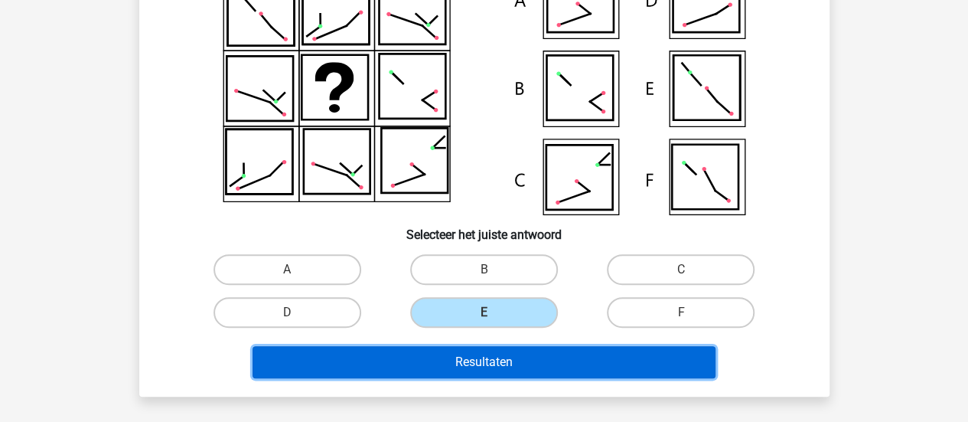
click at [517, 355] on button "Resultaten" at bounding box center [484, 362] width 463 height 32
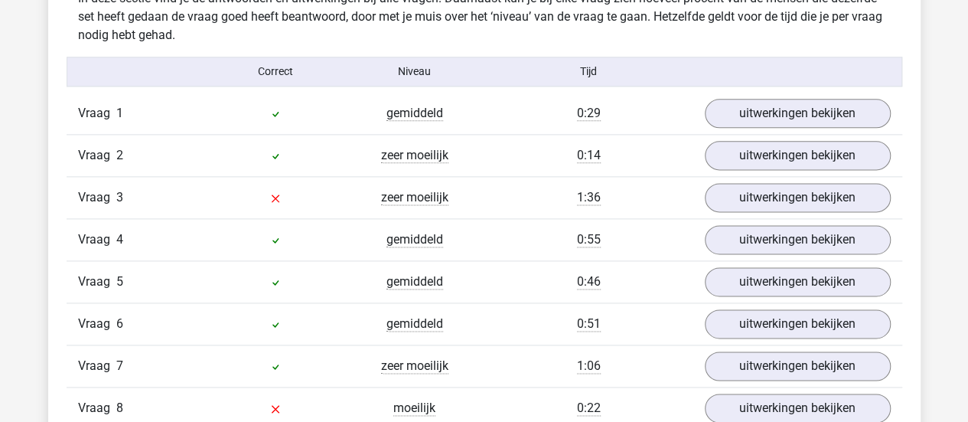
scroll to position [916, 0]
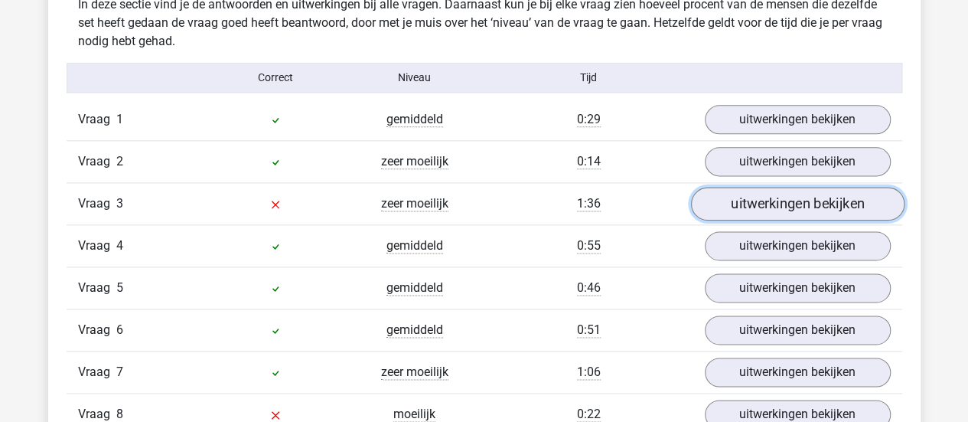
click at [762, 204] on link "uitwerkingen bekijken" at bounding box center [797, 204] width 214 height 34
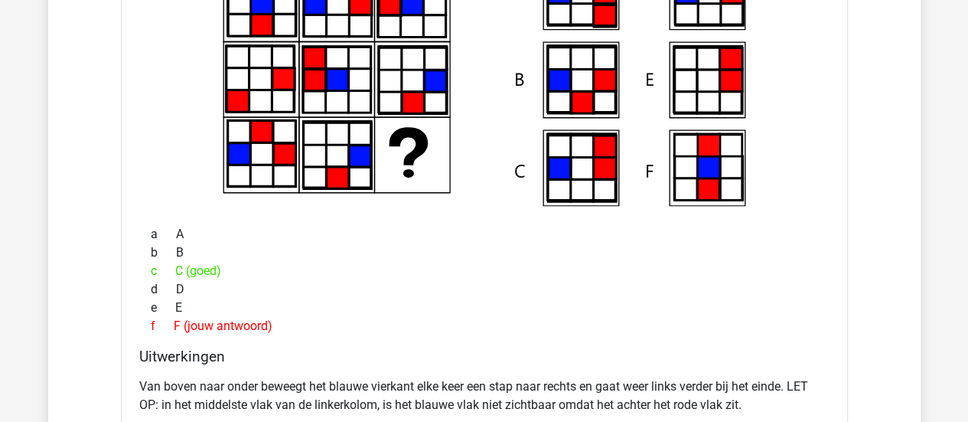
scroll to position [1250, 0]
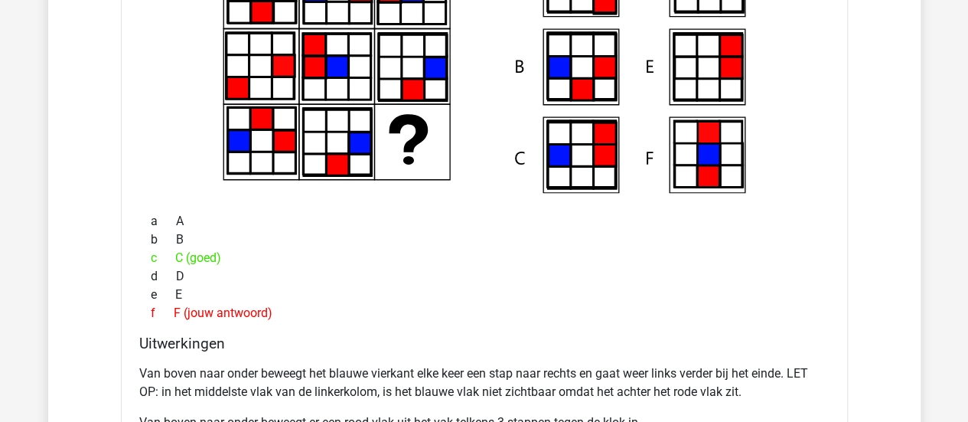
click at [293, 370] on p "Van boven naar onder beweegt het blauwe vierkant elke keer een stap naar rechts…" at bounding box center [484, 382] width 690 height 37
drag, startPoint x: 293, startPoint y: 370, endPoint x: 360, endPoint y: 360, distance: 67.2
click at [360, 364] on p "Van boven naar onder beweegt het blauwe vierkant elke keer een stap naar rechts…" at bounding box center [484, 382] width 690 height 37
click at [392, 364] on p "Van boven naar onder beweegt het blauwe vierkant elke keer een stap naar rechts…" at bounding box center [484, 382] width 690 height 37
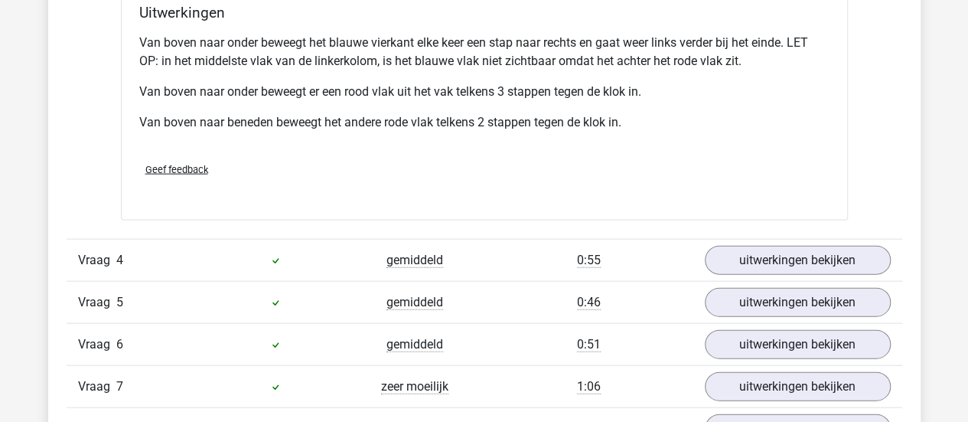
scroll to position [1761, 0]
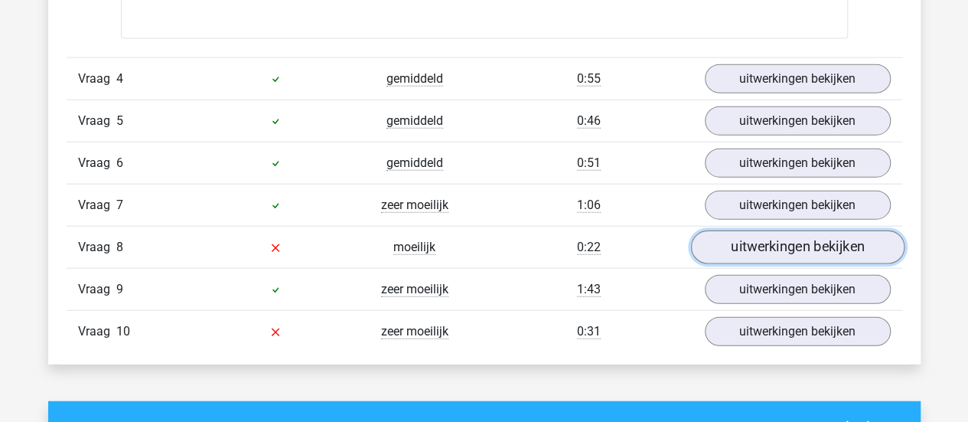
click at [729, 252] on link "uitwerkingen bekijken" at bounding box center [797, 247] width 214 height 34
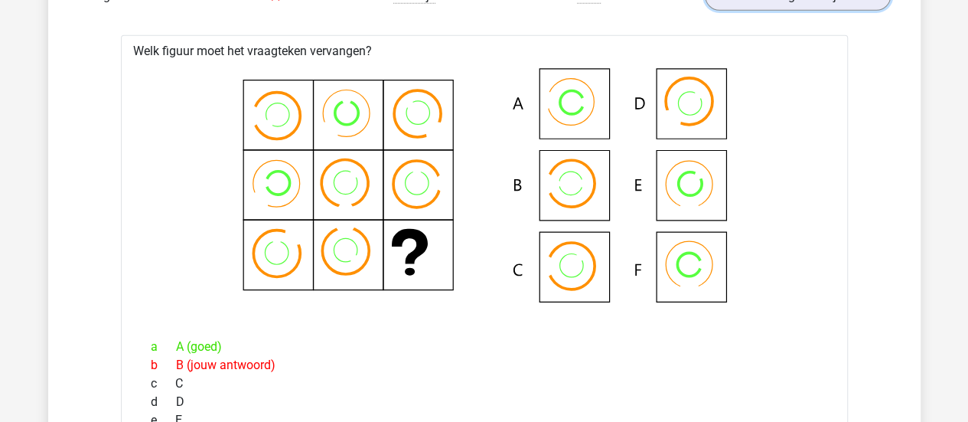
scroll to position [2015, 0]
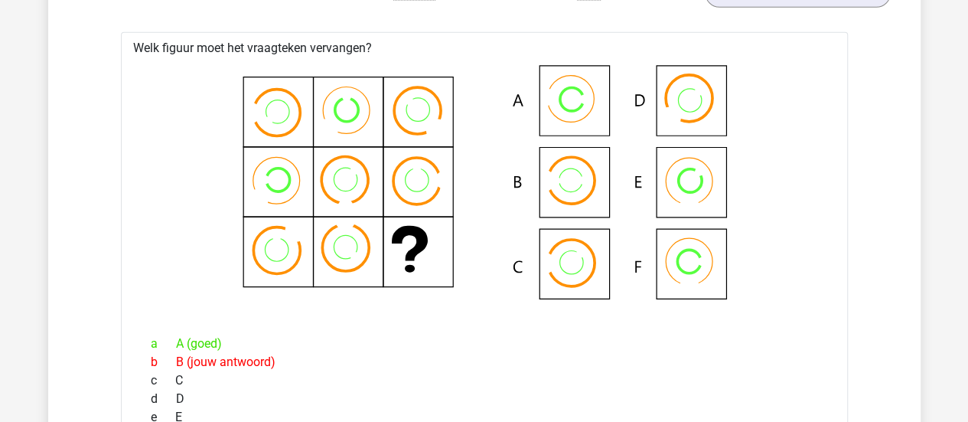
click at [498, 268] on icon at bounding box center [484, 190] width 678 height 253
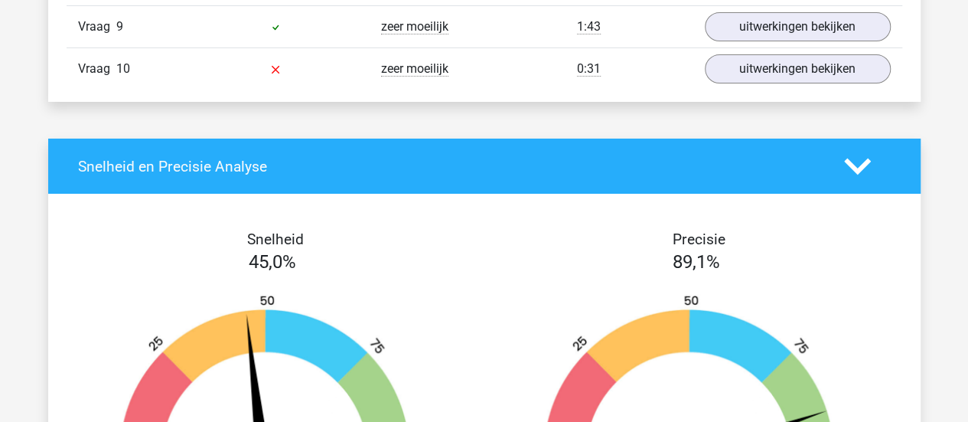
scroll to position [2576, 0]
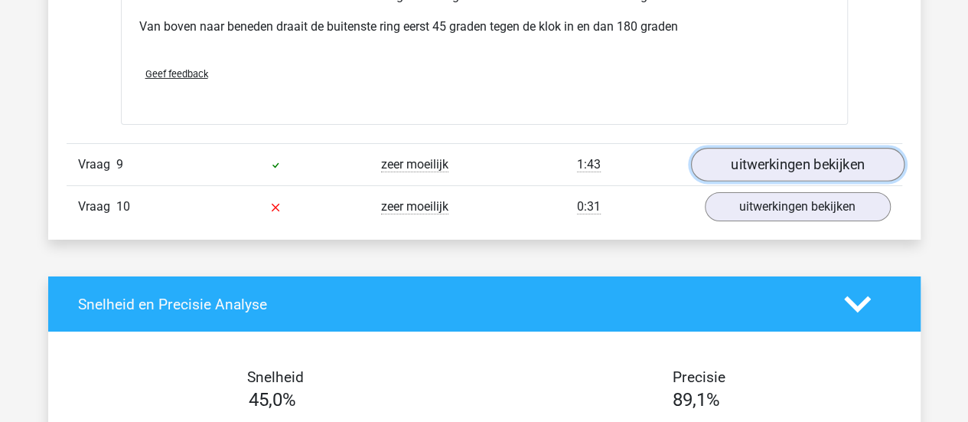
click at [735, 152] on link "uitwerkingen bekijken" at bounding box center [797, 165] width 214 height 34
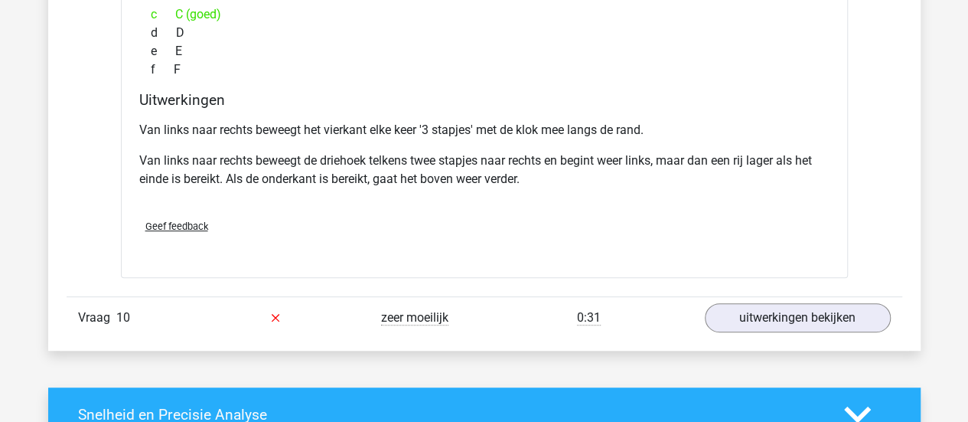
scroll to position [3114, 0]
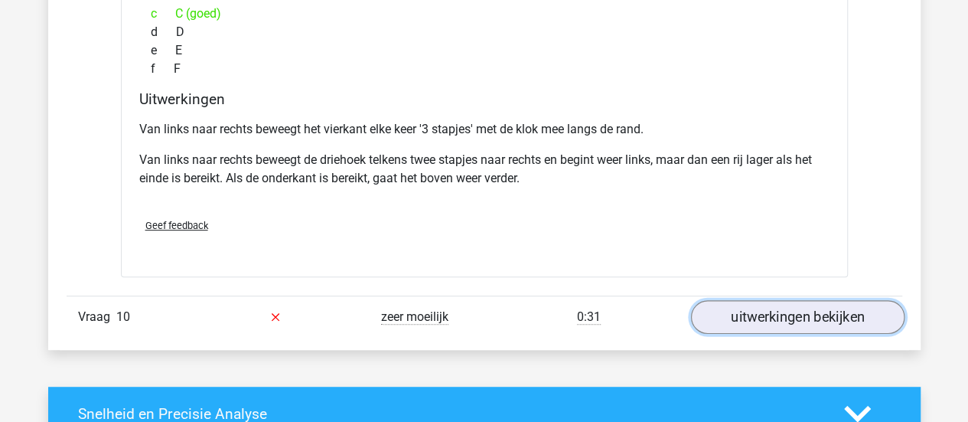
click at [726, 309] on link "uitwerkingen bekijken" at bounding box center [797, 317] width 214 height 34
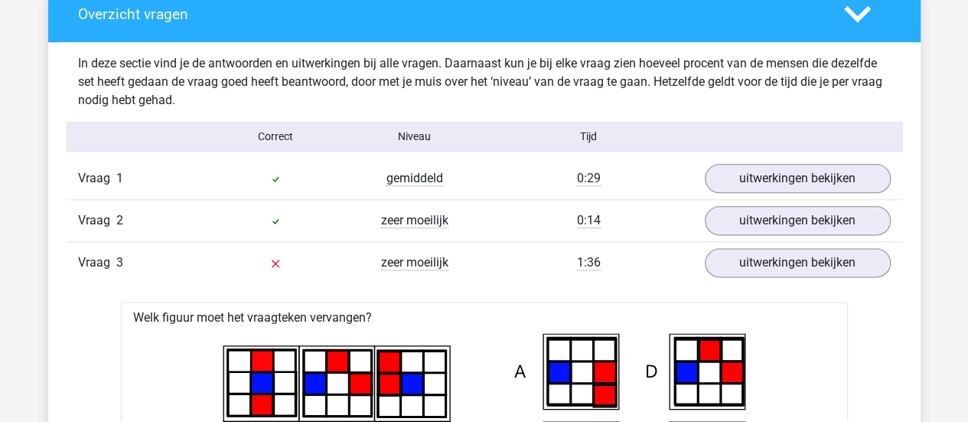
scroll to position [856, 0]
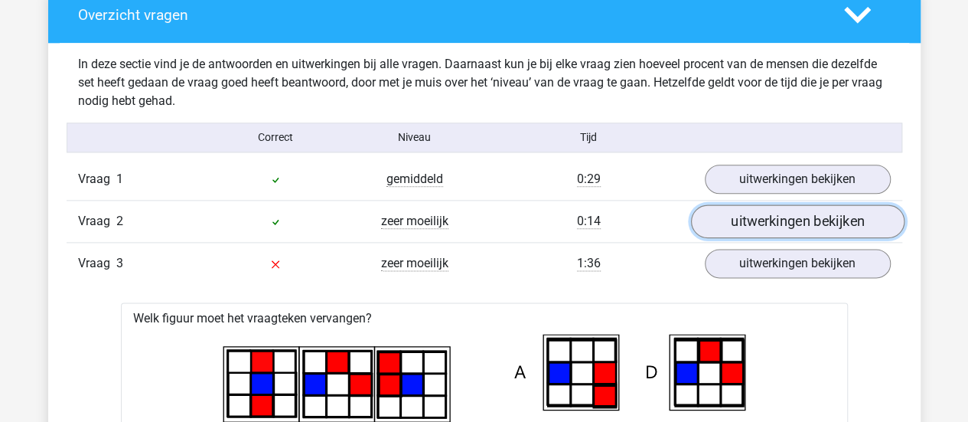
click at [820, 215] on link "uitwerkingen bekijken" at bounding box center [797, 221] width 214 height 34
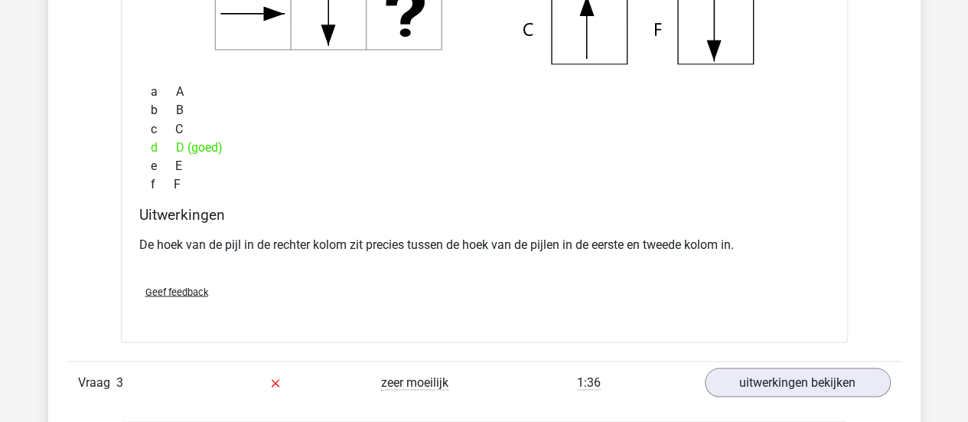
scroll to position [1336, 0]
